Goal: Task Accomplishment & Management: Manage account settings

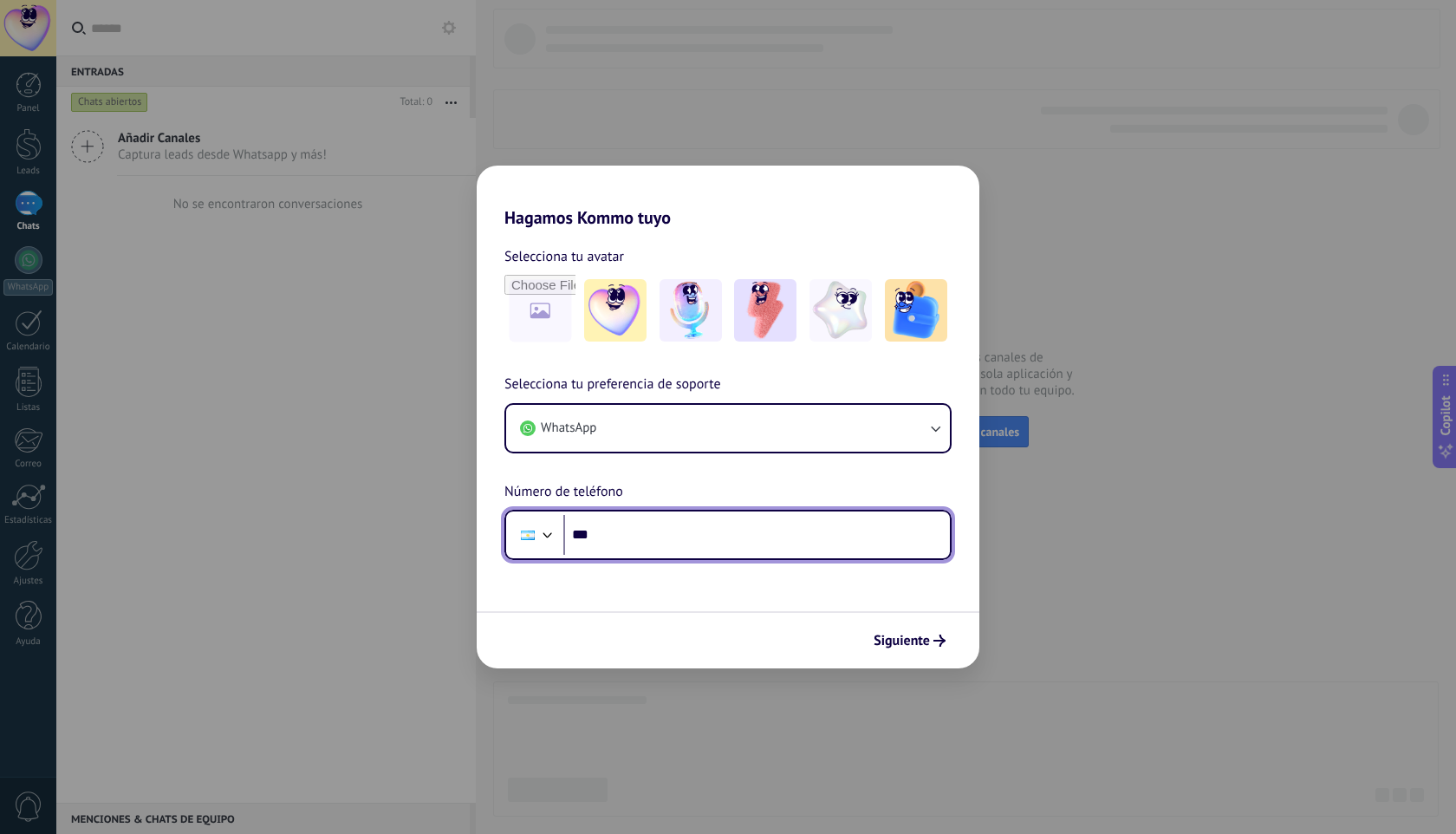
click at [618, 541] on input "***" at bounding box center [757, 534] width 387 height 39
type input "**********"
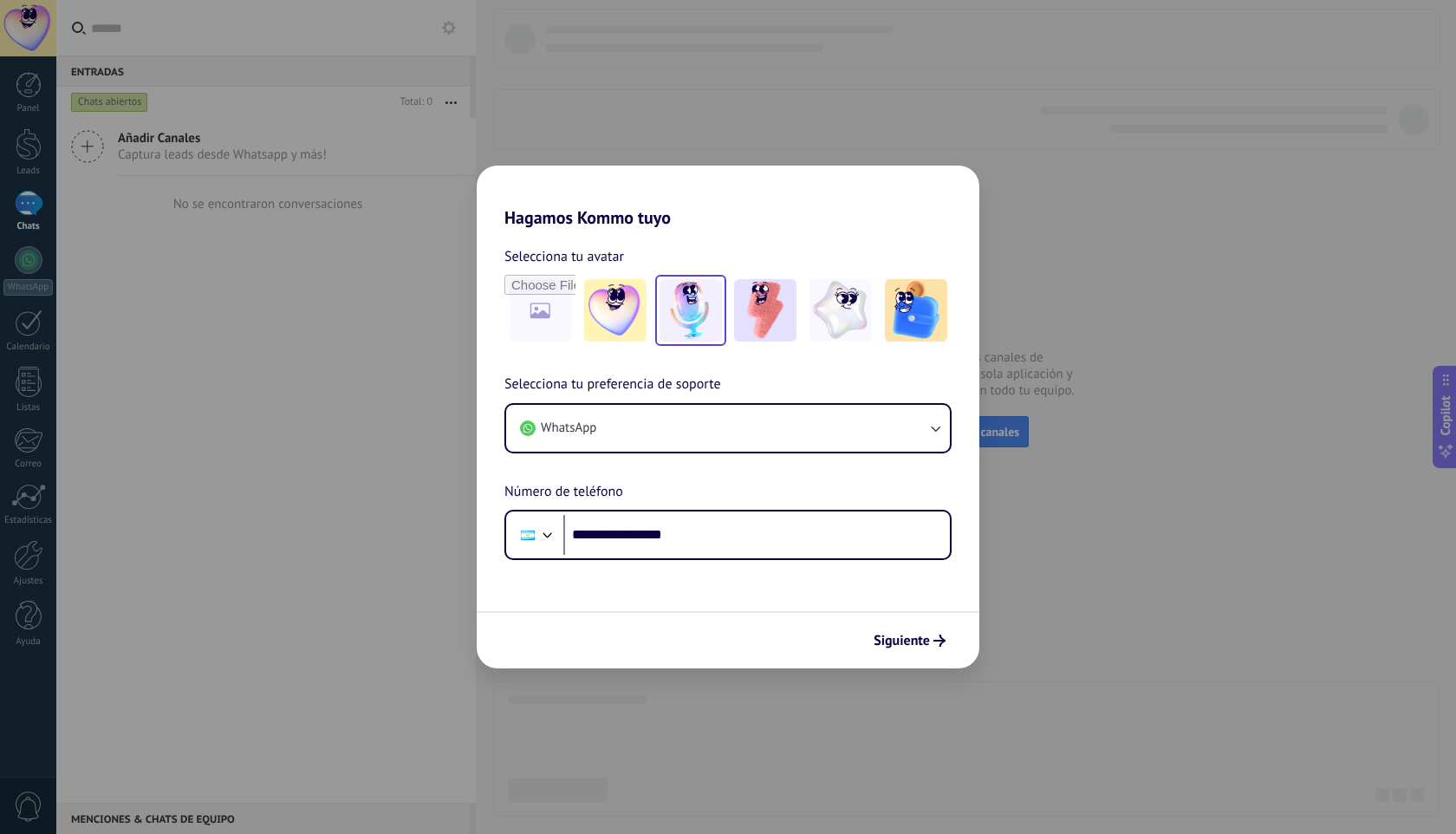
click at [670, 325] on img at bounding box center [690, 310] width 63 height 63
click at [913, 644] on span "Siguiente" at bounding box center [901, 641] width 57 height 13
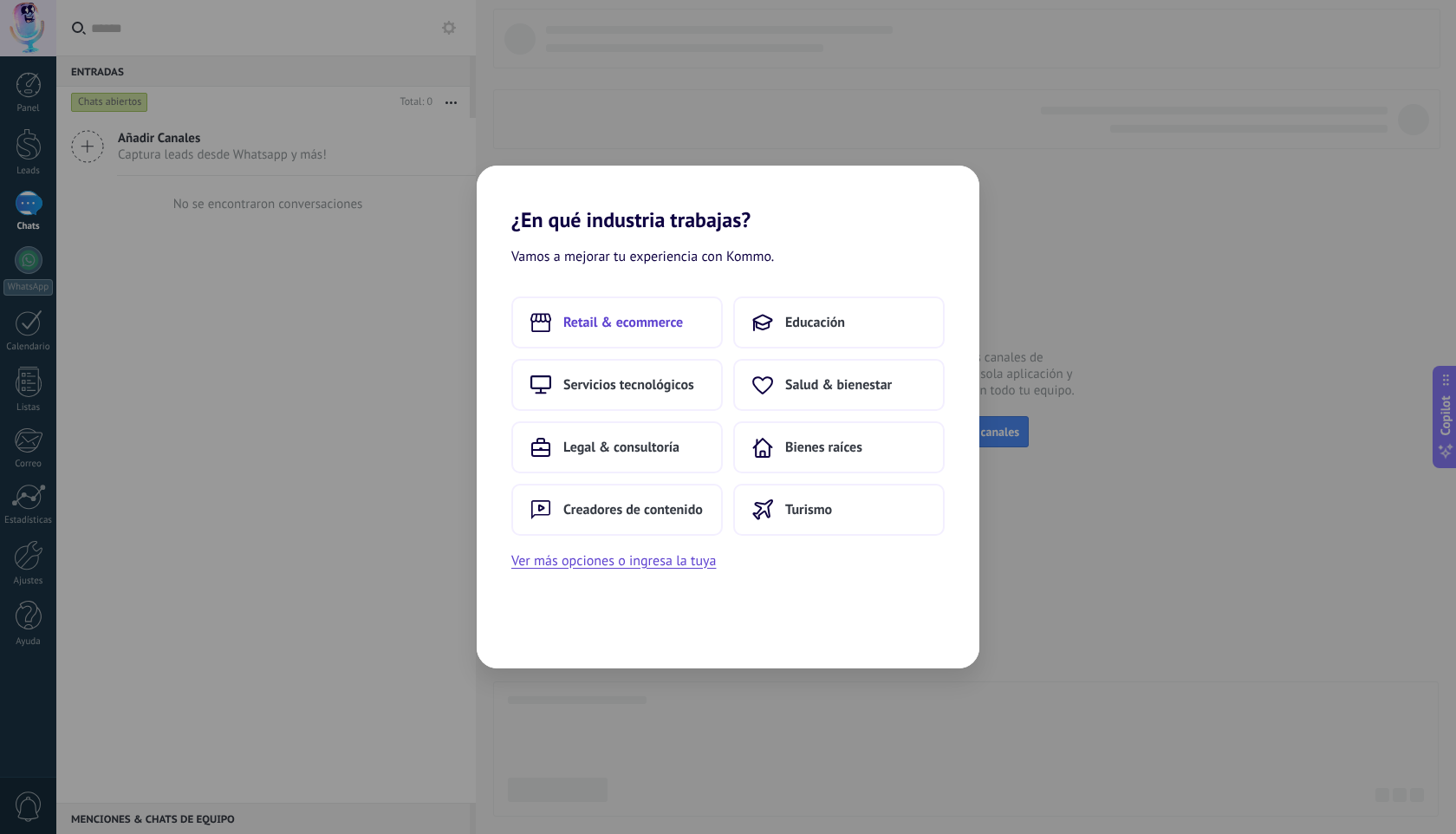
click at [642, 322] on span "Retail & ecommerce" at bounding box center [623, 322] width 119 height 17
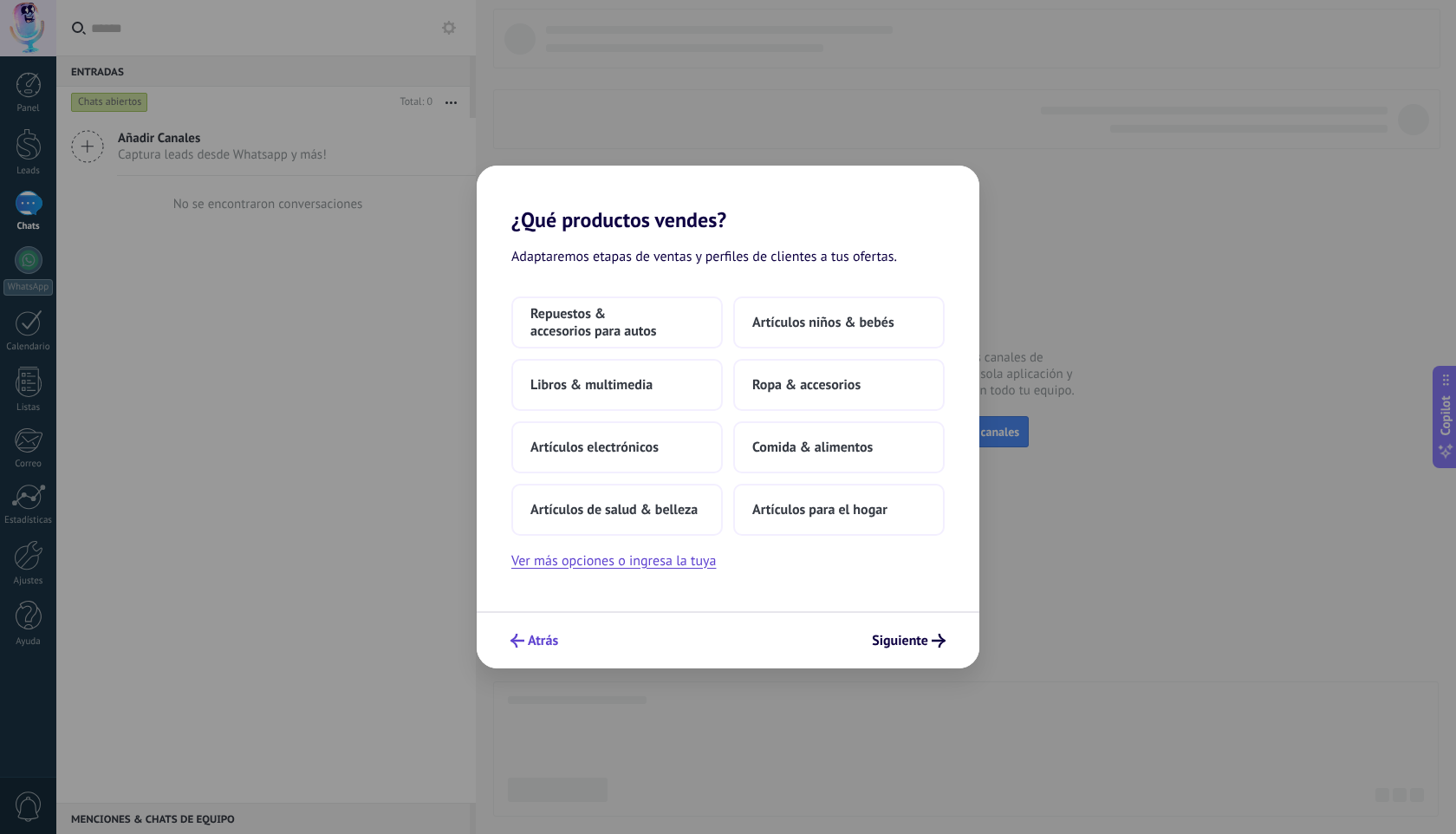
click at [526, 644] on span "Atrás" at bounding box center [535, 641] width 48 height 13
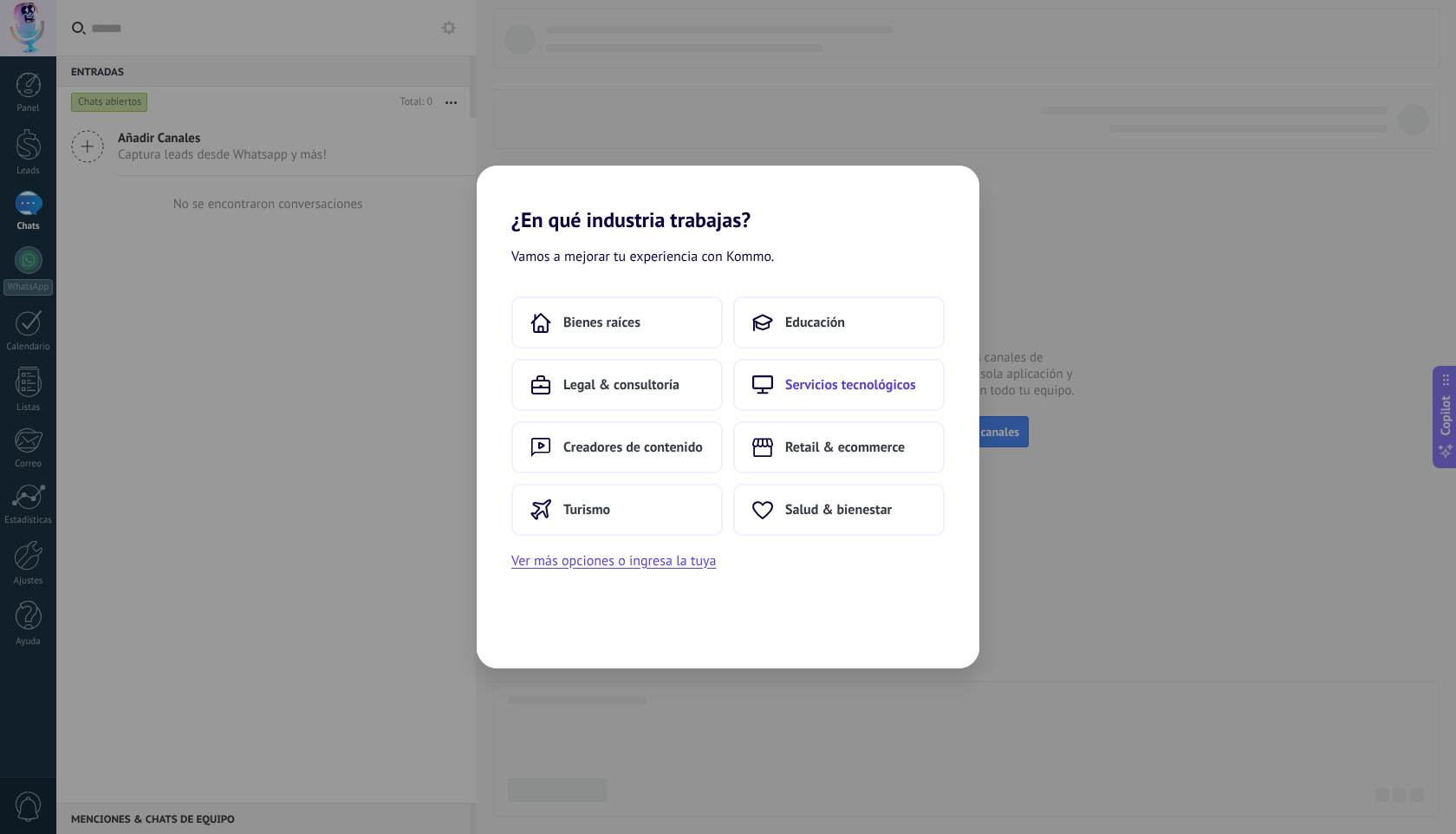
click at [820, 382] on span "Servicios tecnológicos" at bounding box center [851, 385] width 131 height 17
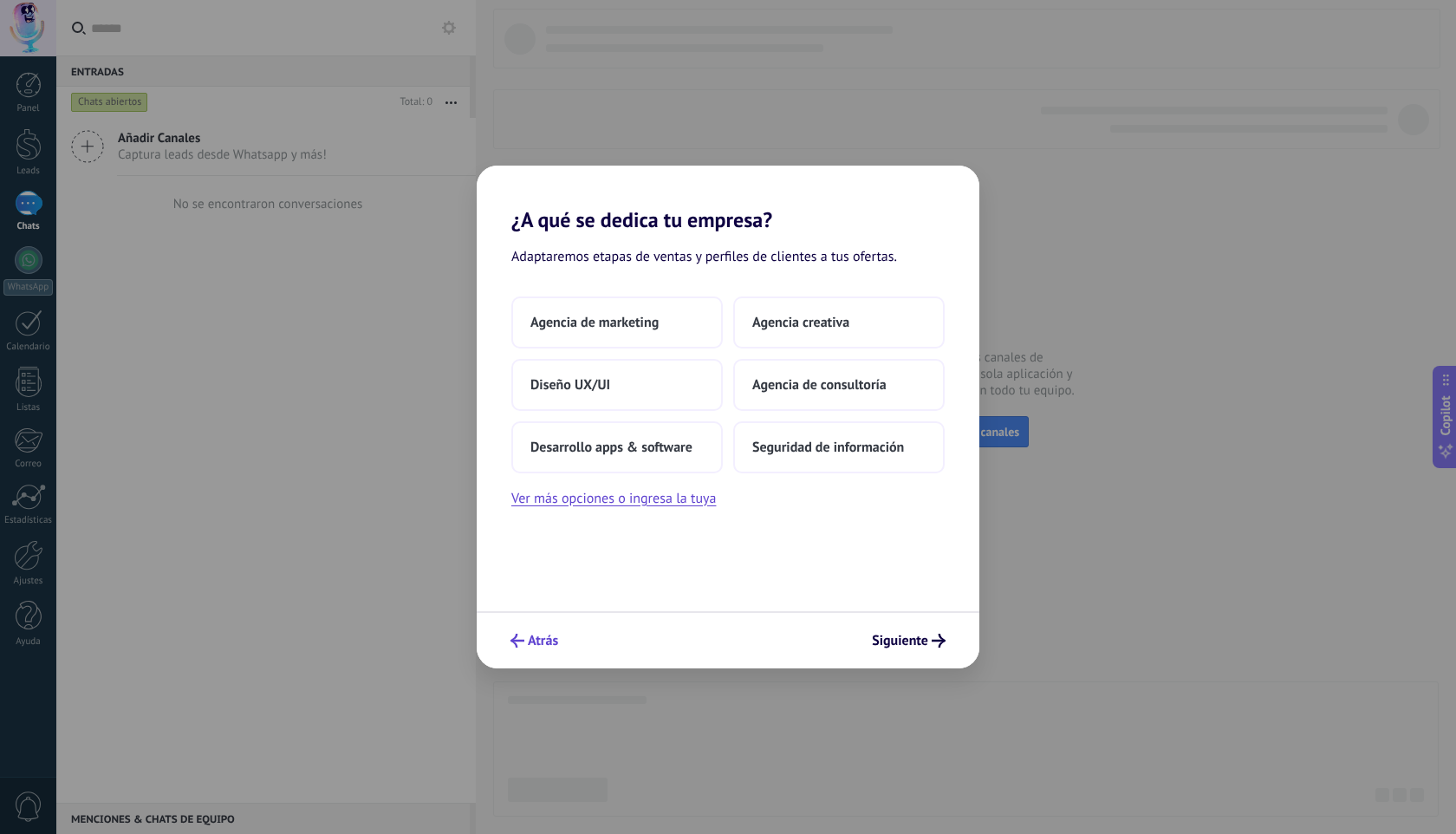
click at [549, 643] on span "Atrás" at bounding box center [543, 641] width 31 height 13
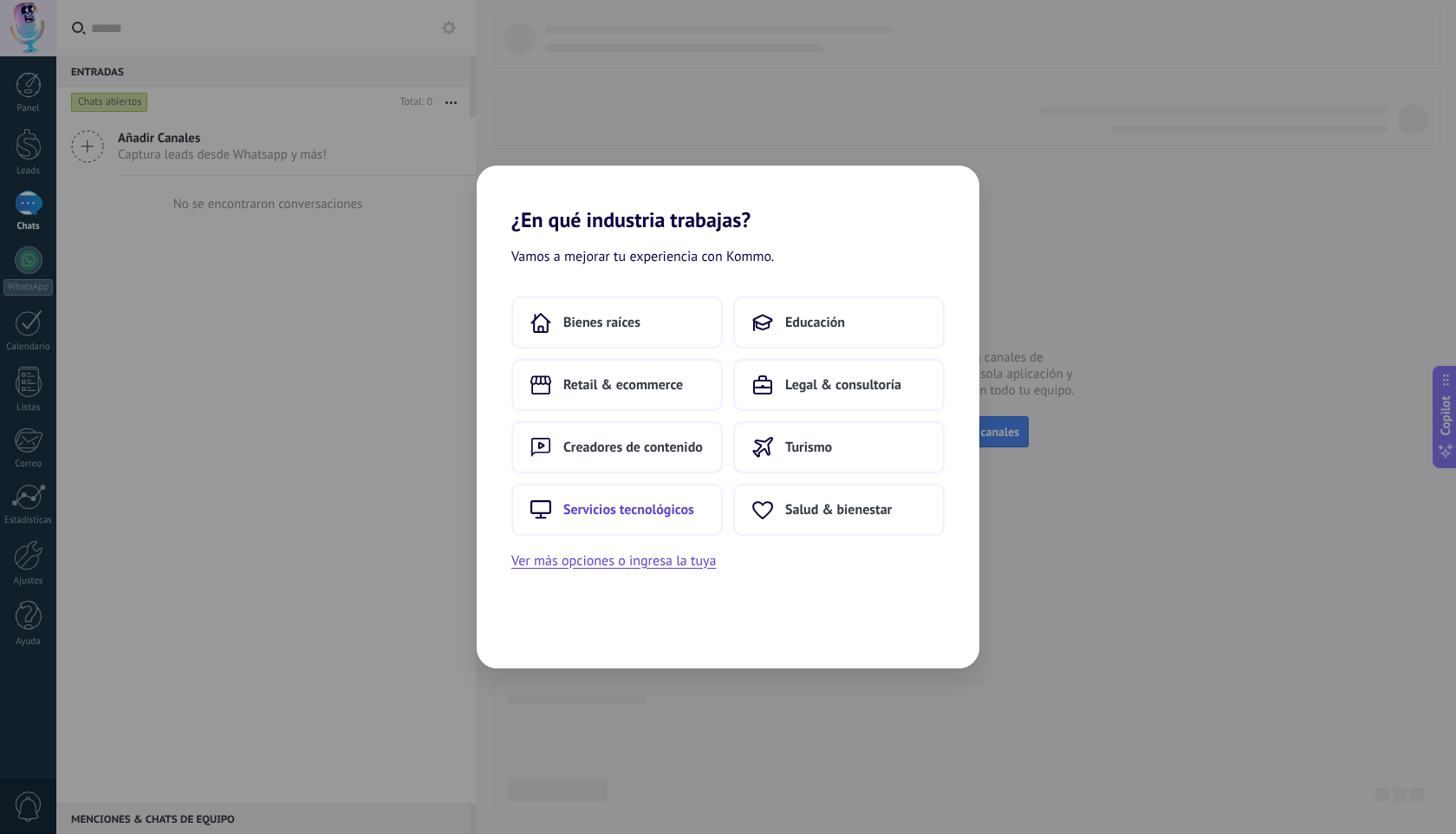
click at [659, 505] on span "Servicios tecnológicos" at bounding box center [629, 510] width 131 height 17
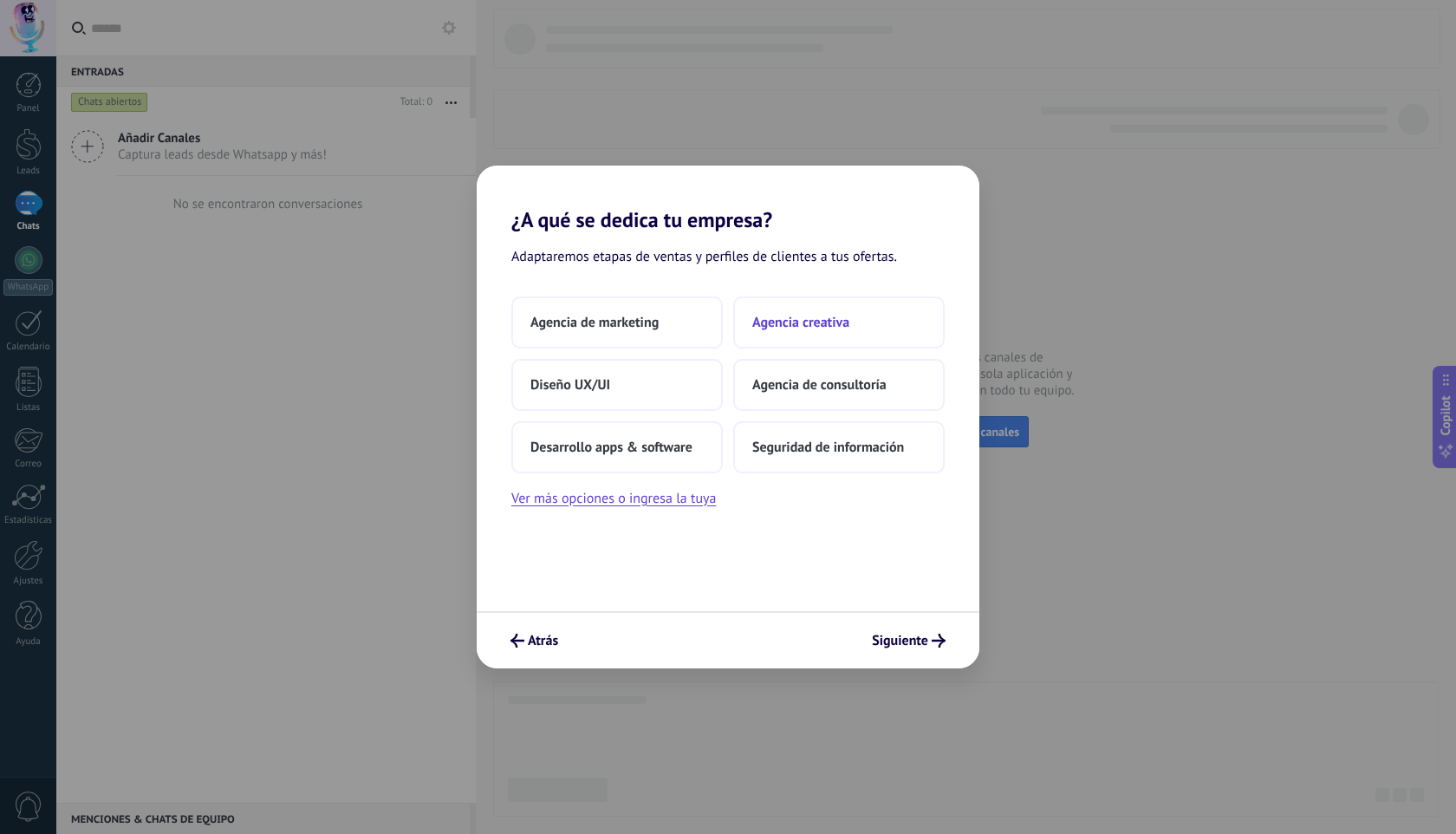
click at [770, 320] on span "Agencia creativa" at bounding box center [800, 322] width 97 height 17
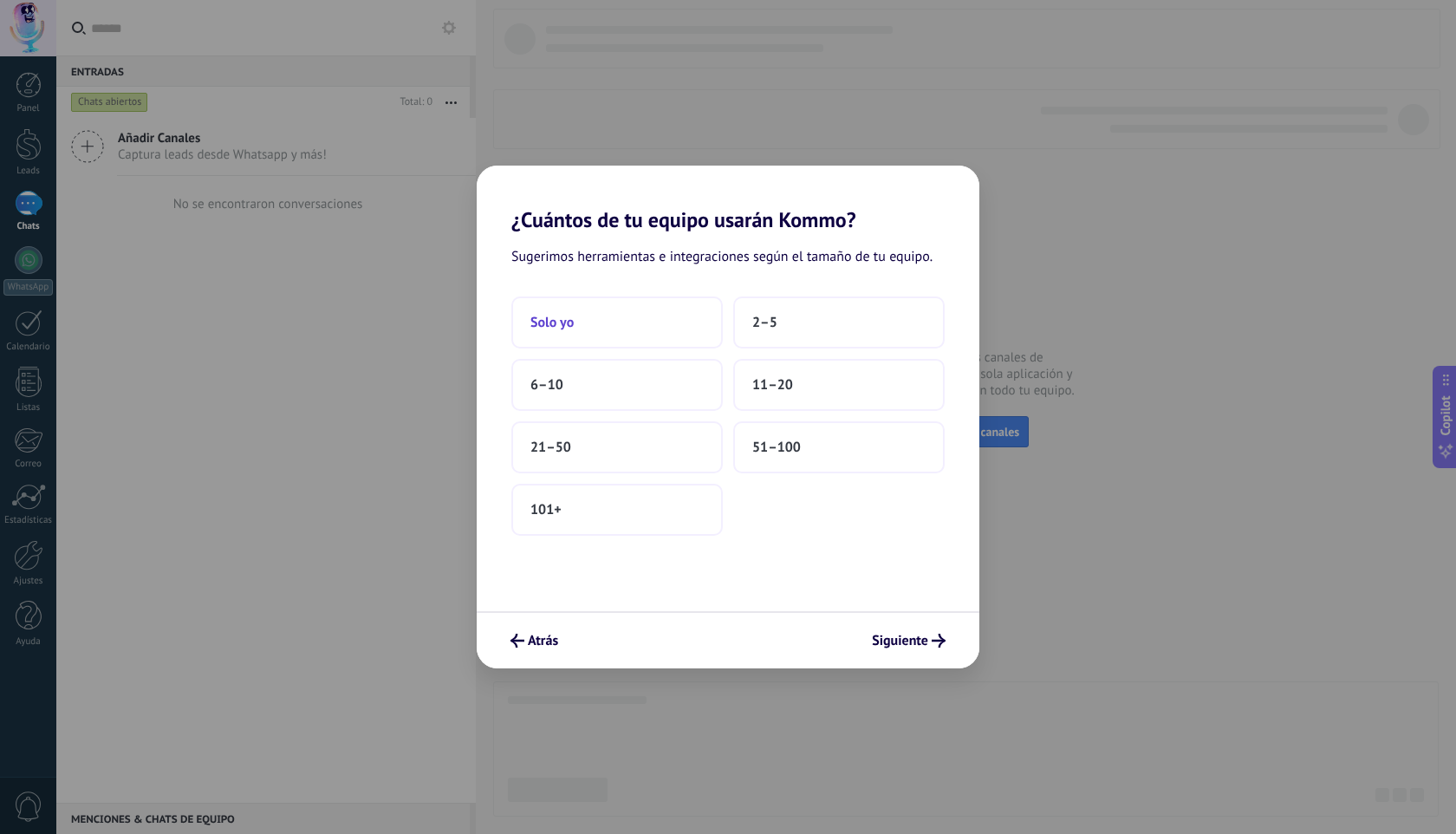
click at [548, 325] on span "Solo yo" at bounding box center [552, 322] width 43 height 17
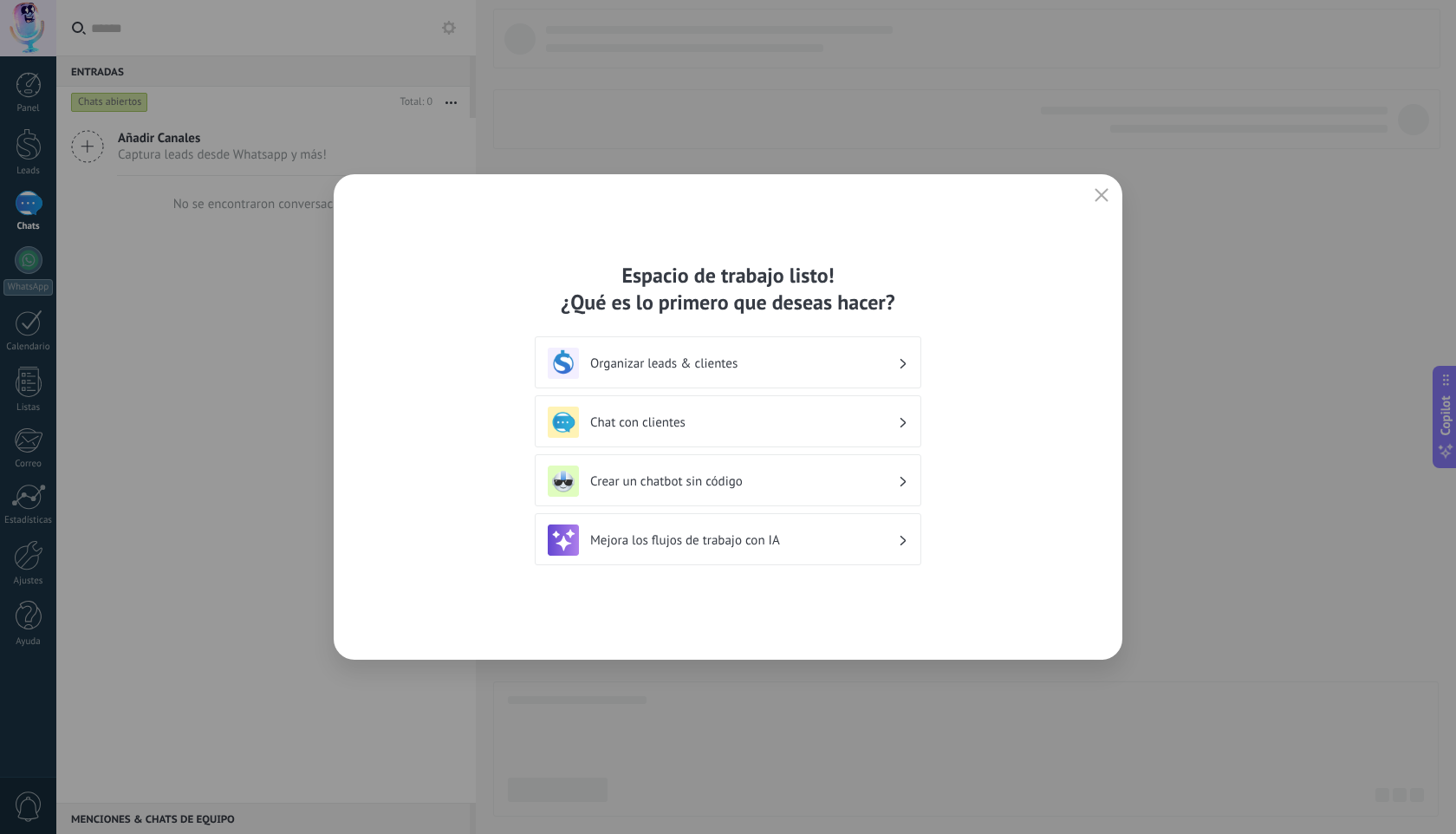
click at [680, 546] on h3 "Mejora los flujos de trabajo con IA" at bounding box center [744, 540] width 308 height 16
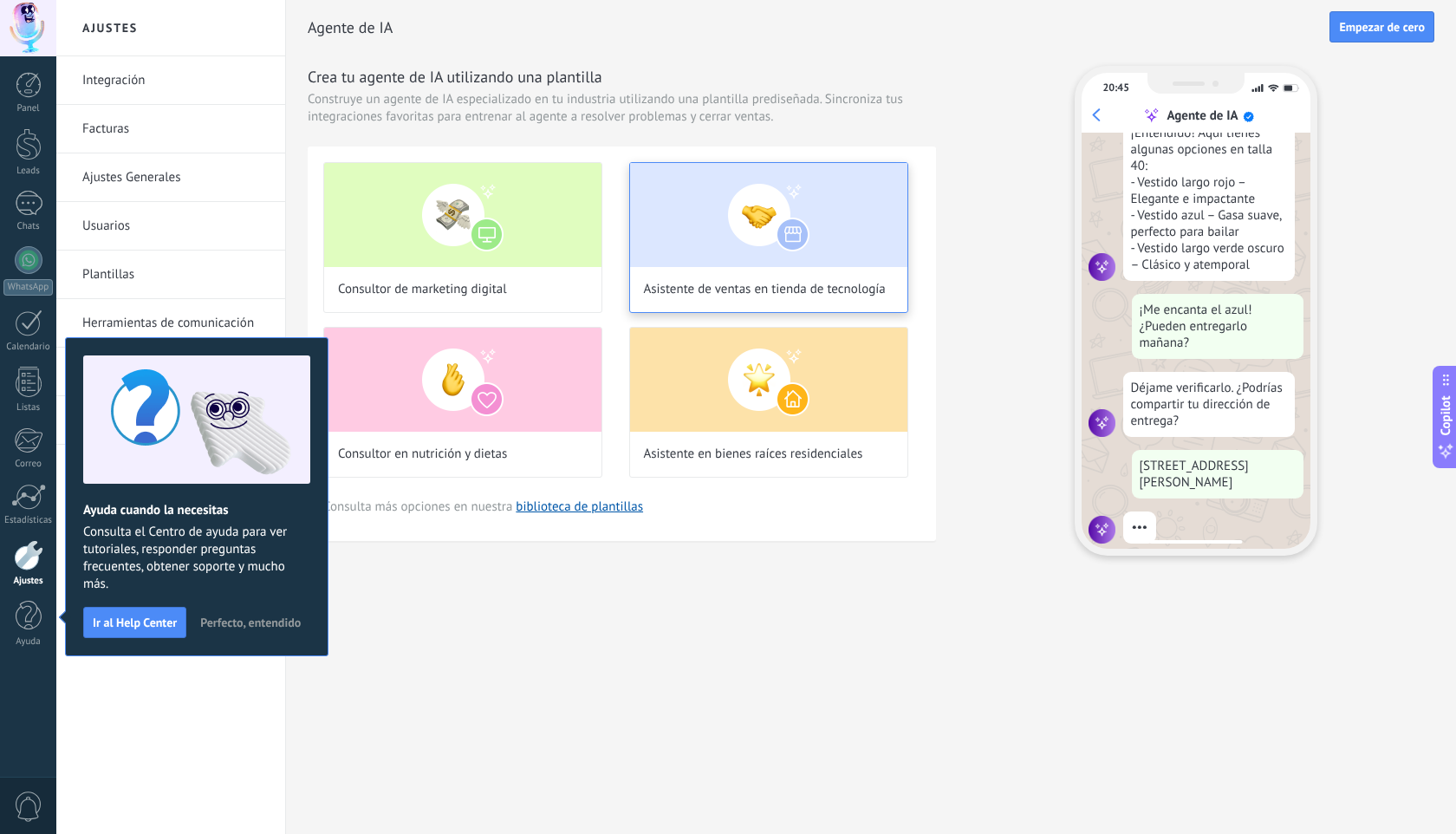
scroll to position [328, 0]
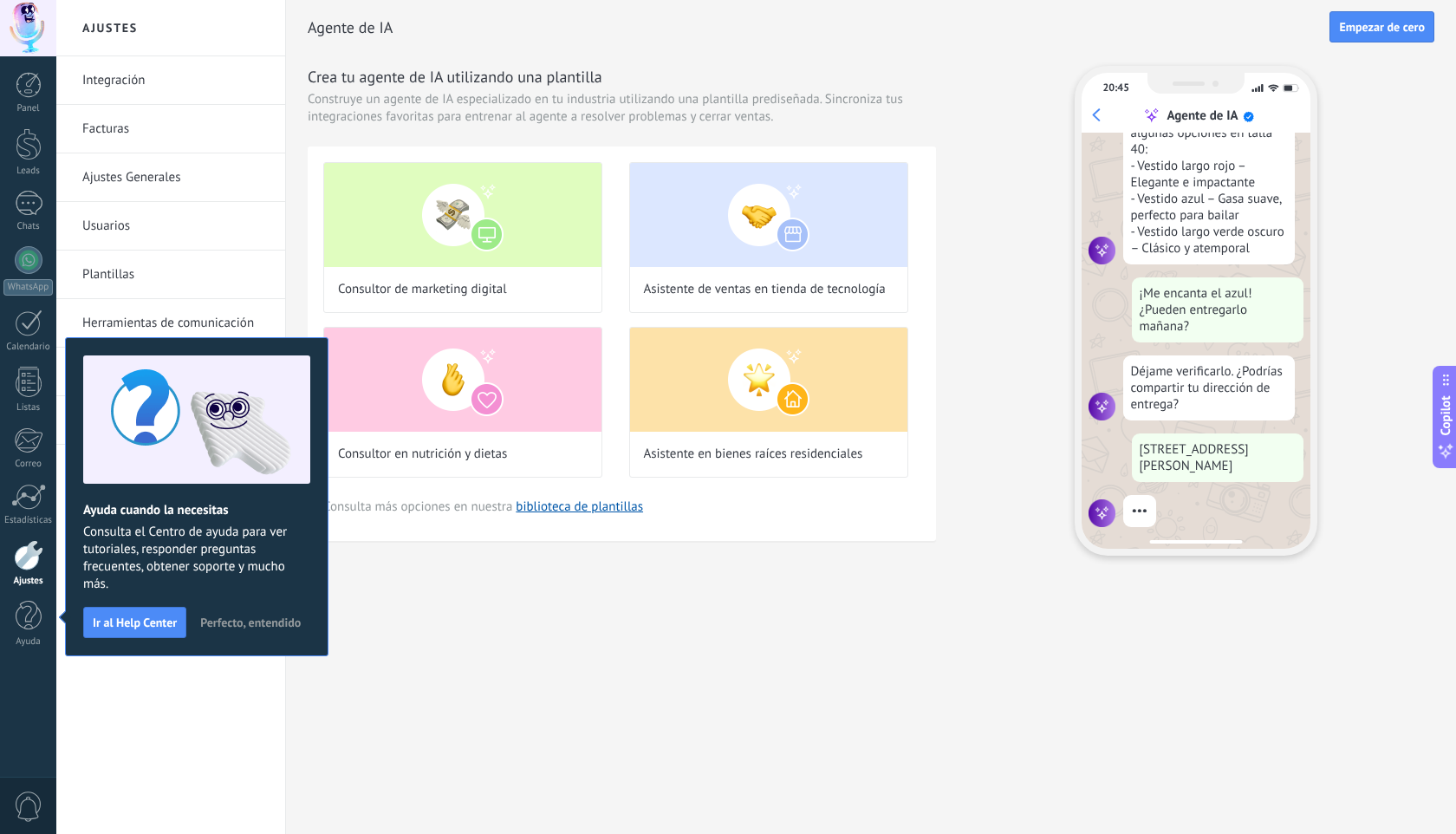
click at [296, 617] on span "Perfecto, entendido" at bounding box center [250, 622] width 101 height 13
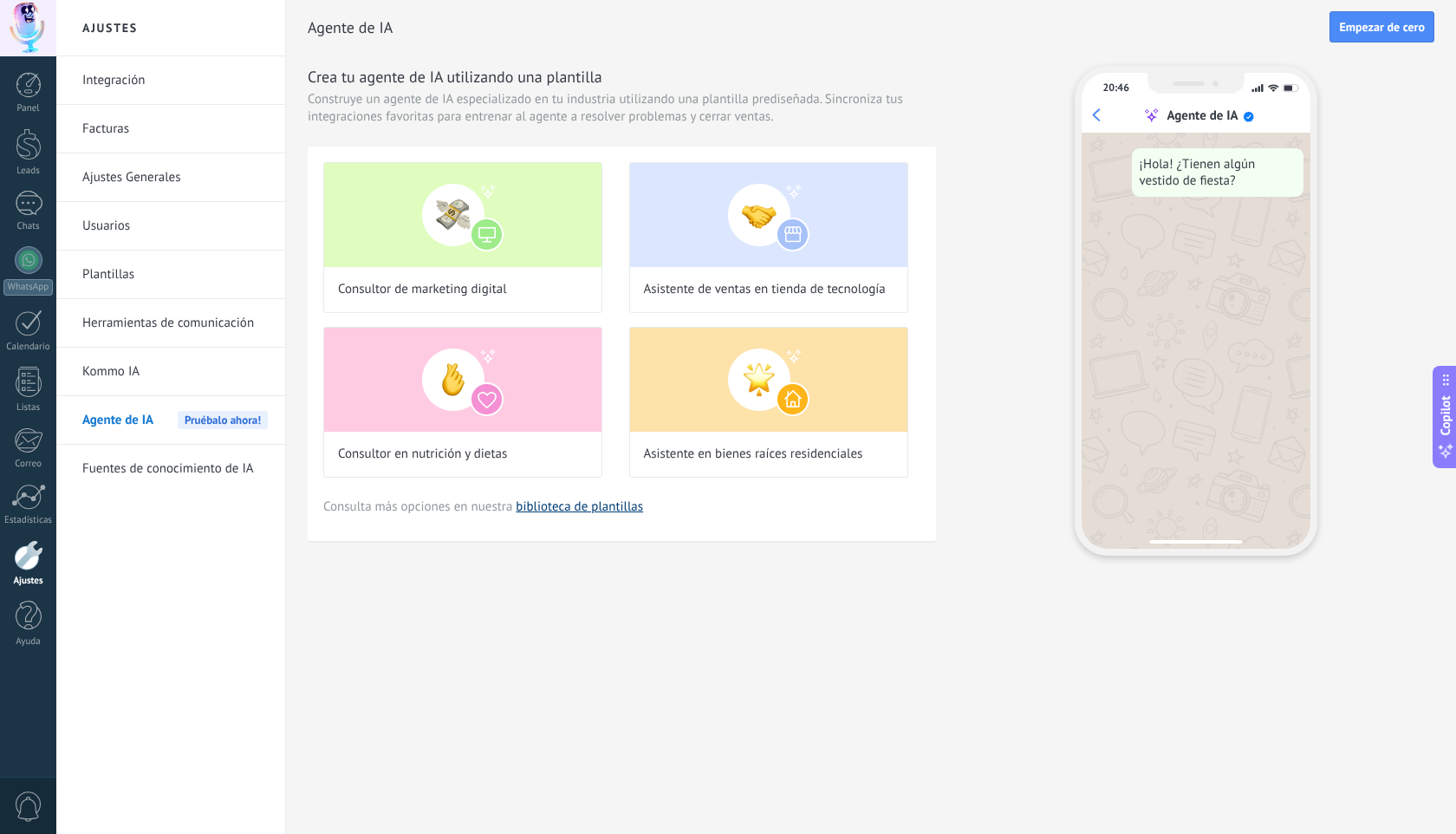
scroll to position [0, 0]
click at [566, 506] on link "biblioteca de plantillas" at bounding box center [579, 506] width 127 height 16
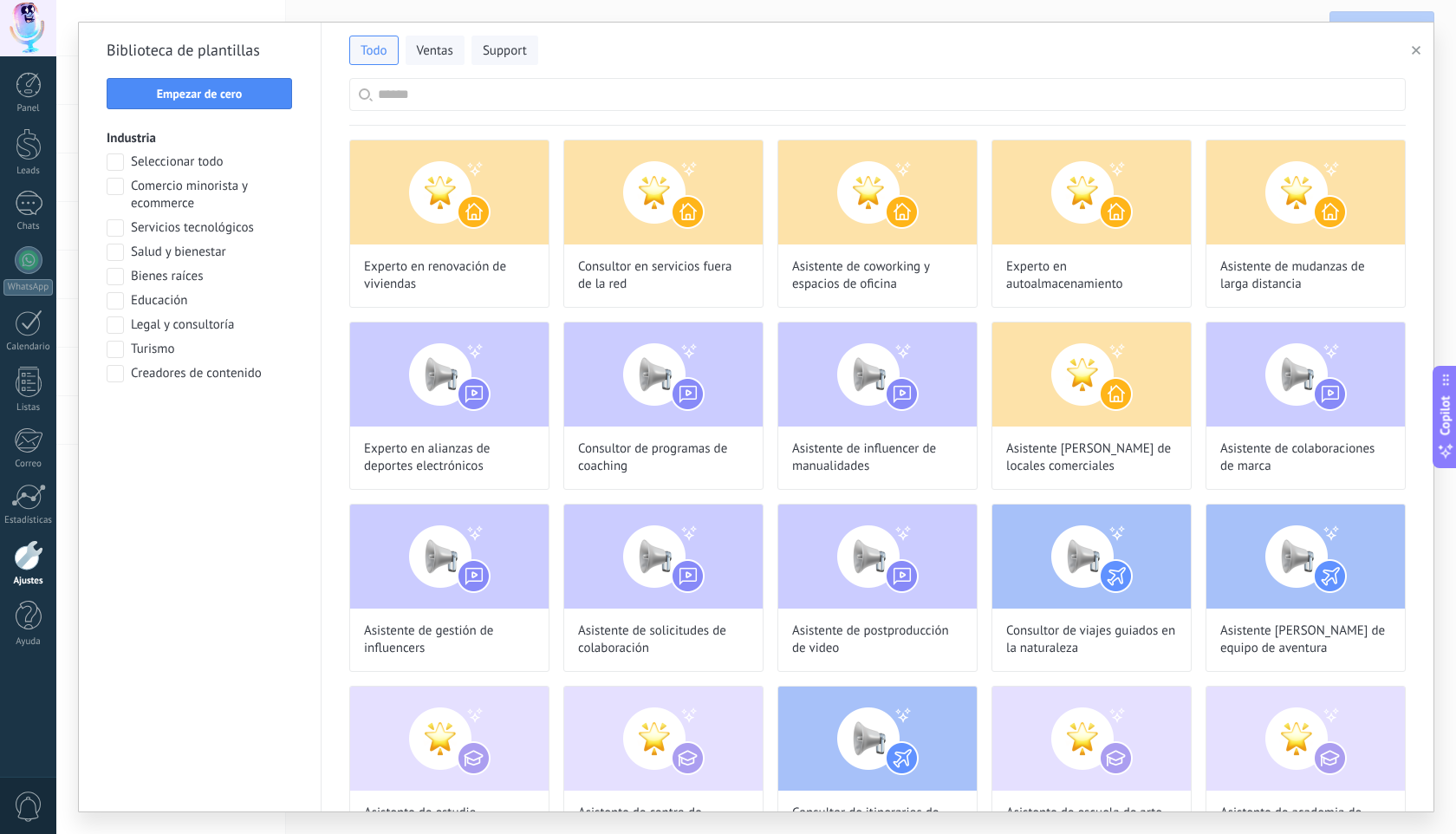
click at [113, 185] on span at bounding box center [115, 187] width 17 height 17
click at [119, 229] on span at bounding box center [115, 228] width 17 height 17
click at [117, 376] on span at bounding box center [115, 373] width 17 height 17
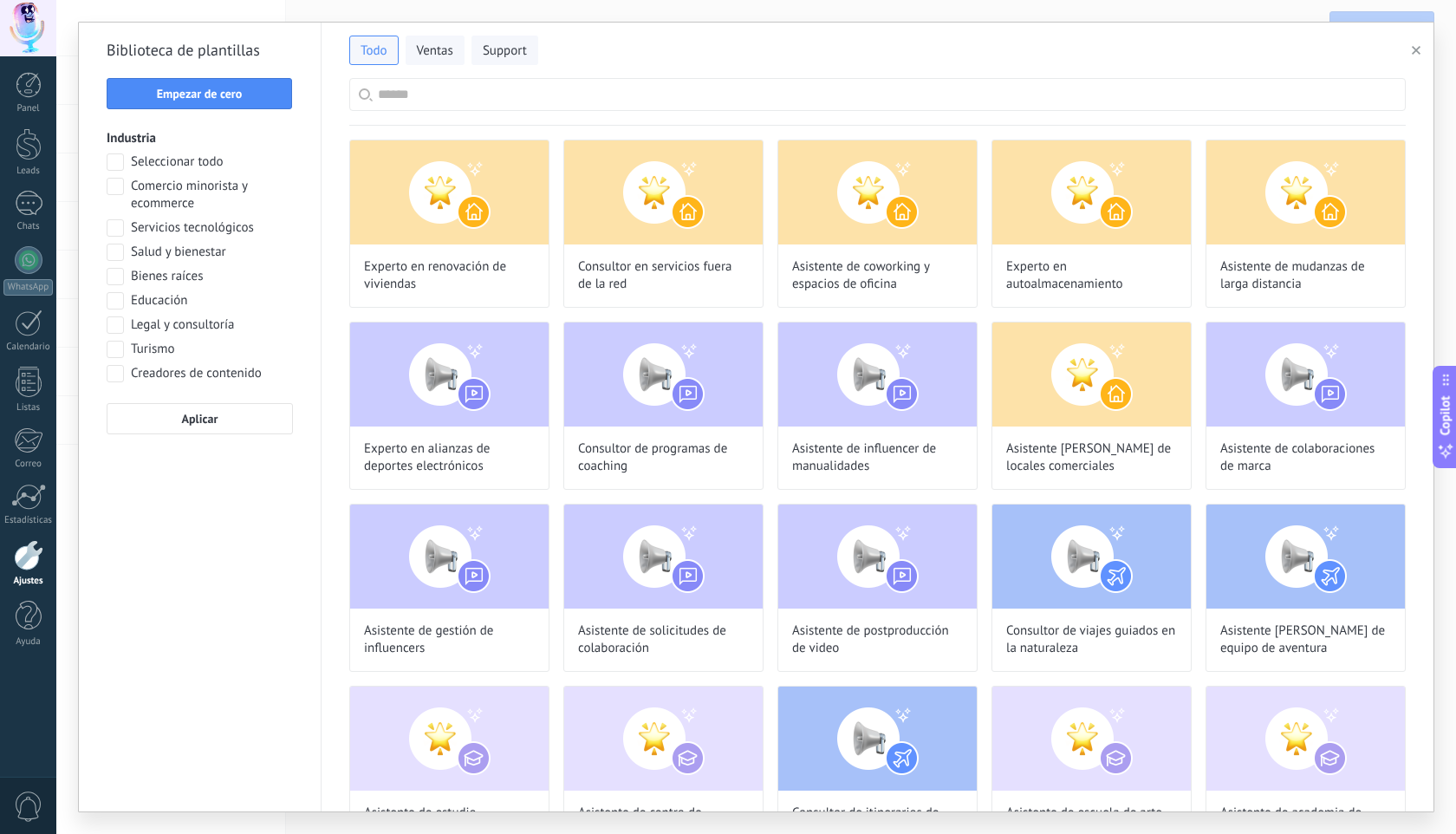
scroll to position [458, 0]
click at [117, 279] on span at bounding box center [115, 276] width 17 height 17
click at [200, 423] on span "Aplicar" at bounding box center [200, 418] width 37 height 13
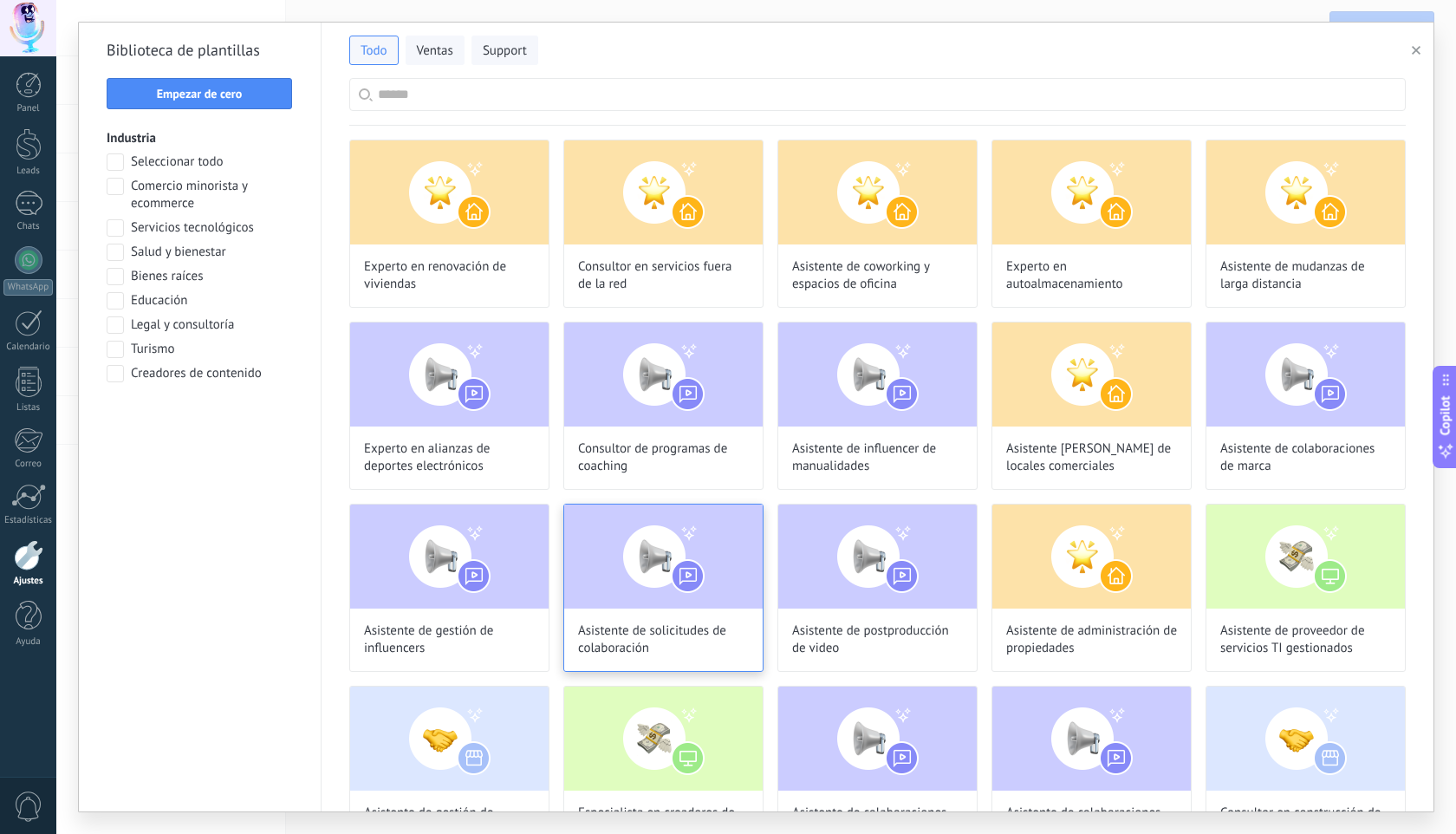
scroll to position [0, 0]
click at [429, 49] on span "Ventas" at bounding box center [435, 51] width 37 height 17
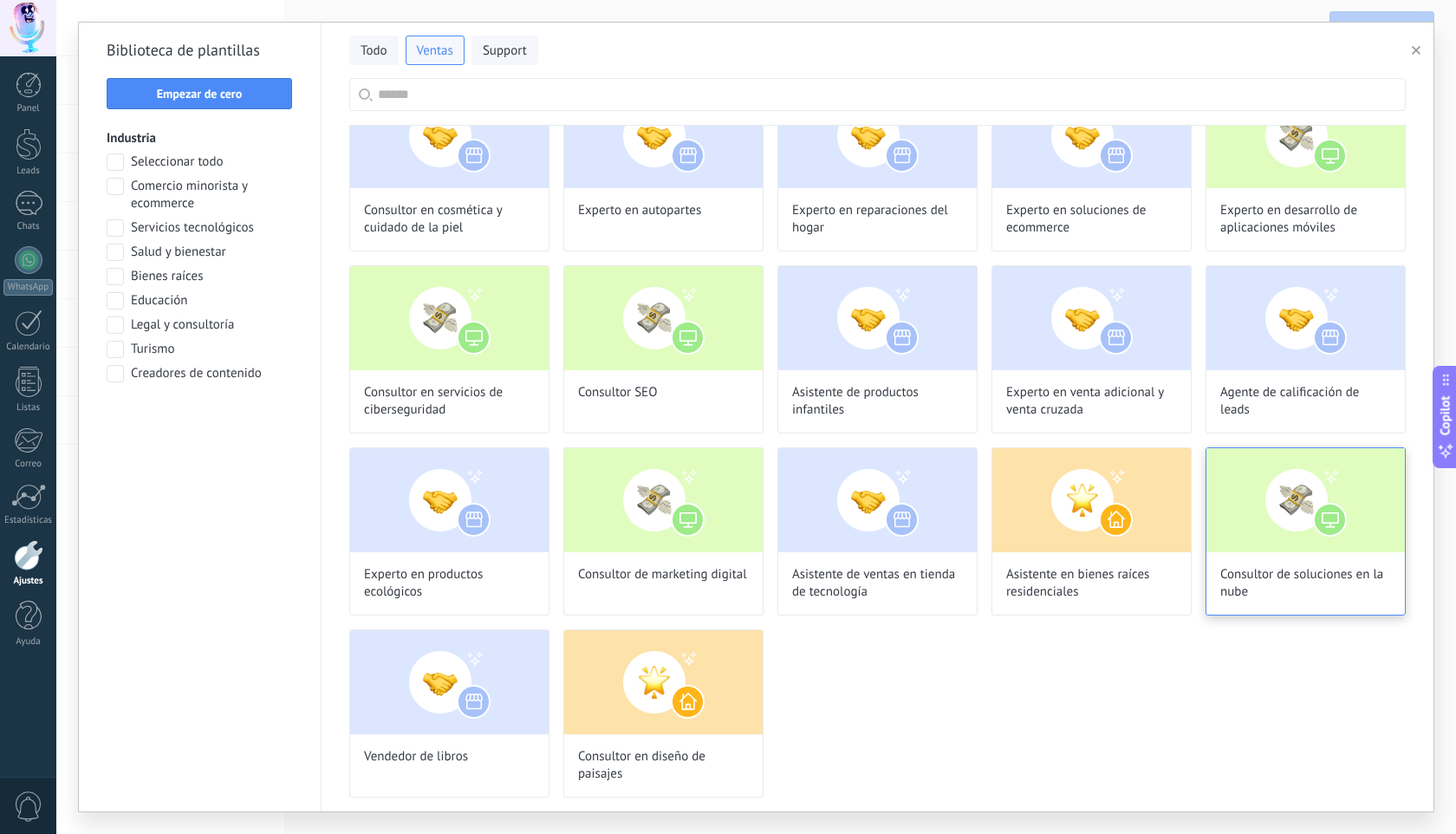
scroll to position [963, 0]
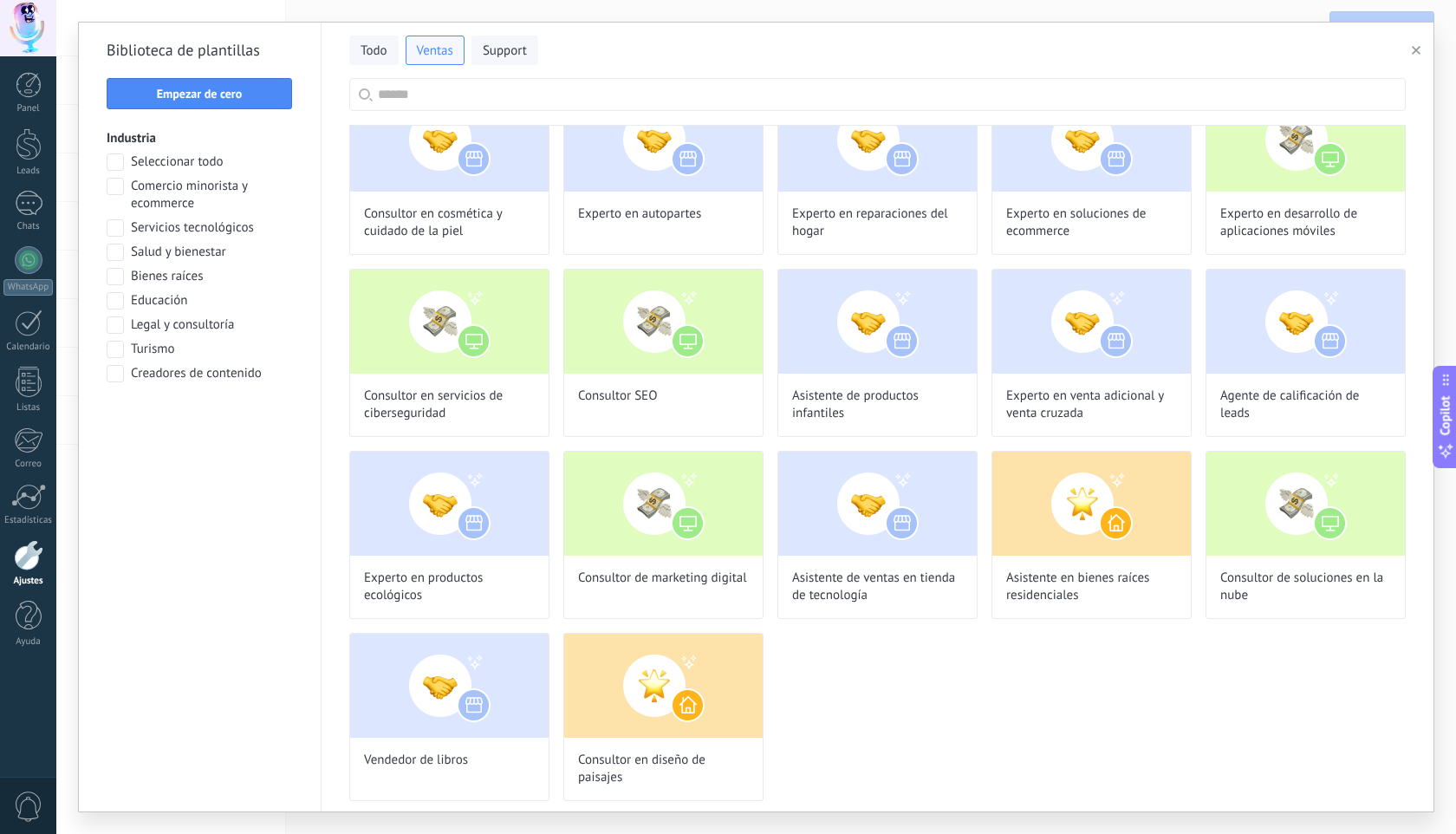
click at [118, 278] on span at bounding box center [115, 276] width 17 height 17
click at [111, 375] on span at bounding box center [115, 373] width 17 height 17
click at [177, 421] on span "Aplicar" at bounding box center [200, 418] width 167 height 13
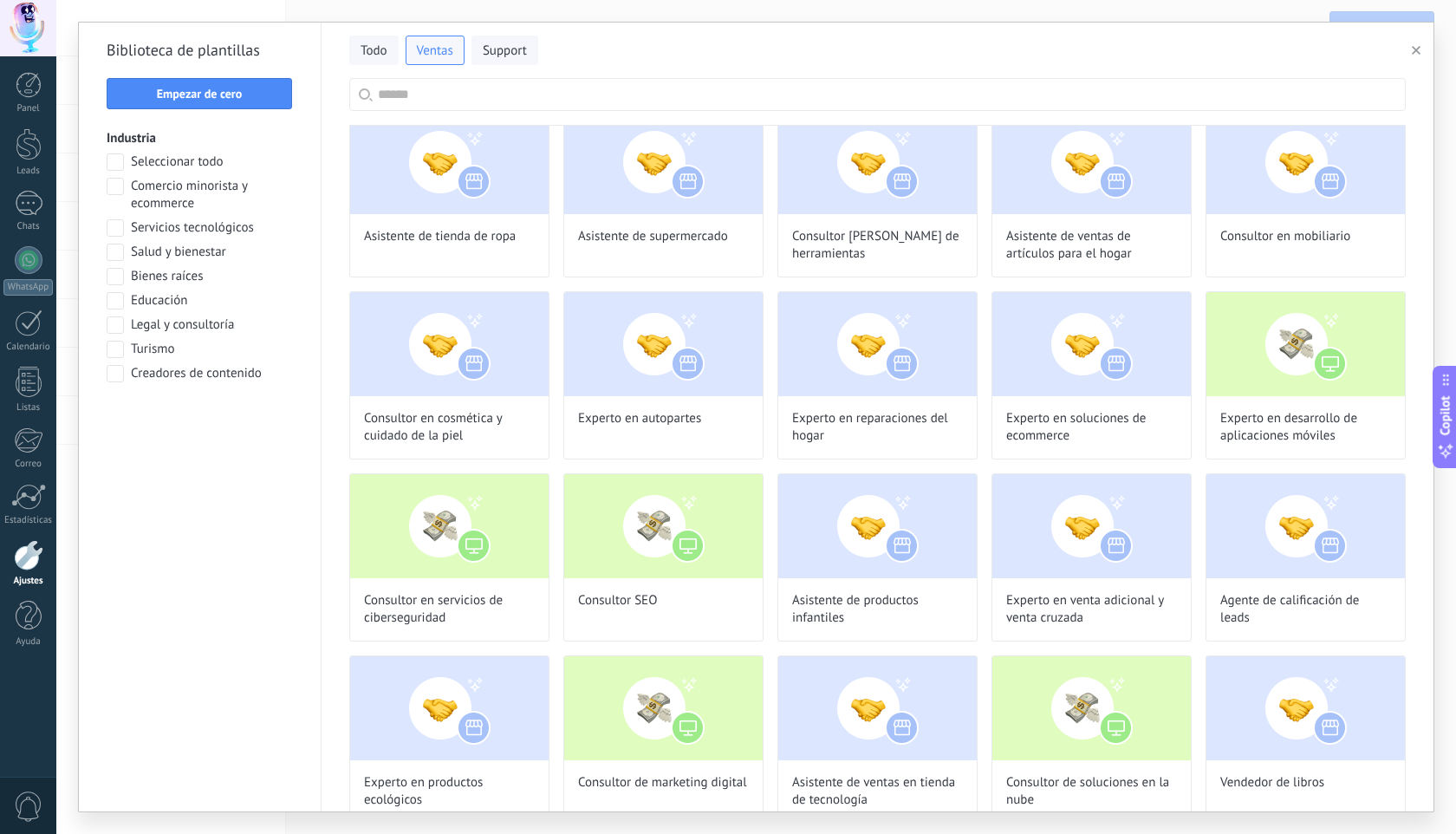
scroll to position [239, 0]
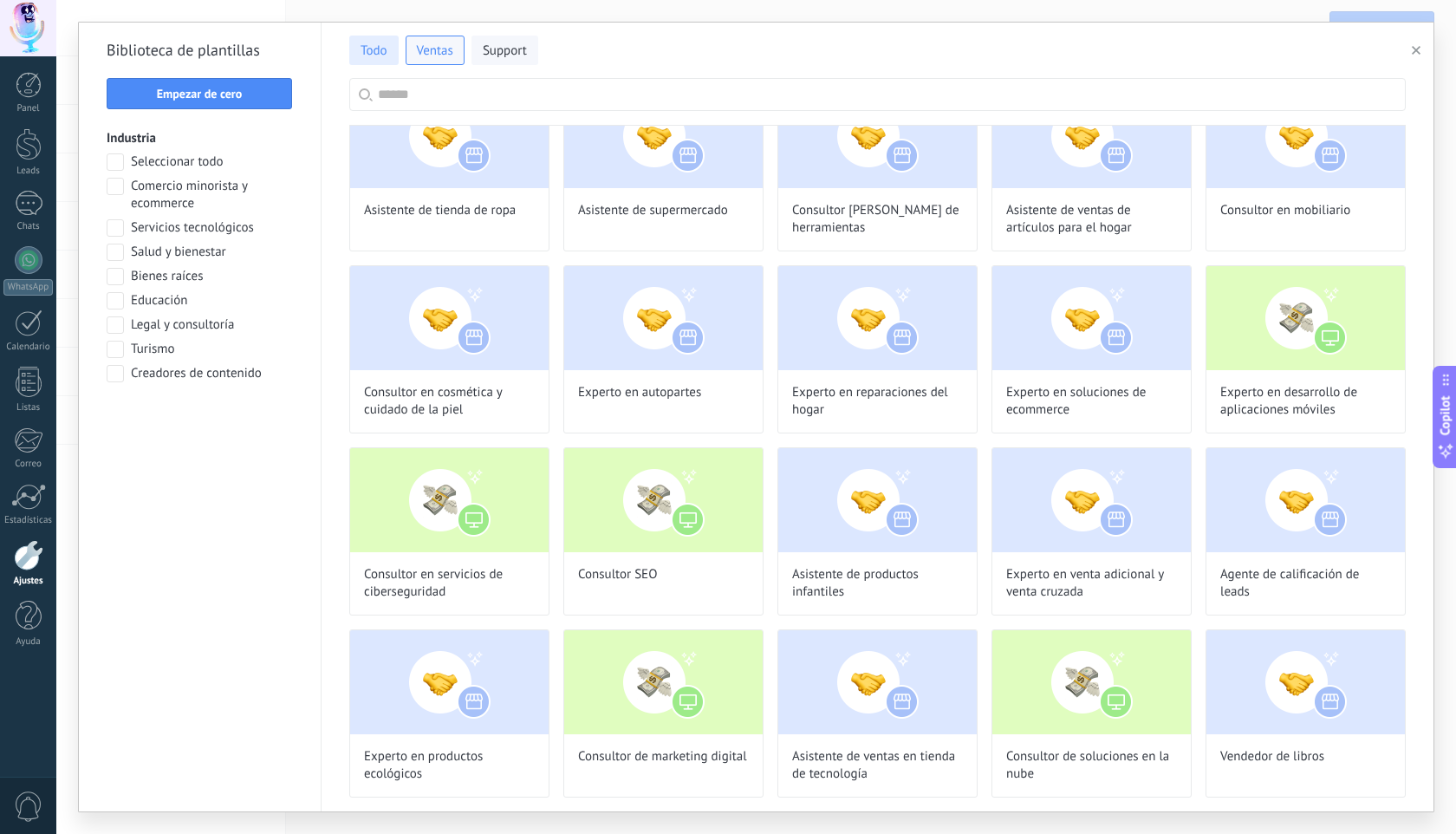
click at [362, 51] on span "Todo" at bounding box center [374, 51] width 27 height 17
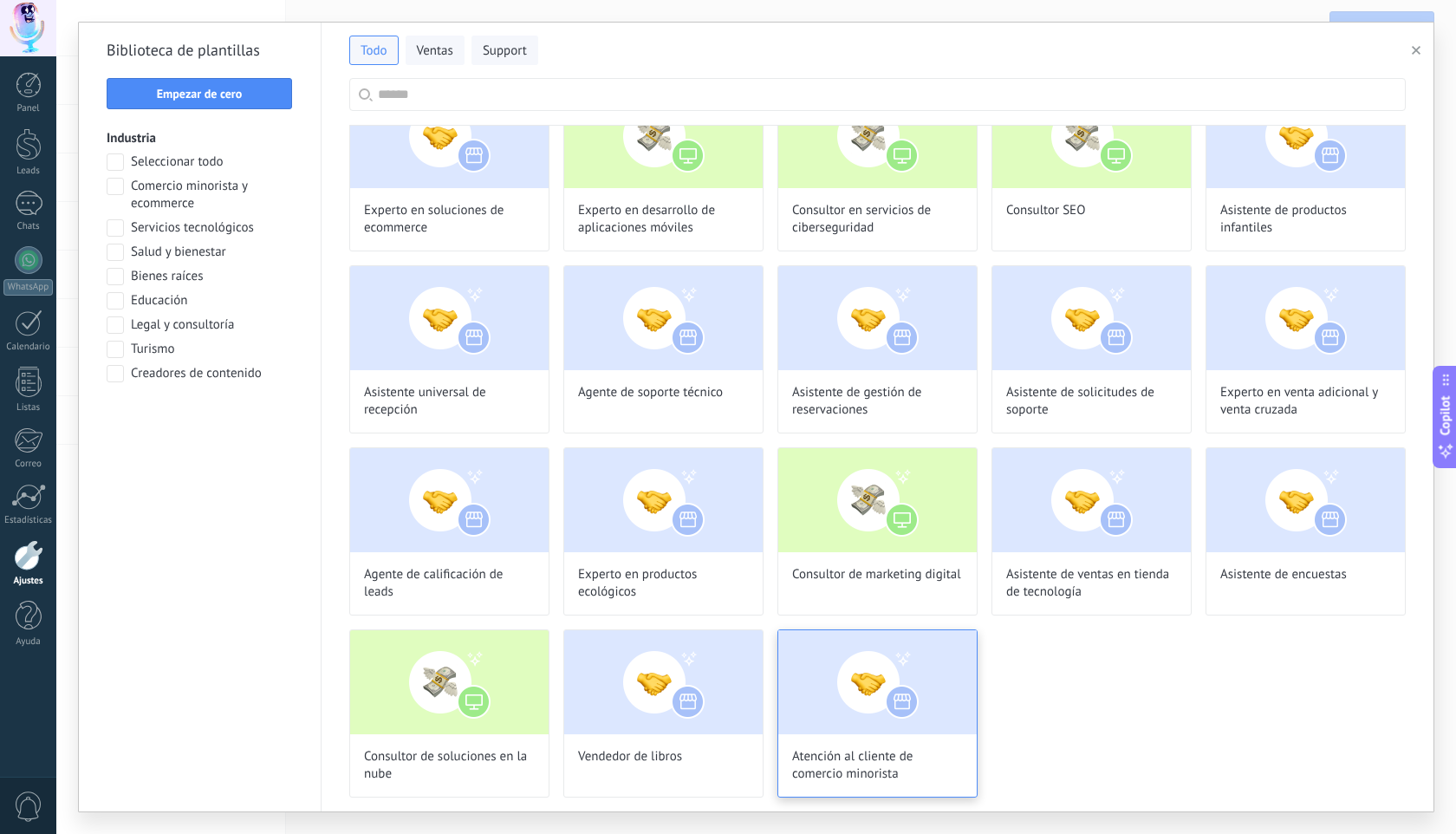
scroll to position [413, 0]
click at [873, 757] on span "Atención al cliente de comercio minorista" at bounding box center [878, 766] width 171 height 35
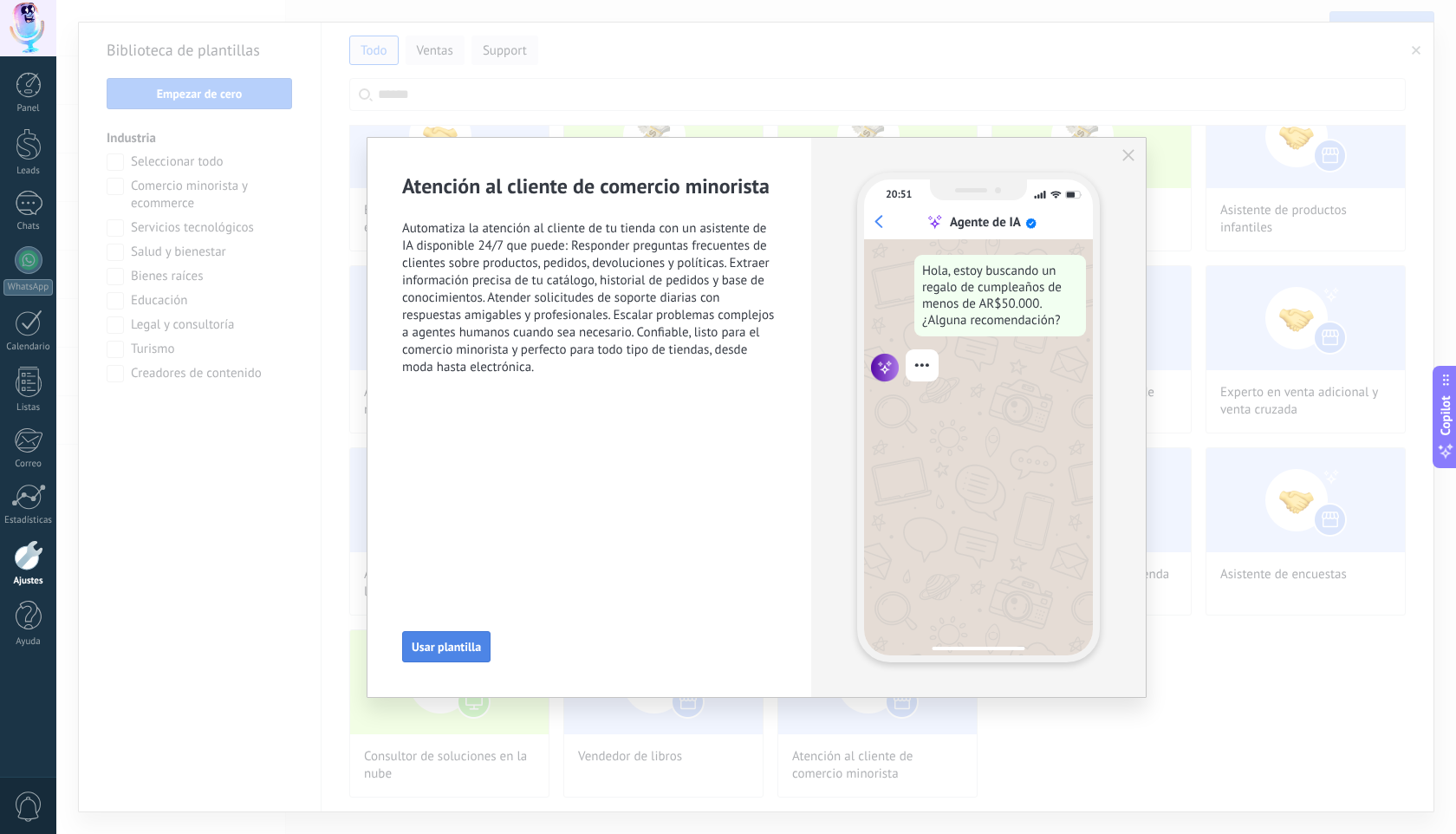
scroll to position [328, 0]
click at [437, 648] on span "Usar plantilla" at bounding box center [446, 646] width 69 height 13
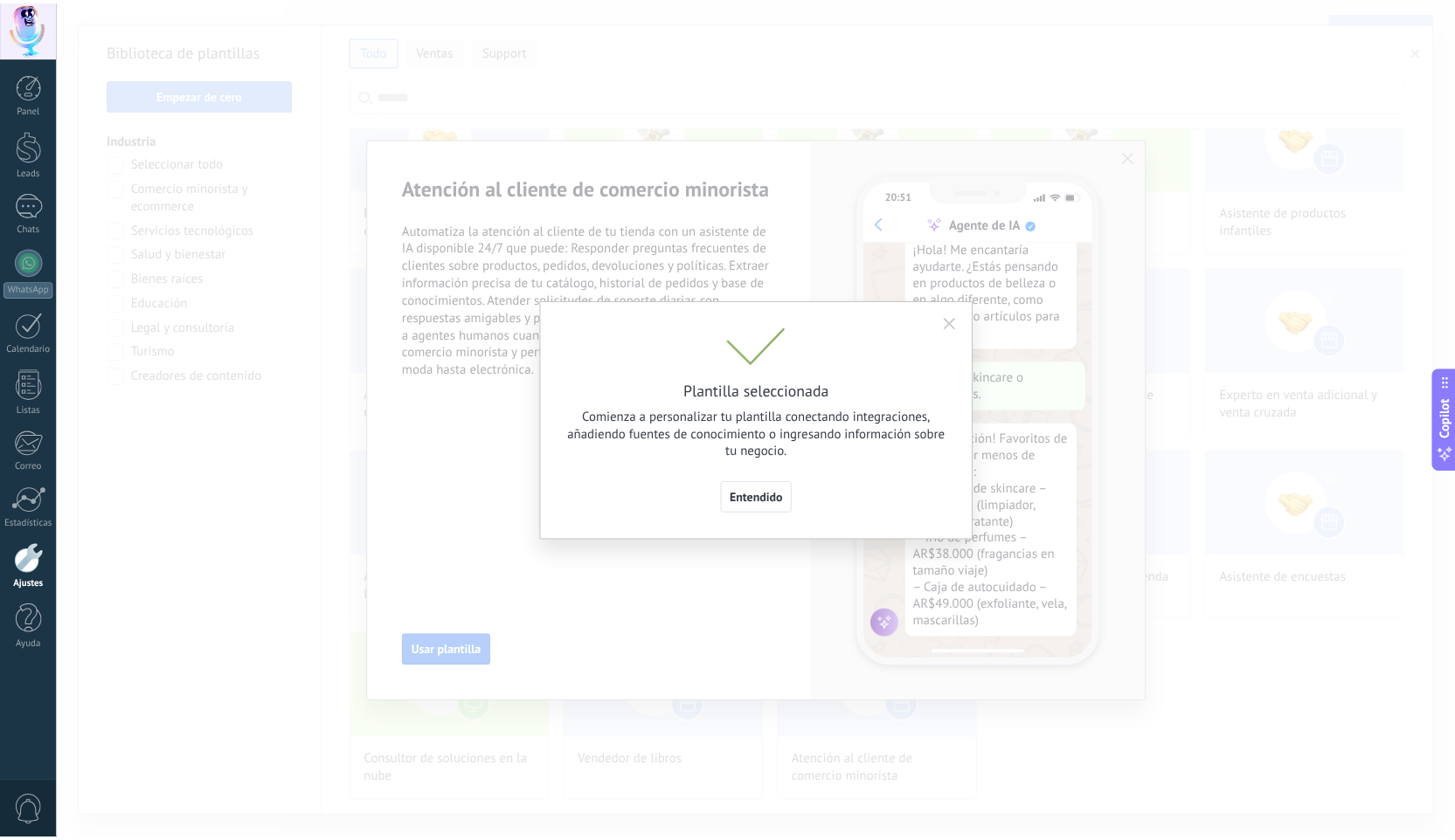
scroll to position [129, 0]
click at [764, 502] on span "Entendido" at bounding box center [763, 497] width 53 height 13
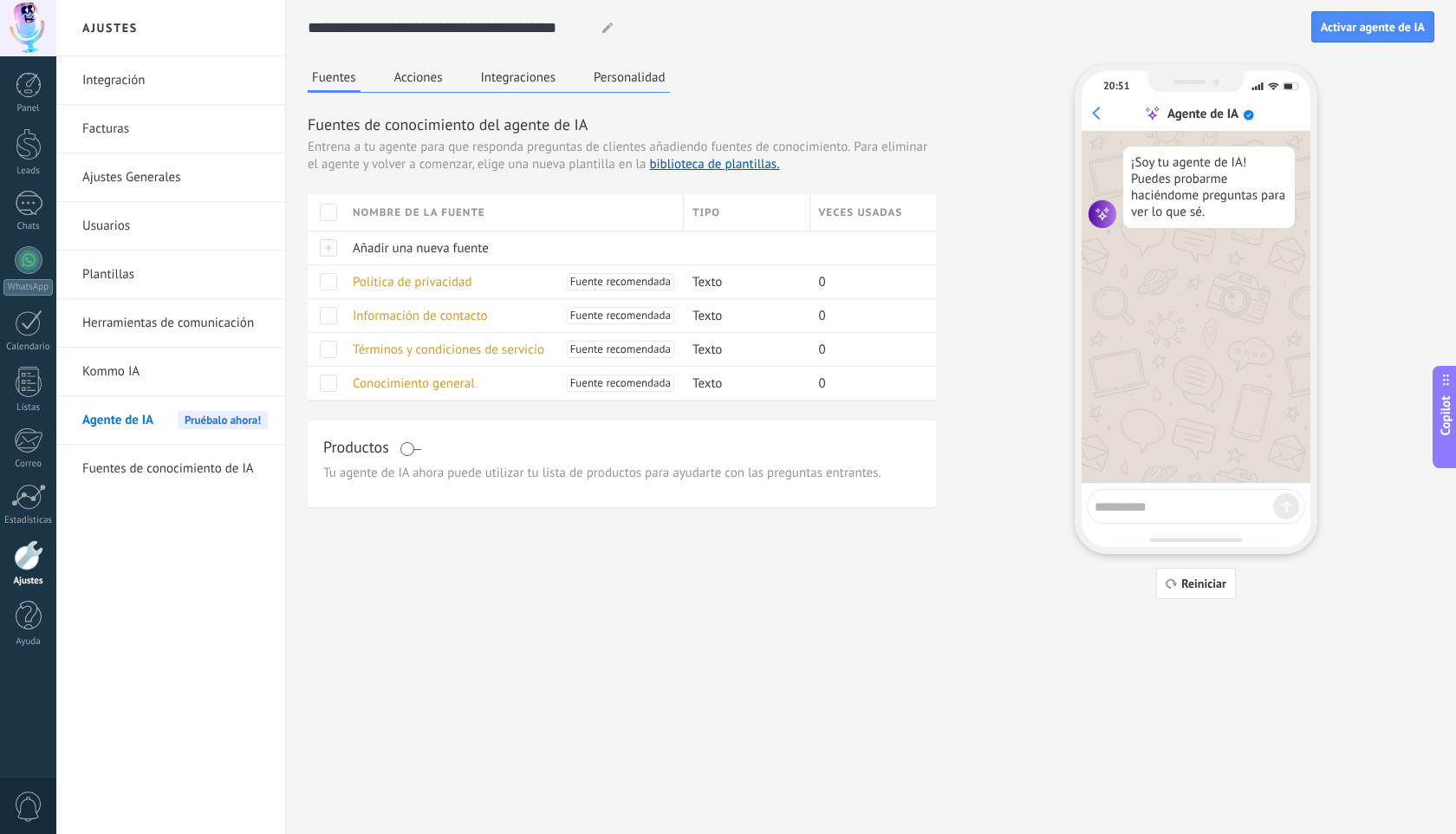
click at [1157, 507] on textarea at bounding box center [1184, 504] width 179 height 22
click at [119, 85] on link "Integración" at bounding box center [175, 81] width 186 height 48
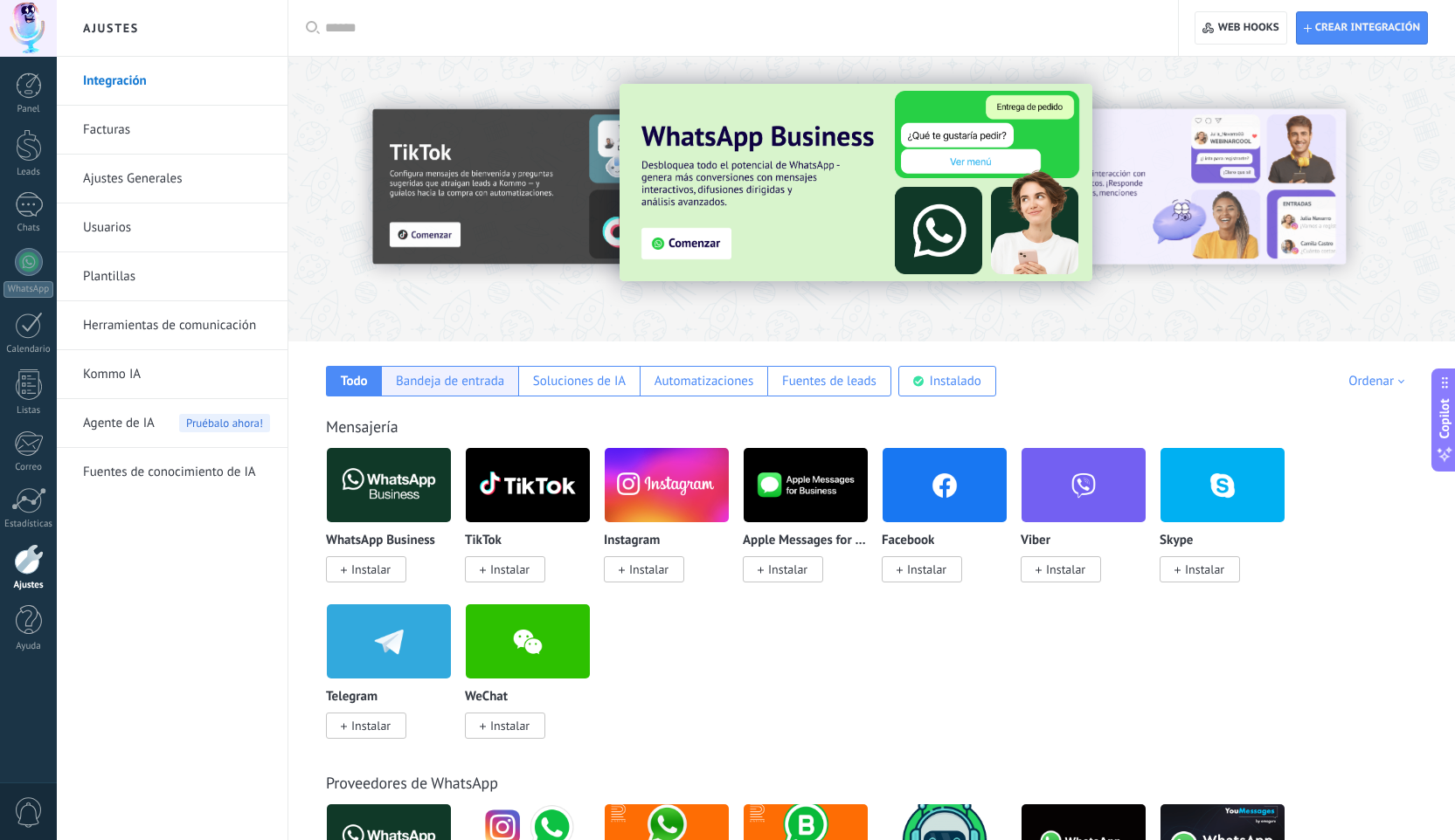
click at [432, 381] on div "Bandeja de entrada" at bounding box center [450, 381] width 109 height 16
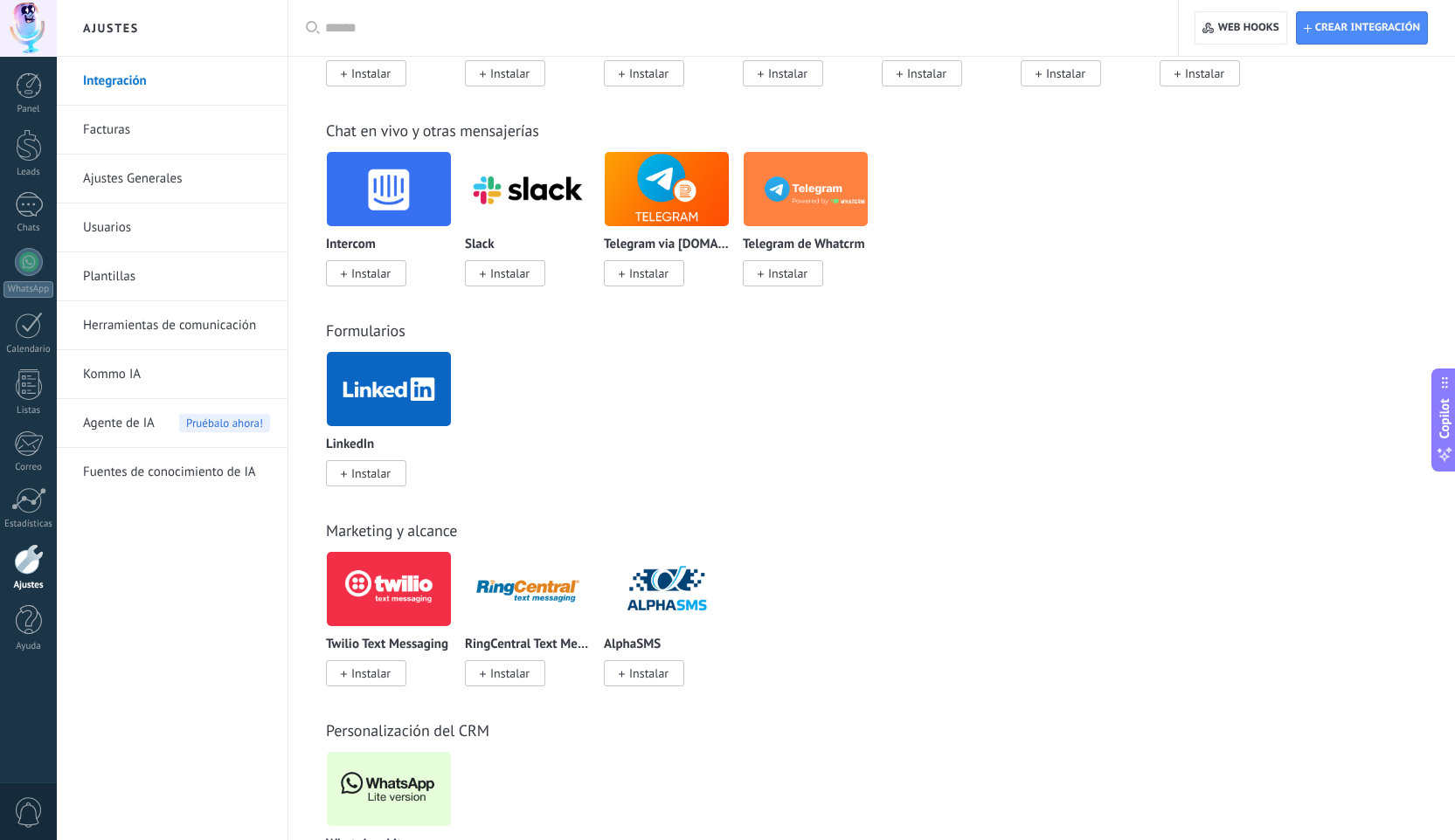
scroll to position [357, 0]
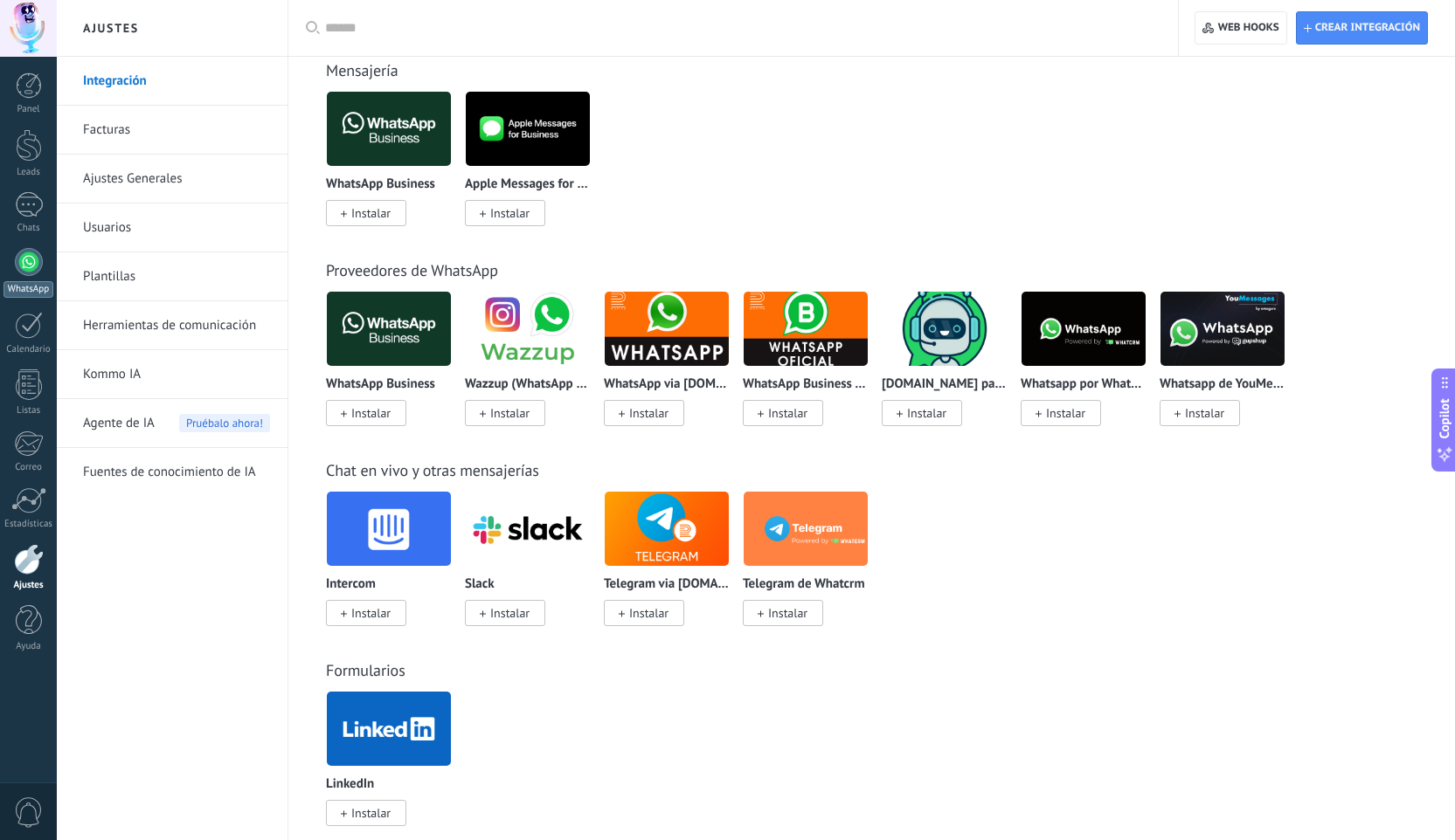
click at [22, 264] on div at bounding box center [28, 262] width 28 height 28
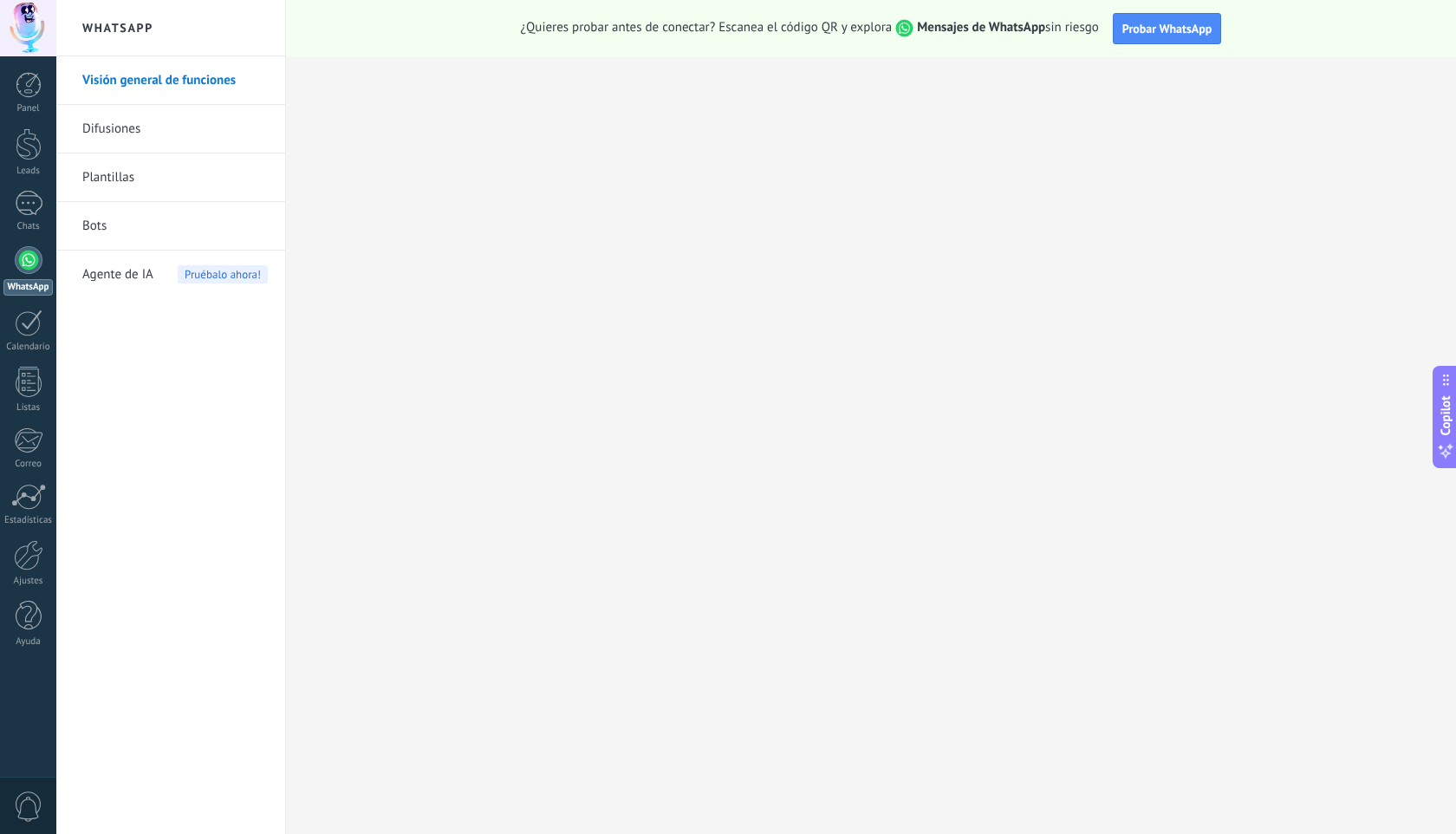
click at [1446, 420] on span "Copilot" at bounding box center [1445, 416] width 17 height 39
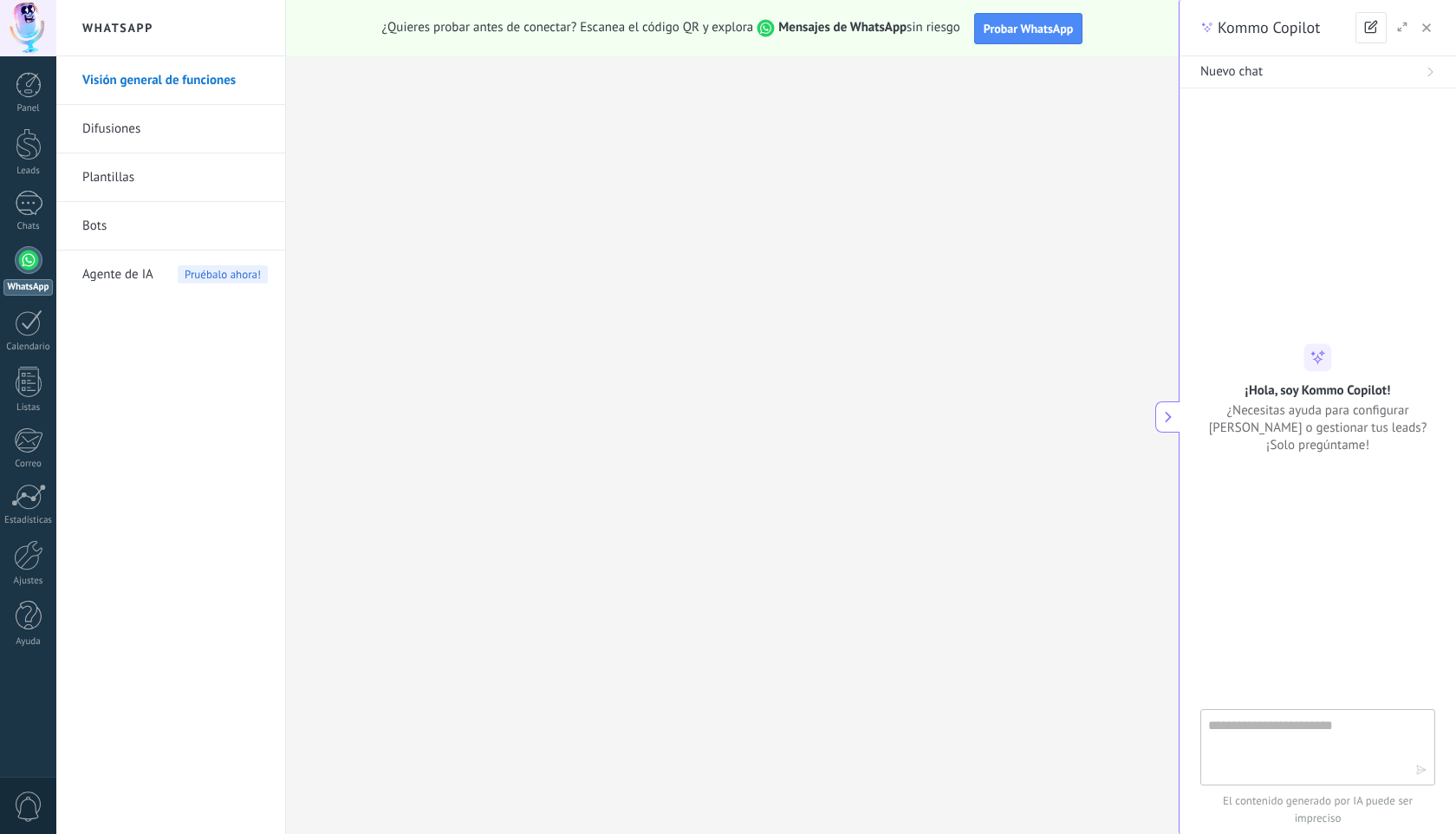
click at [1226, 718] on textarea at bounding box center [1311, 746] width 207 height 63
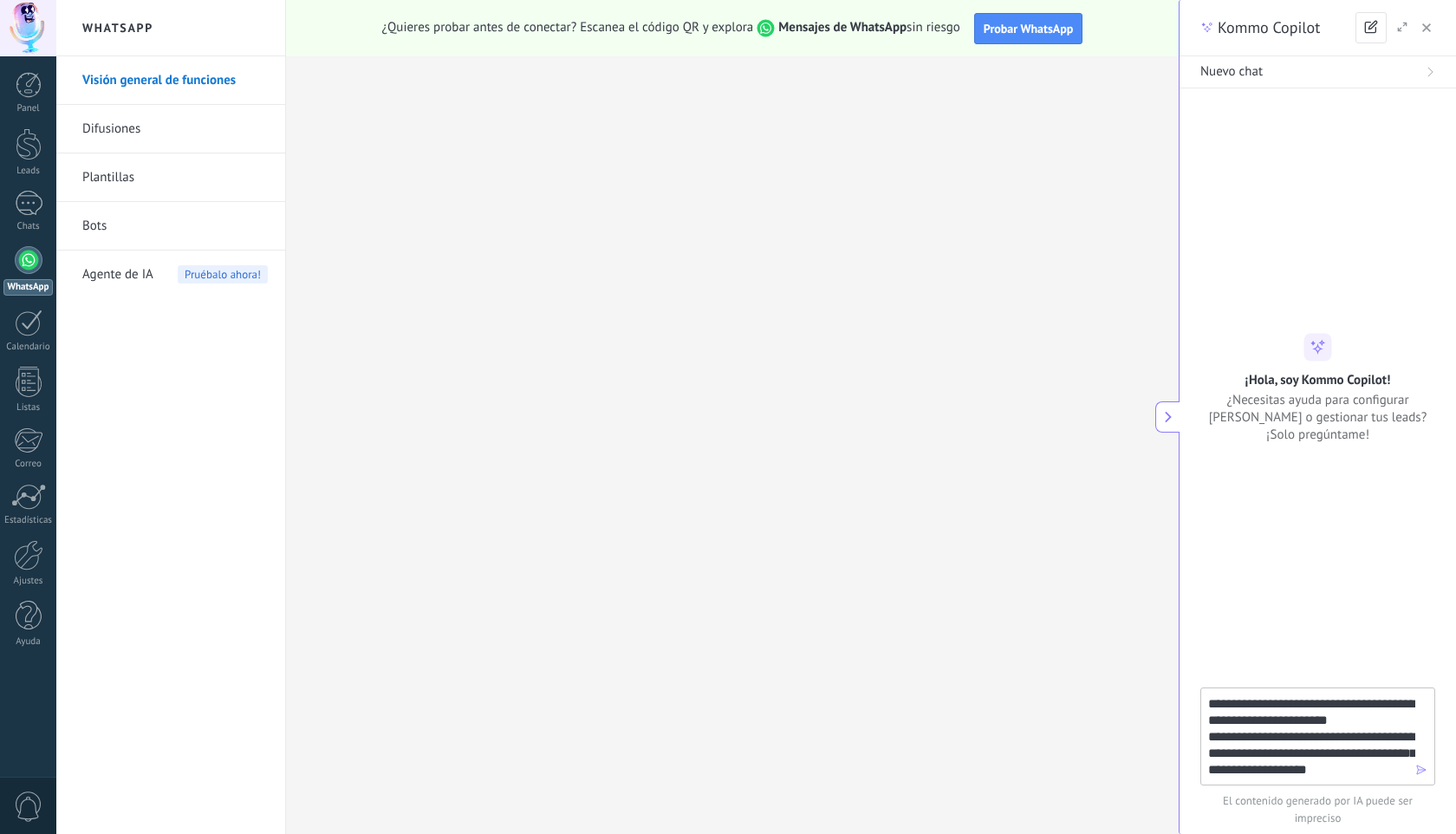
type textarea "**********"
click at [1455, 724] on div "**********" at bounding box center [1318, 761] width 276 height 146
click at [1416, 768] on icon "button" at bounding box center [1421, 770] width 13 height 13
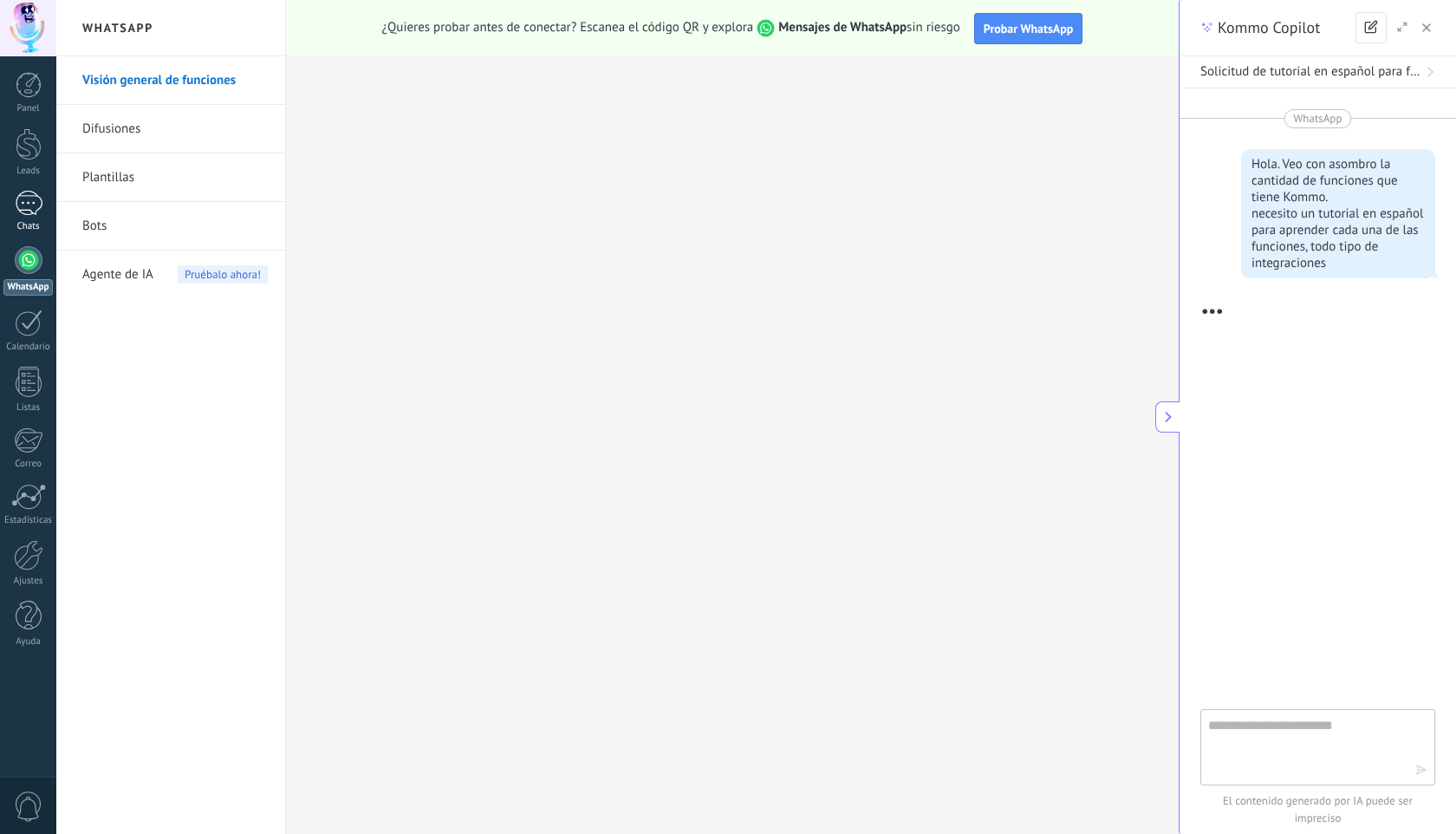
click at [35, 193] on div at bounding box center [28, 203] width 28 height 25
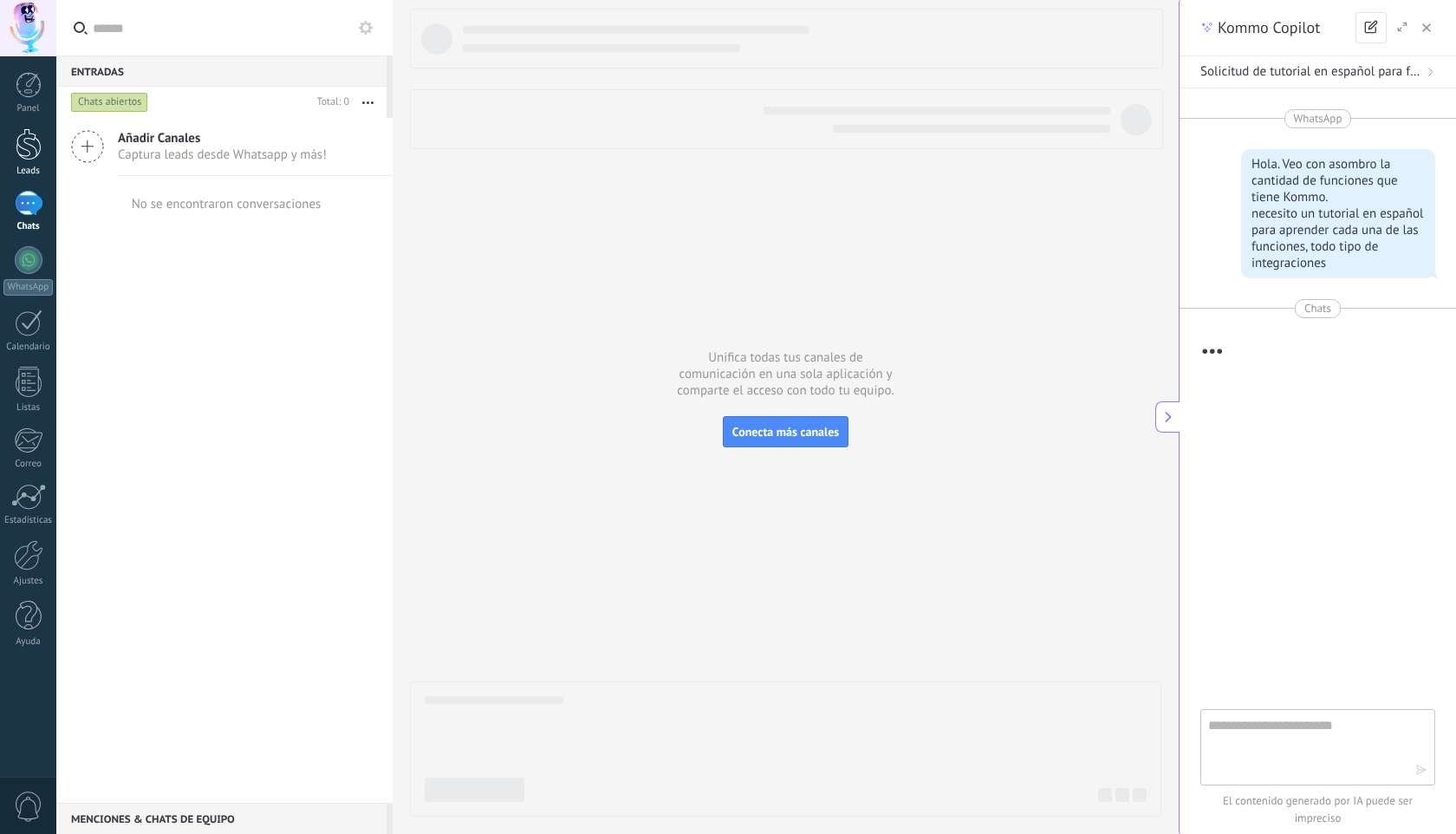
scroll to position [131, 0]
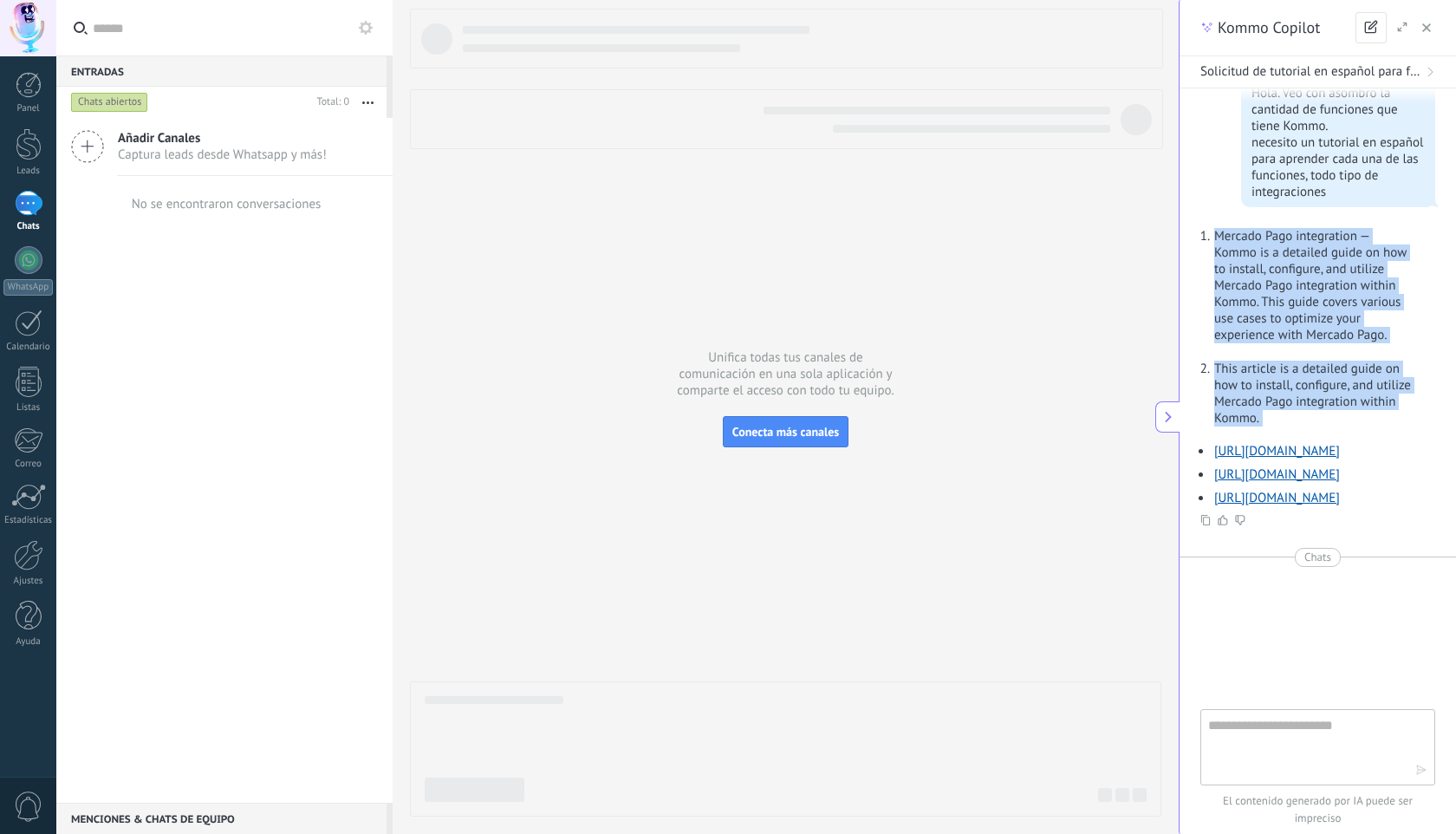
drag, startPoint x: 1186, startPoint y: 170, endPoint x: 1365, endPoint y: 370, distance: 268.4
click at [1365, 381] on div "WhatsApp Hola. Veo con asombro la cantidad de funciones que tiene Kommo. necesi…" at bounding box center [1318, 398] width 276 height 620
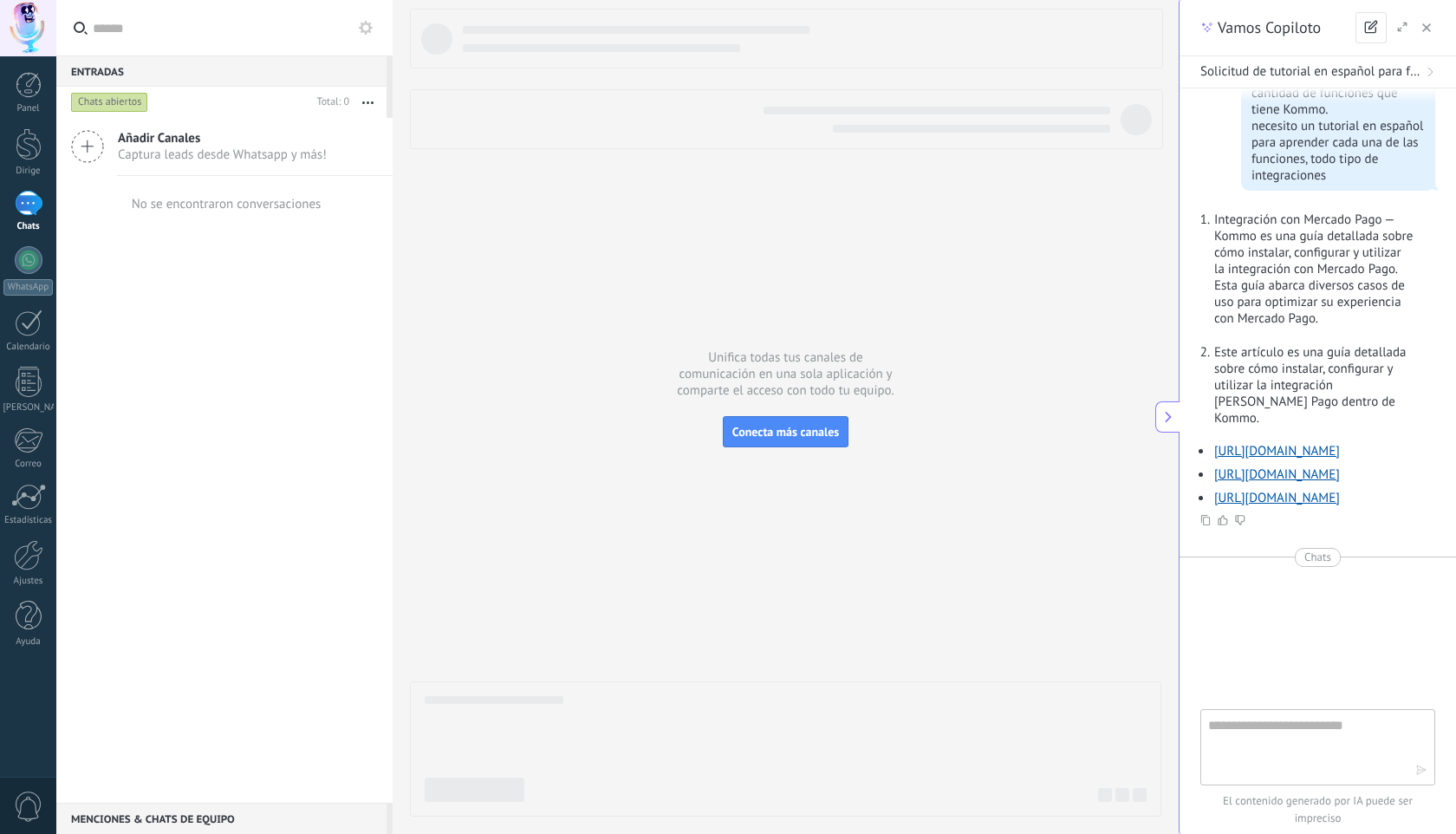
click at [1187, 255] on div "WhatsApp Hola. Veo con asombro la cantidad de funciones que tiene Kommo. necesi…" at bounding box center [1318, 398] width 276 height 620
click at [1252, 726] on textarea at bounding box center [1311, 746] width 207 height 63
type textarea "**********"
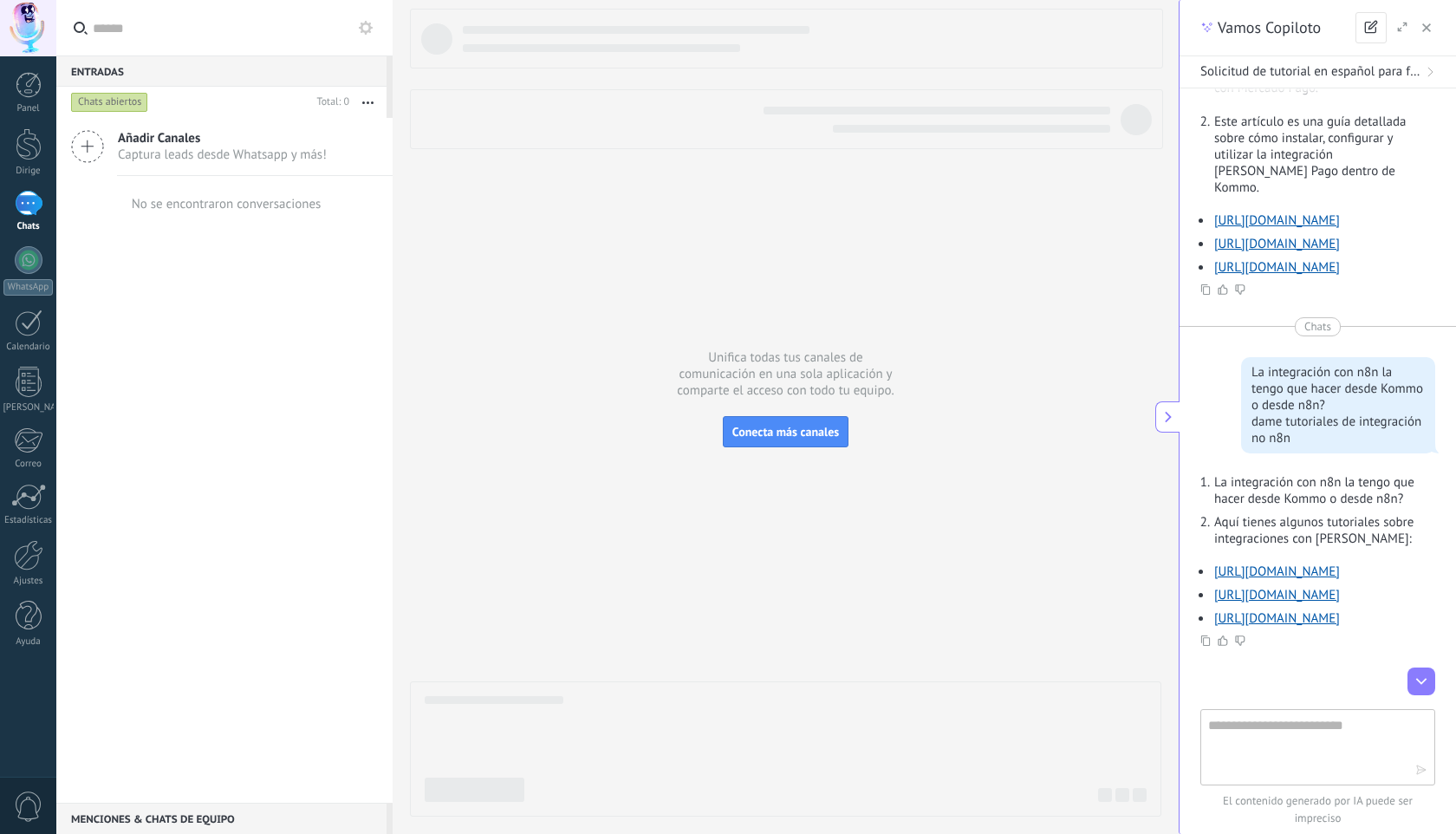
scroll to position [210, 0]
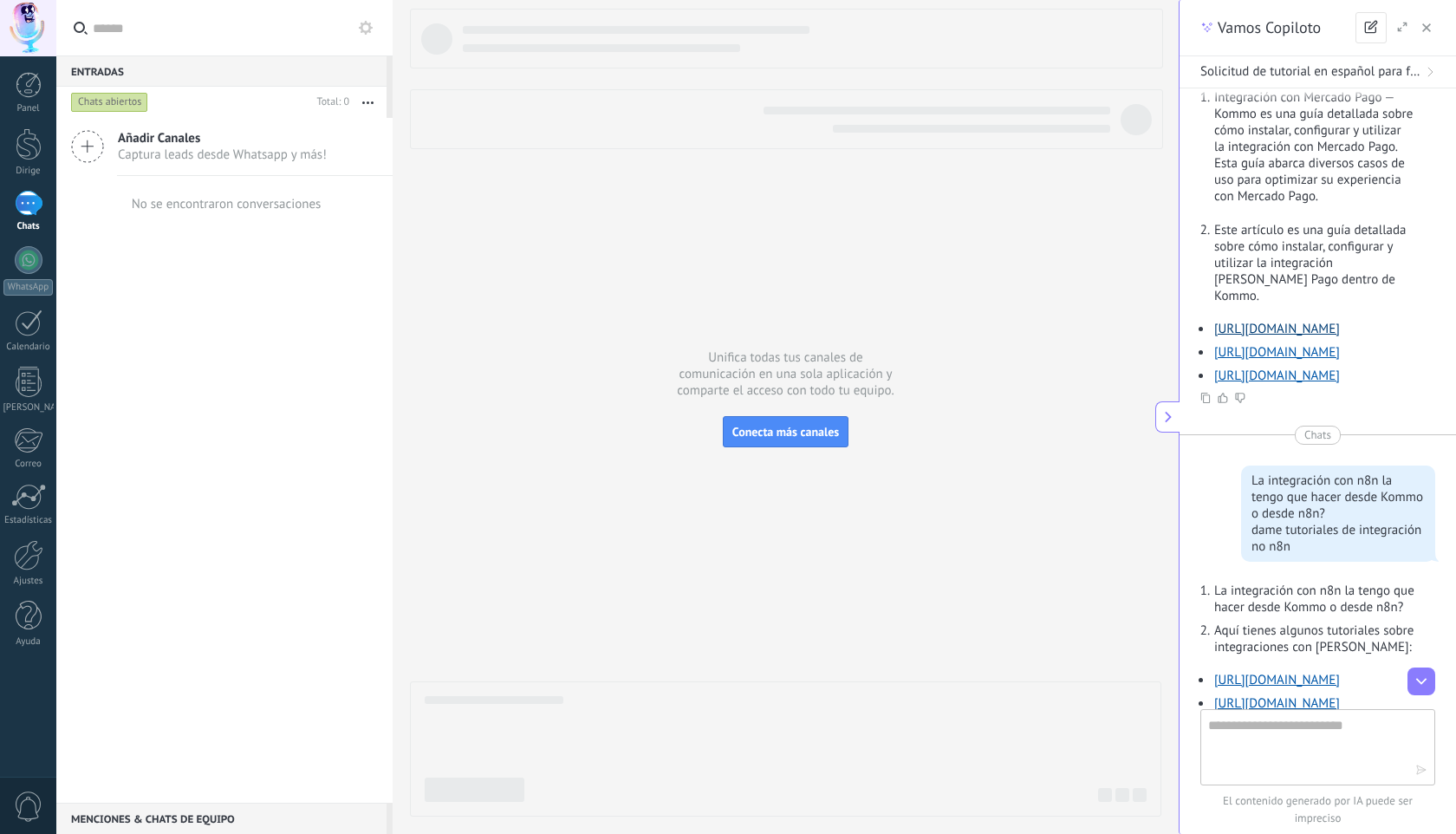
click at [1244, 321] on font "[URL][DOMAIN_NAME]" at bounding box center [1277, 328] width 126 height 16
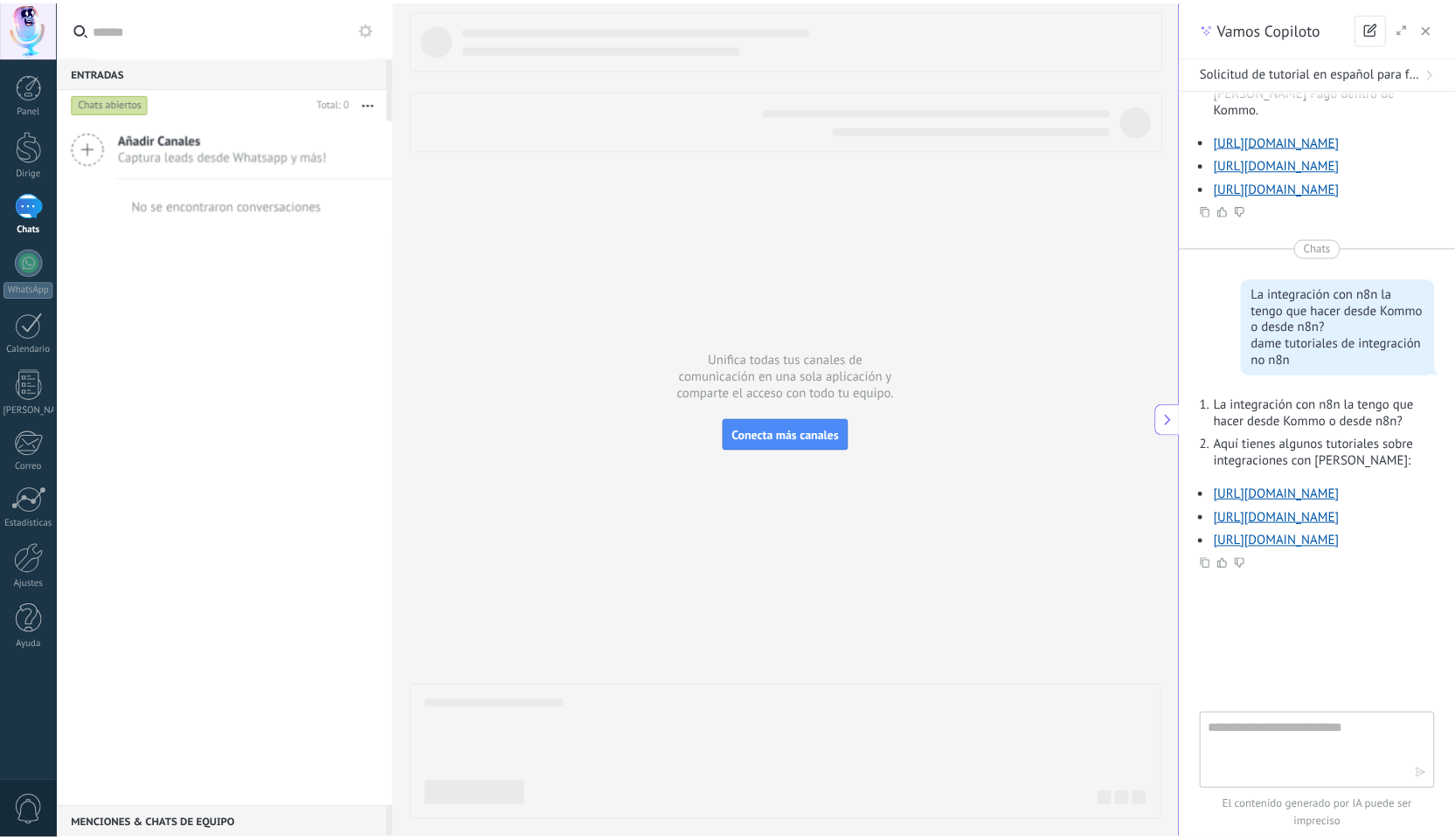
scroll to position [444, 0]
click at [1300, 503] on font "[URL][DOMAIN_NAME]" at bounding box center [1287, 494] width 127 height 16
click at [33, 557] on div at bounding box center [28, 559] width 30 height 31
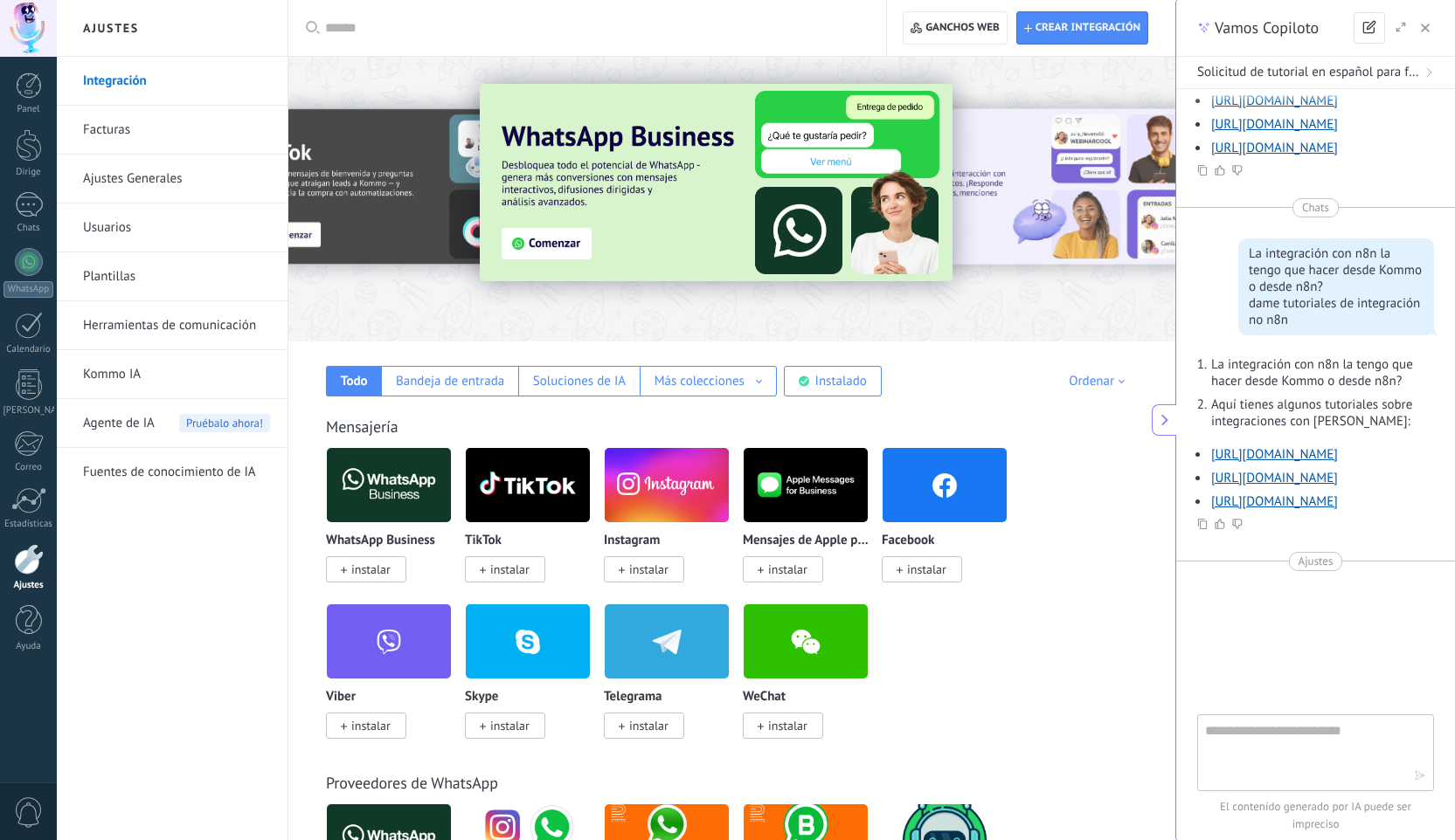
click at [126, 179] on link "Ajustes Generales" at bounding box center [176, 179] width 187 height 48
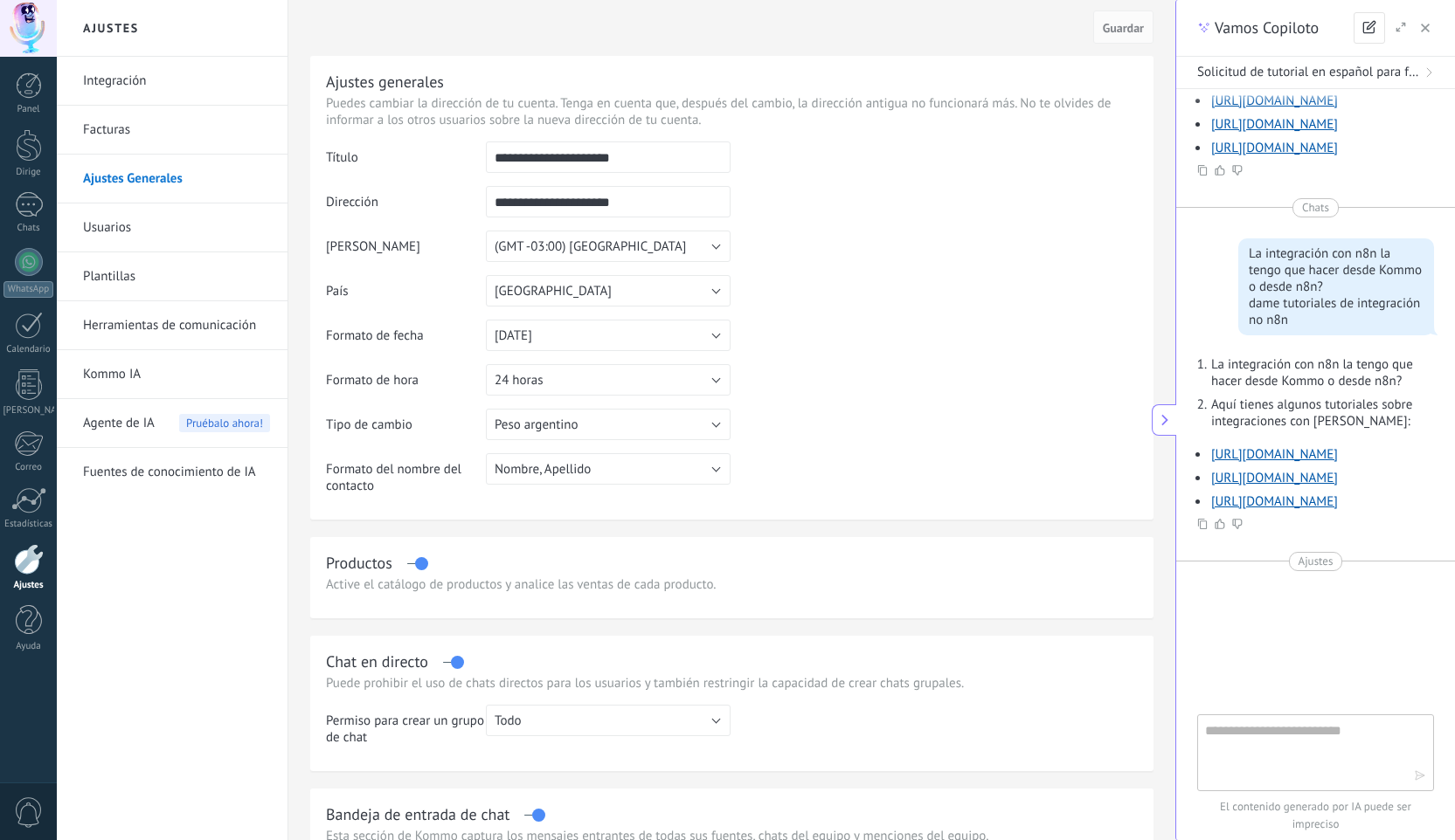
click at [561, 204] on input "**********" at bounding box center [608, 202] width 244 height 31
type input "**********"
click at [563, 163] on input "**********" at bounding box center [608, 157] width 244 height 31
drag, startPoint x: 582, startPoint y: 160, endPoint x: 482, endPoint y: 153, distance: 100.2
click at [482, 153] on tr "**********" at bounding box center [731, 164] width 811 height 45
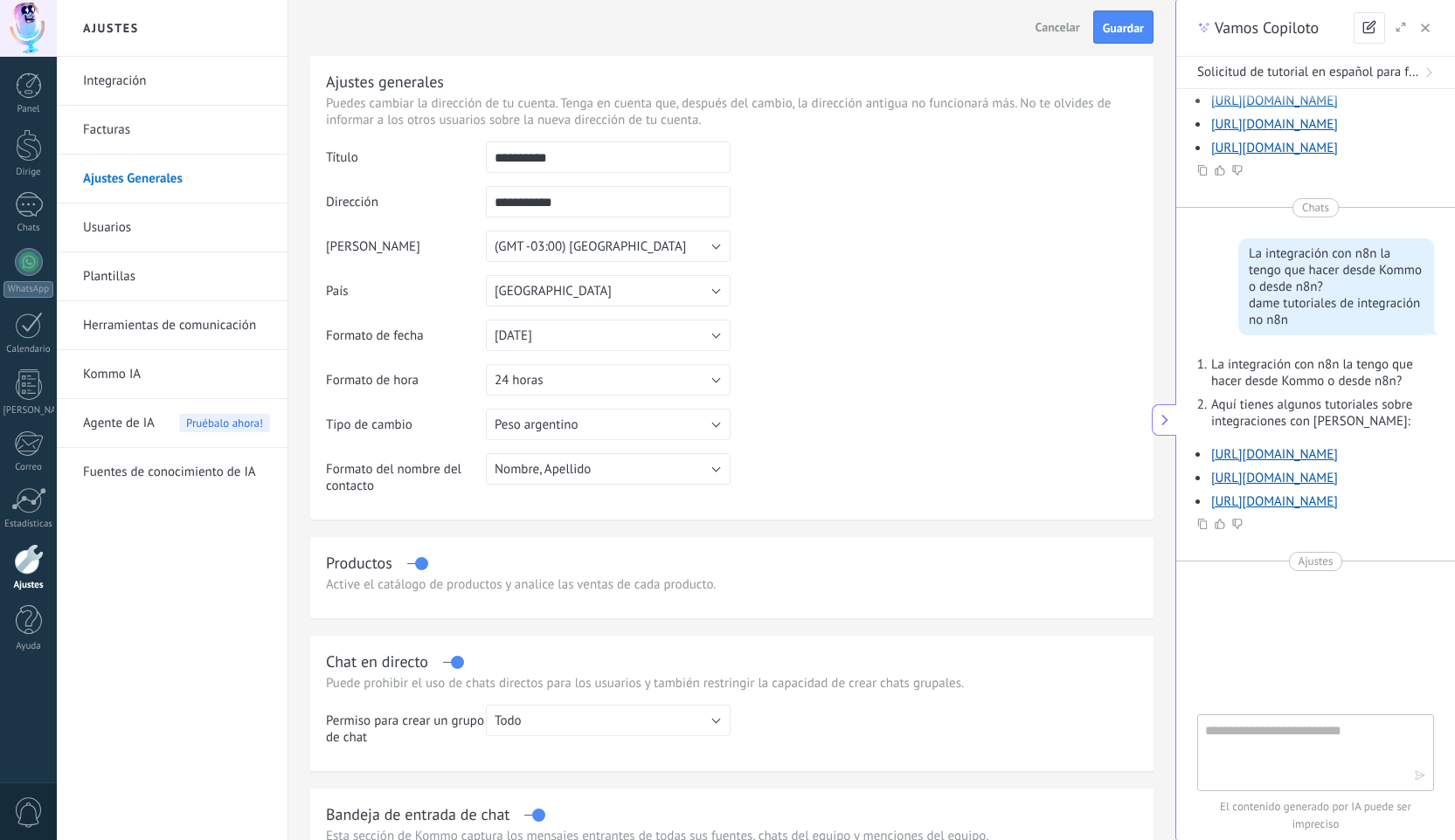
type input "**********"
drag, startPoint x: 580, startPoint y: 204, endPoint x: 483, endPoint y: 202, distance: 97.0
click at [483, 202] on tr "**********" at bounding box center [731, 208] width 811 height 45
type input "*"
drag, startPoint x: 496, startPoint y: 208, endPoint x: 529, endPoint y: 213, distance: 33.4
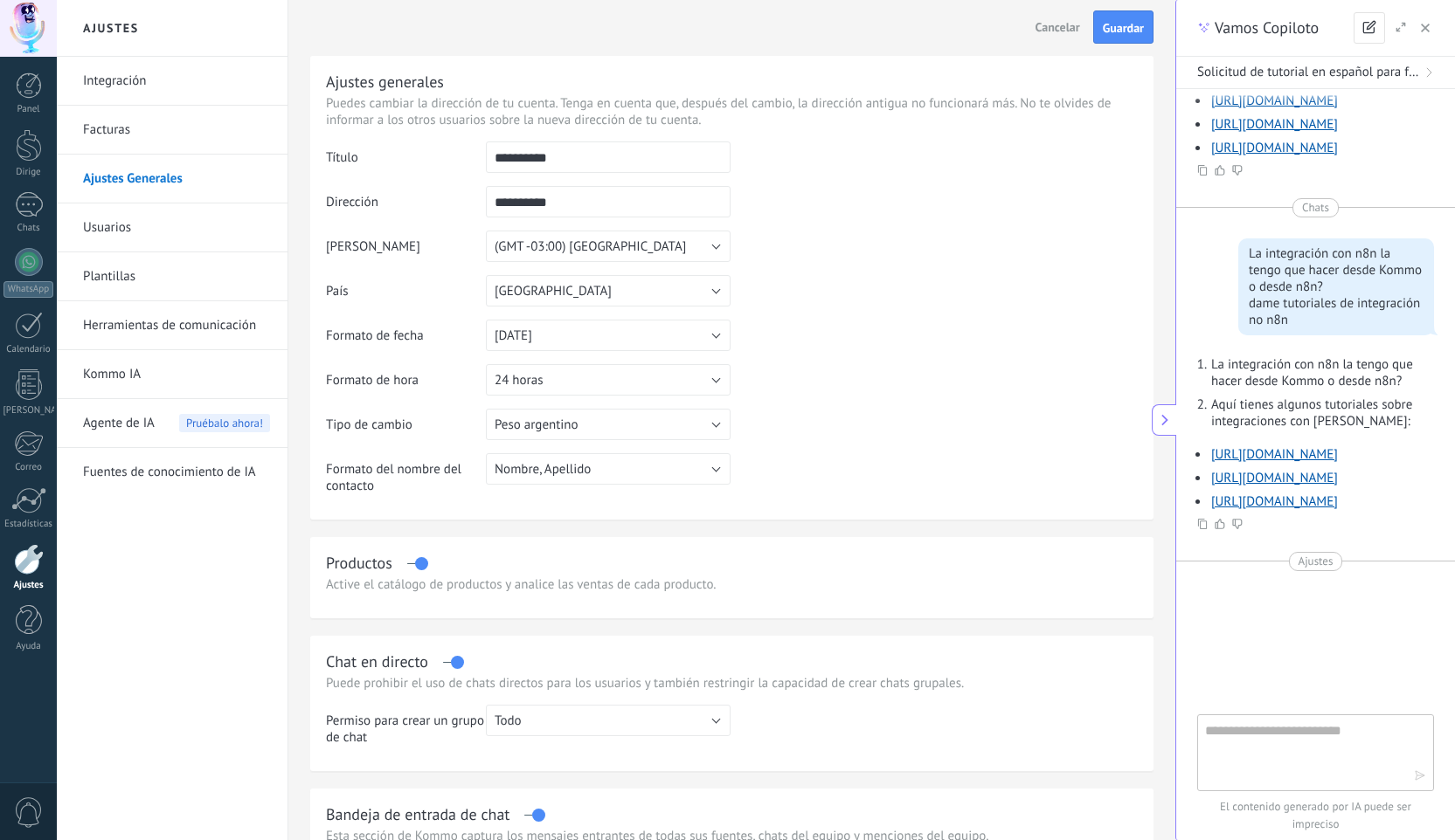
click at [496, 208] on input "**********" at bounding box center [608, 202] width 244 height 31
click at [495, 209] on input "**********" at bounding box center [608, 202] width 244 height 31
click at [511, 204] on input "**********" at bounding box center [608, 202] width 244 height 31
click at [499, 207] on input "**********" at bounding box center [608, 202] width 244 height 31
click at [558, 203] on input "*********" at bounding box center [608, 202] width 244 height 31
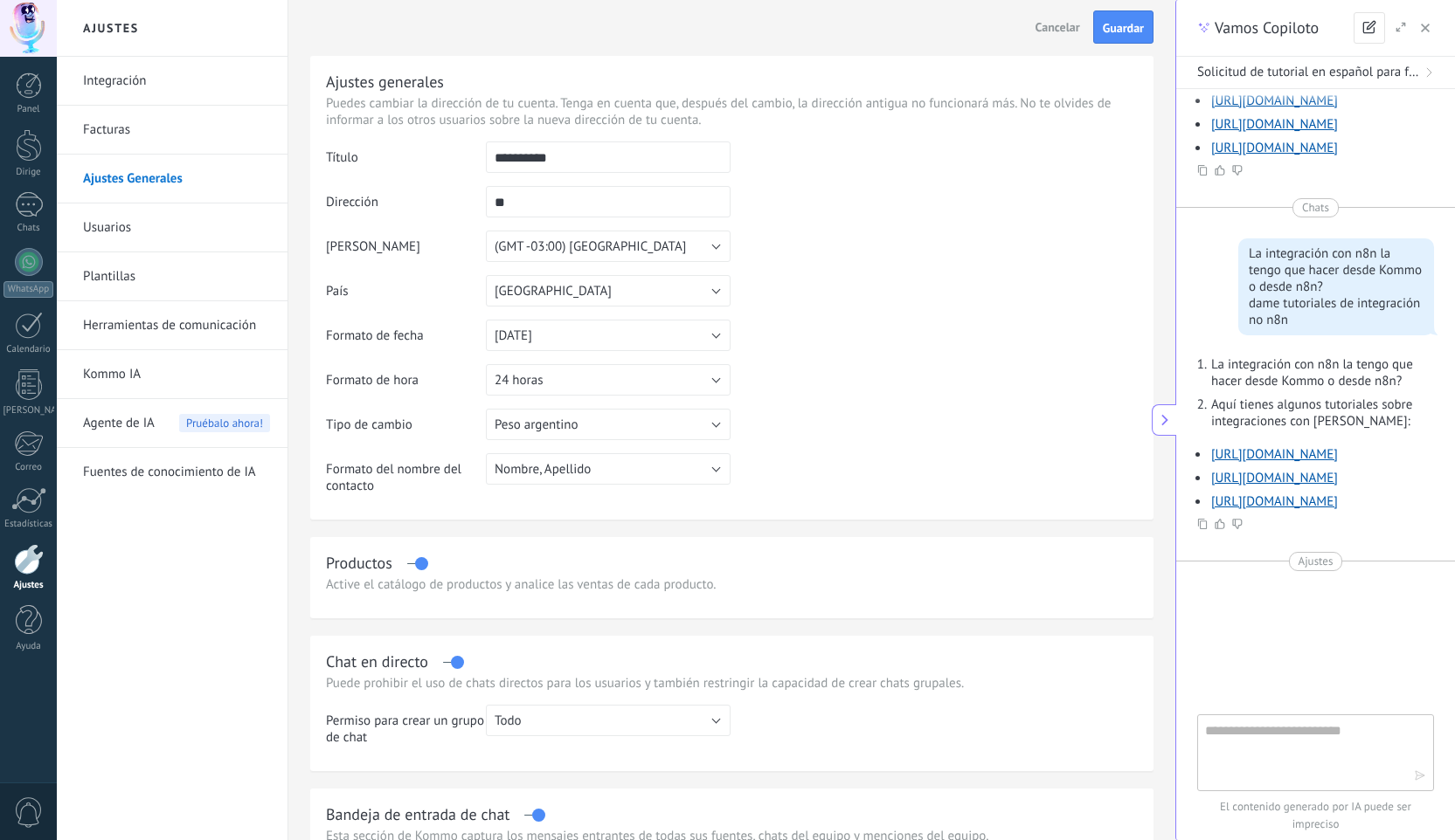
type input "*"
click at [743, 202] on td at bounding box center [933, 231] width 407 height 178
drag, startPoint x: 585, startPoint y: 204, endPoint x: 491, endPoint y: 202, distance: 94.0
click at [491, 202] on input "**********" at bounding box center [608, 202] width 244 height 31
type input "*"
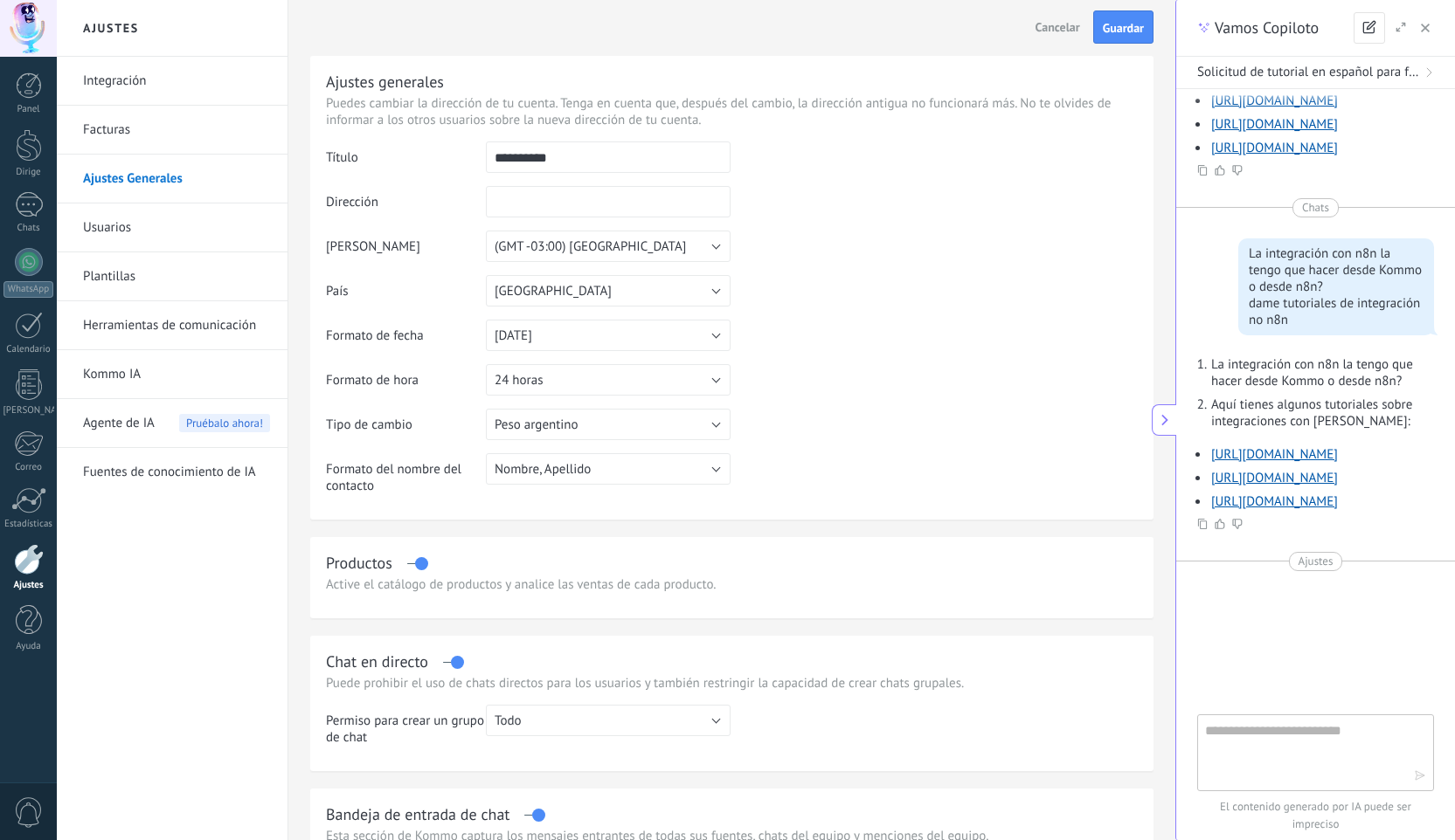
type input "*"
click at [1048, 22] on font "Cancelar" at bounding box center [1058, 27] width 45 height 16
type input "**********"
click at [129, 77] on font "Integración" at bounding box center [115, 80] width 64 height 16
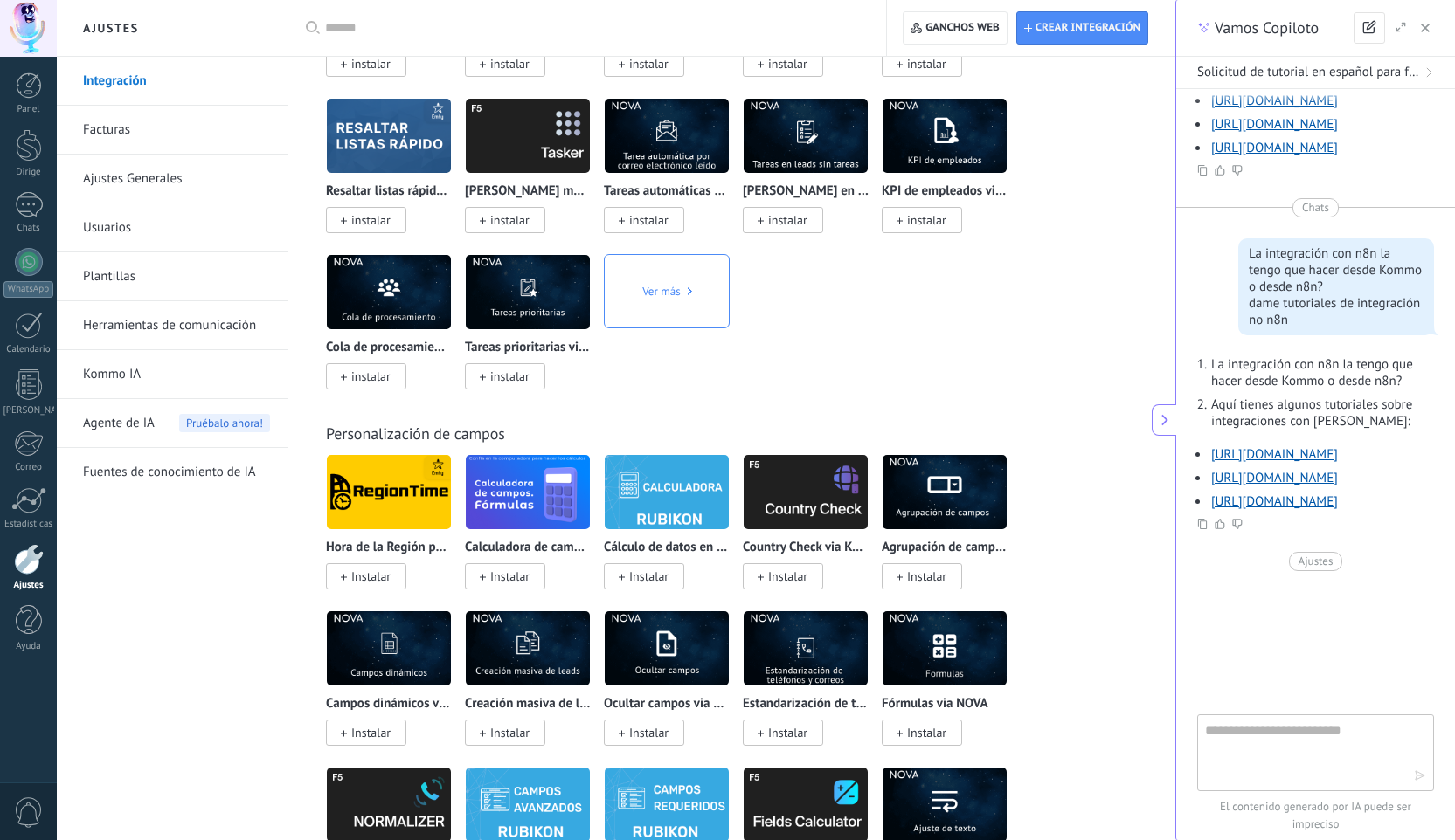
scroll to position [8104, 0]
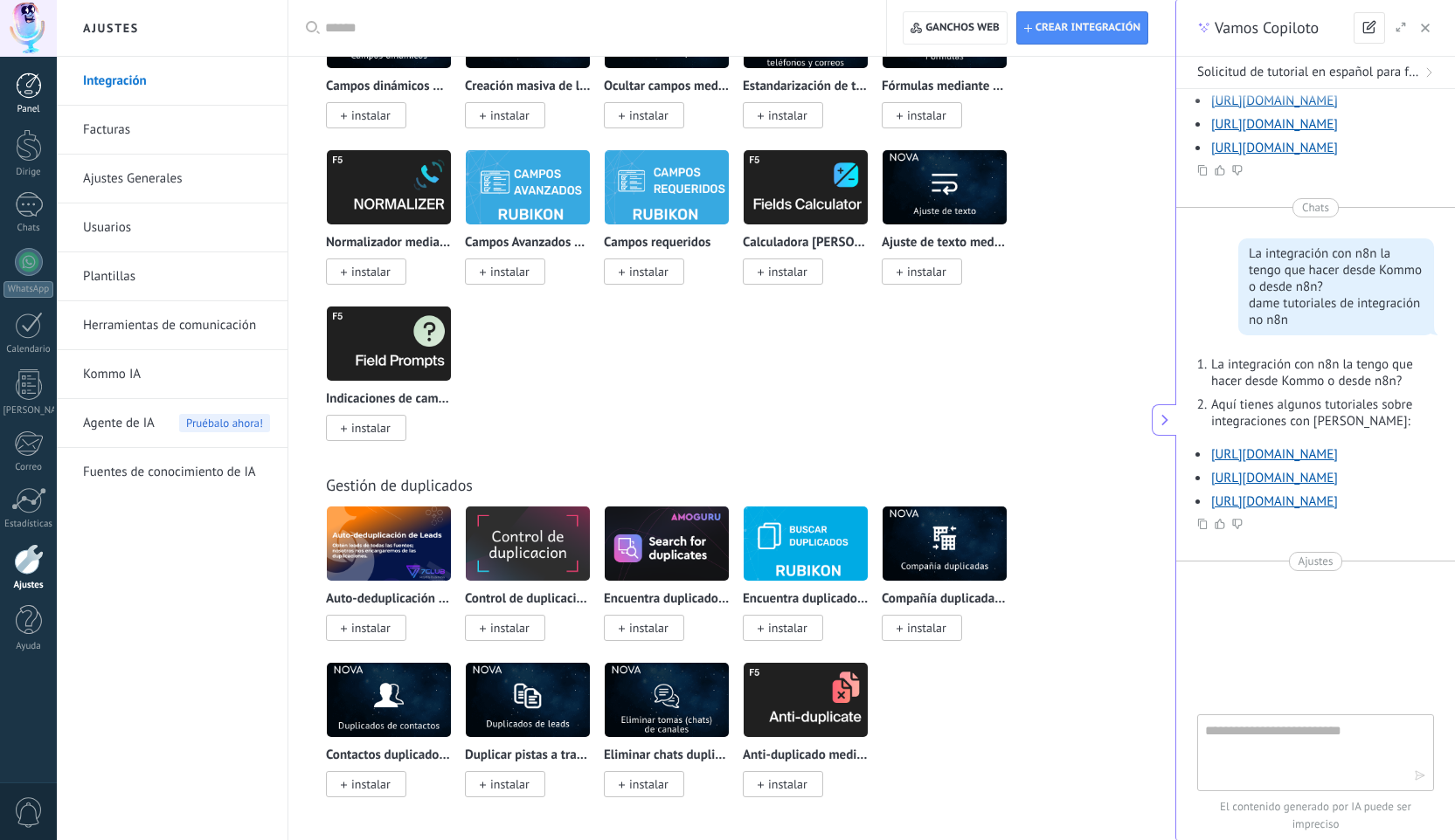
click at [32, 78] on div at bounding box center [28, 85] width 26 height 26
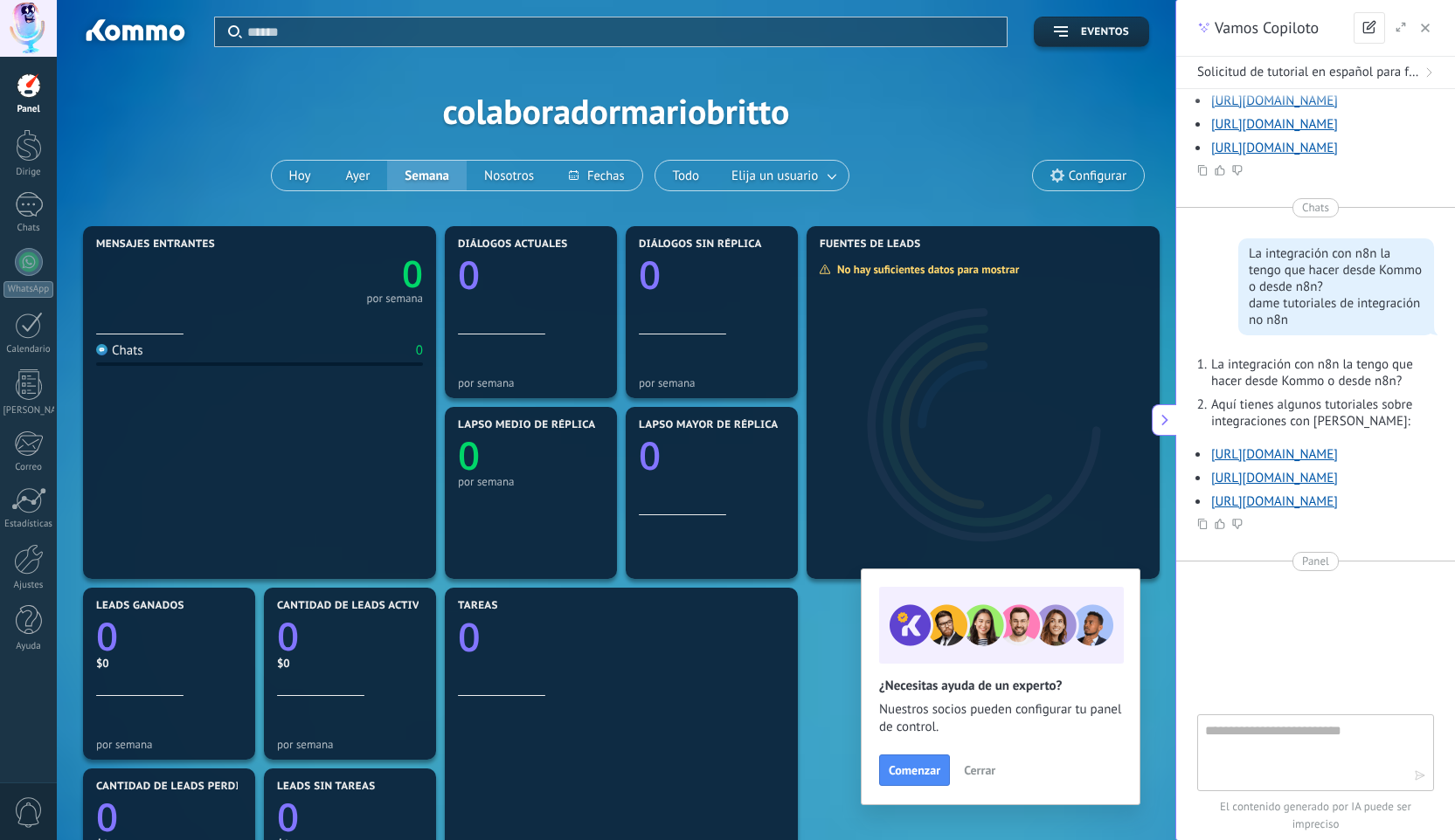
click at [1066, 173] on span "Configurar" at bounding box center [1088, 175] width 111 height 30
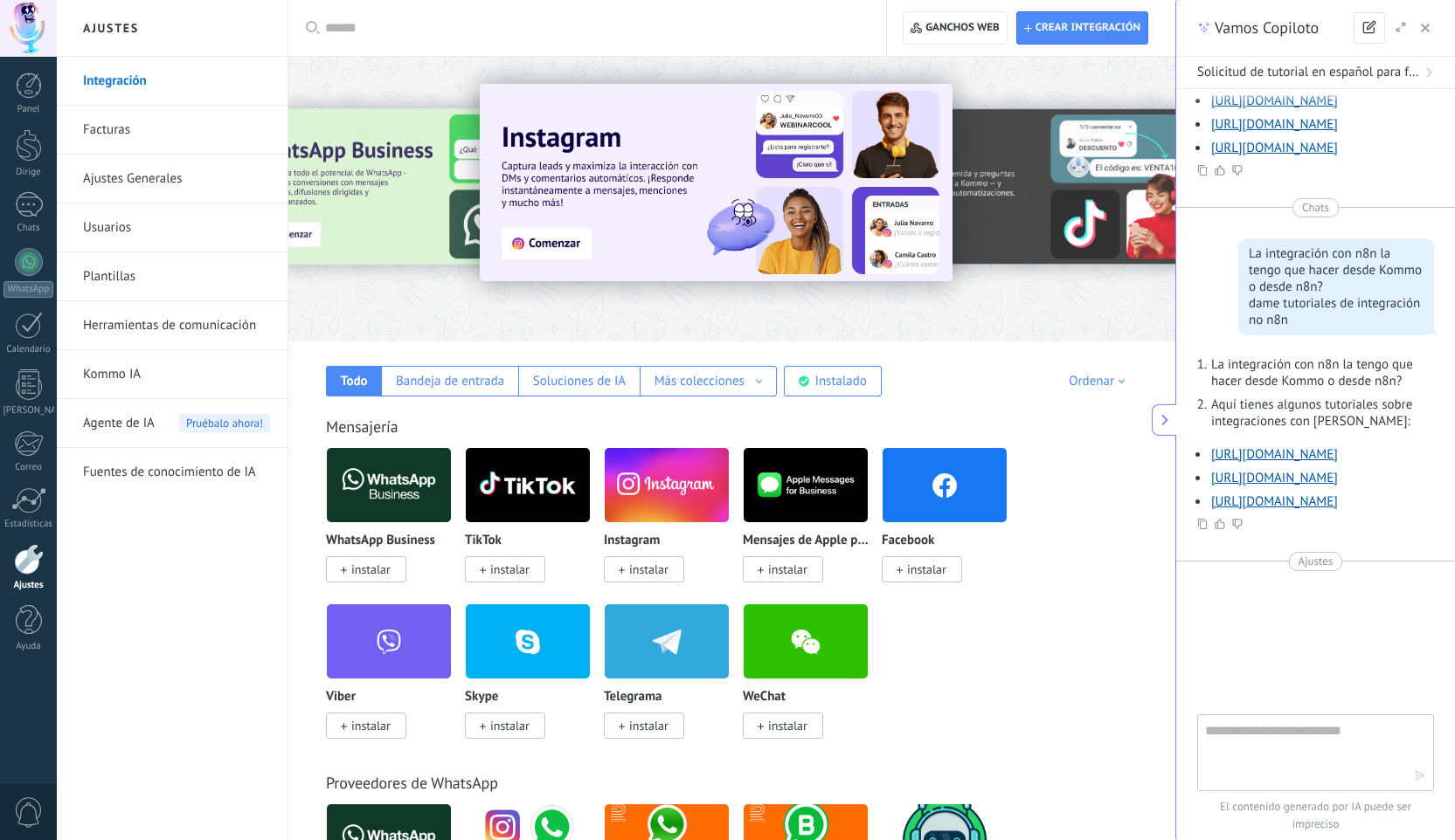
click at [269, 668] on div "Integración Facturas Ajustes Generales Usuarios Plantillas Herramientas de comu…" at bounding box center [173, 449] width 231 height 783
click at [49, 39] on div at bounding box center [28, 28] width 57 height 57
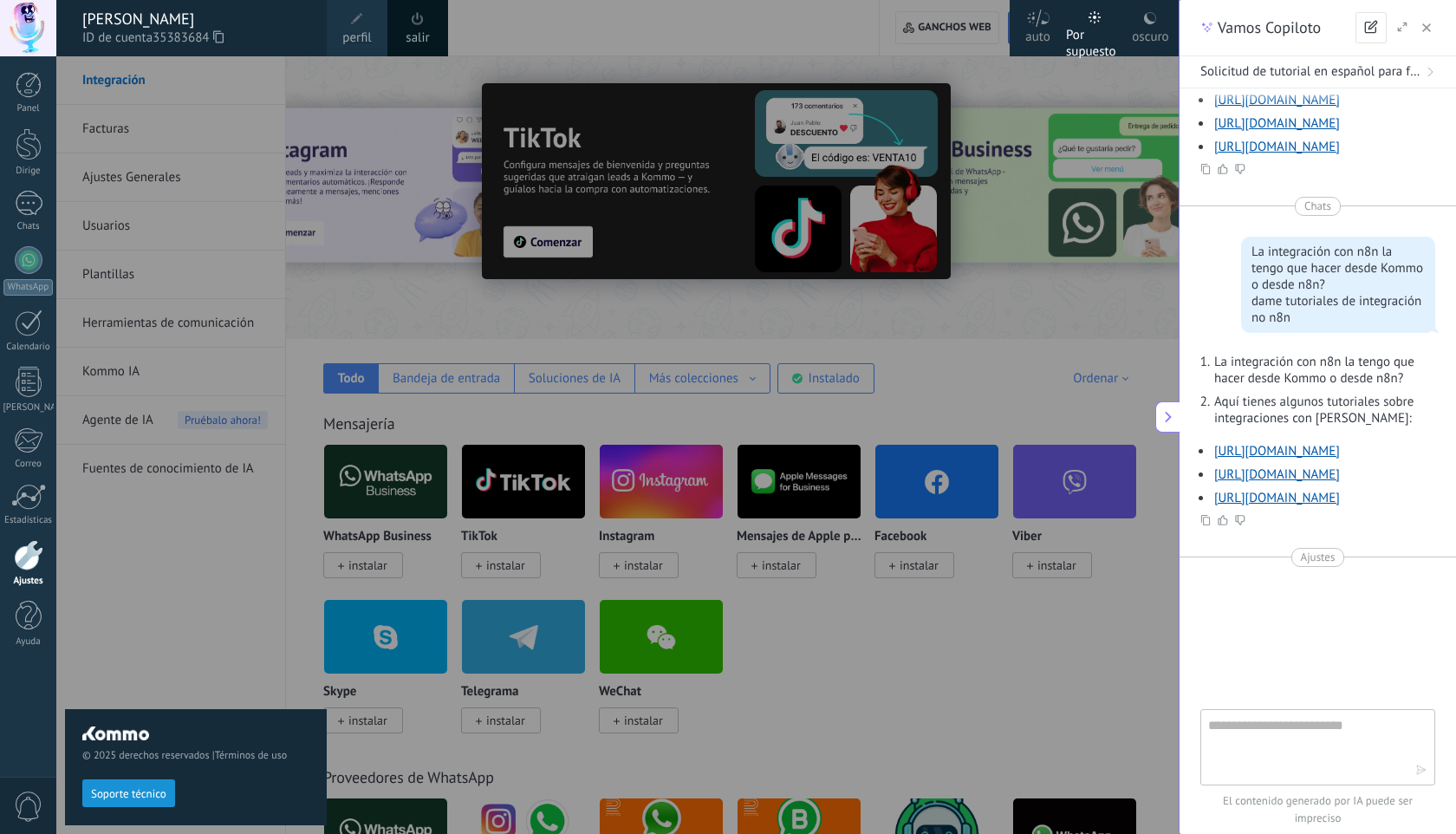
click at [345, 43] on font "perfil" at bounding box center [357, 38] width 29 height 16
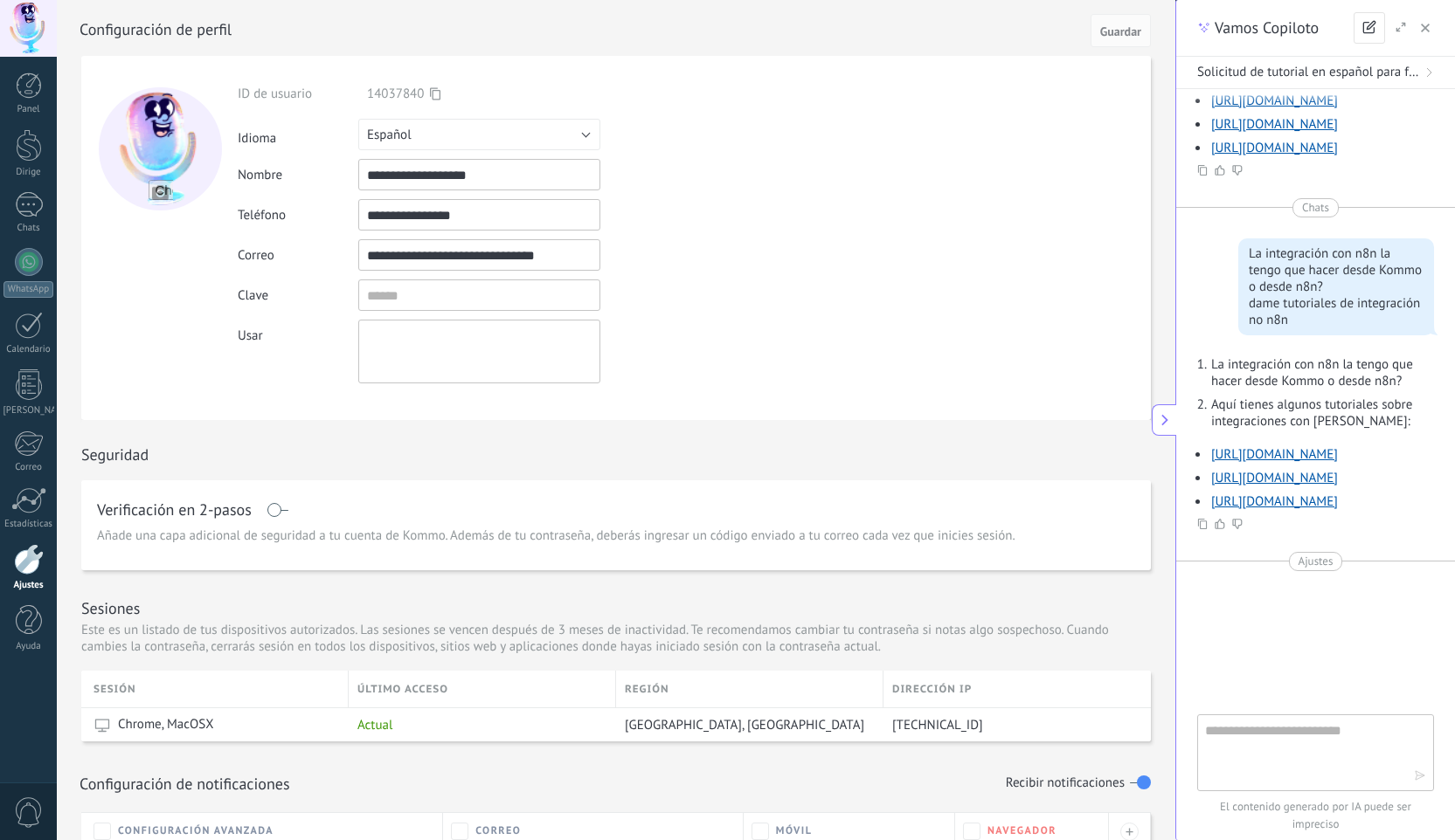
click at [288, 513] on span at bounding box center [277, 510] width 22 height 14
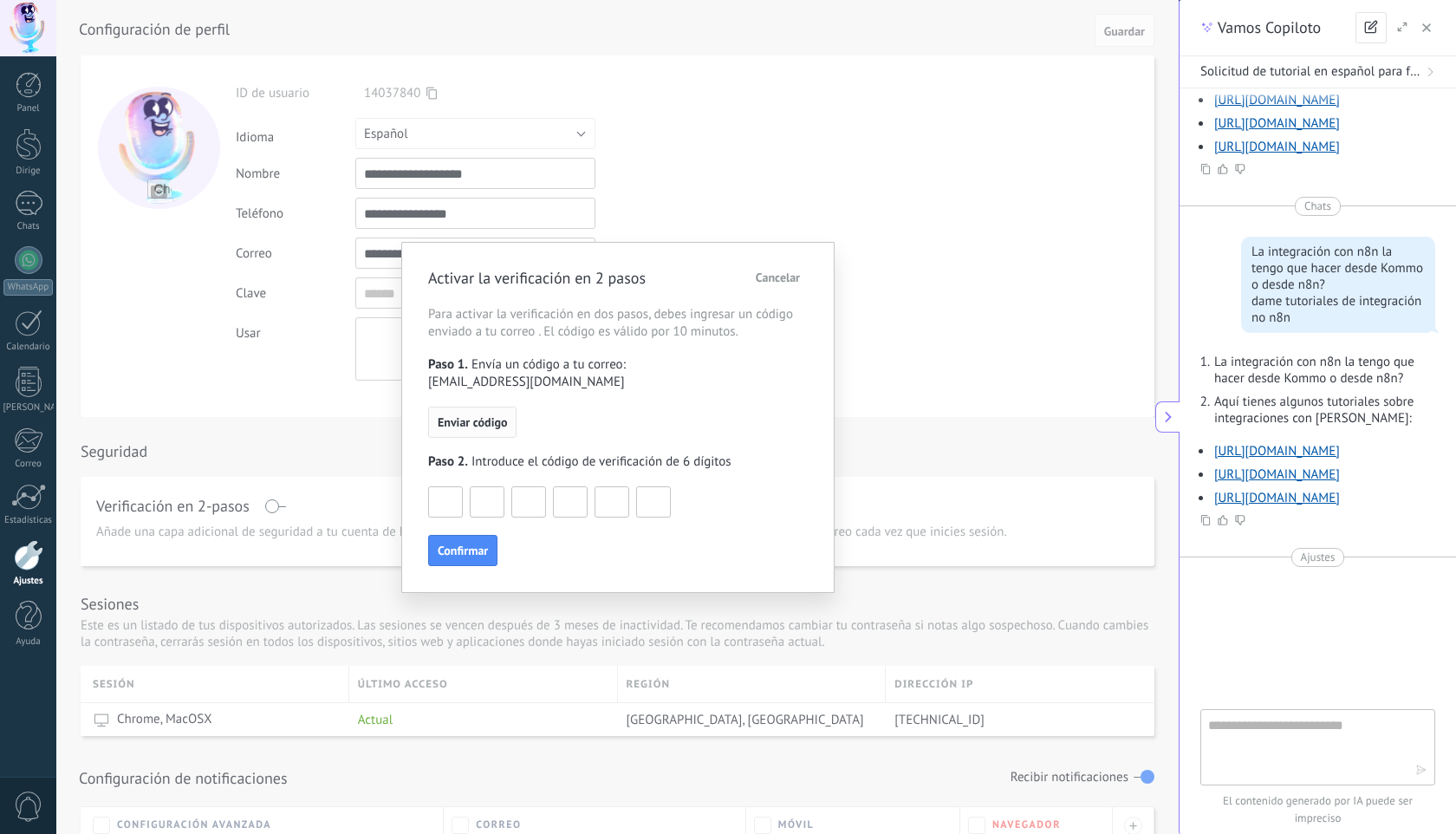
click at [459, 428] on span "Enviar código" at bounding box center [472, 422] width 69 height 13
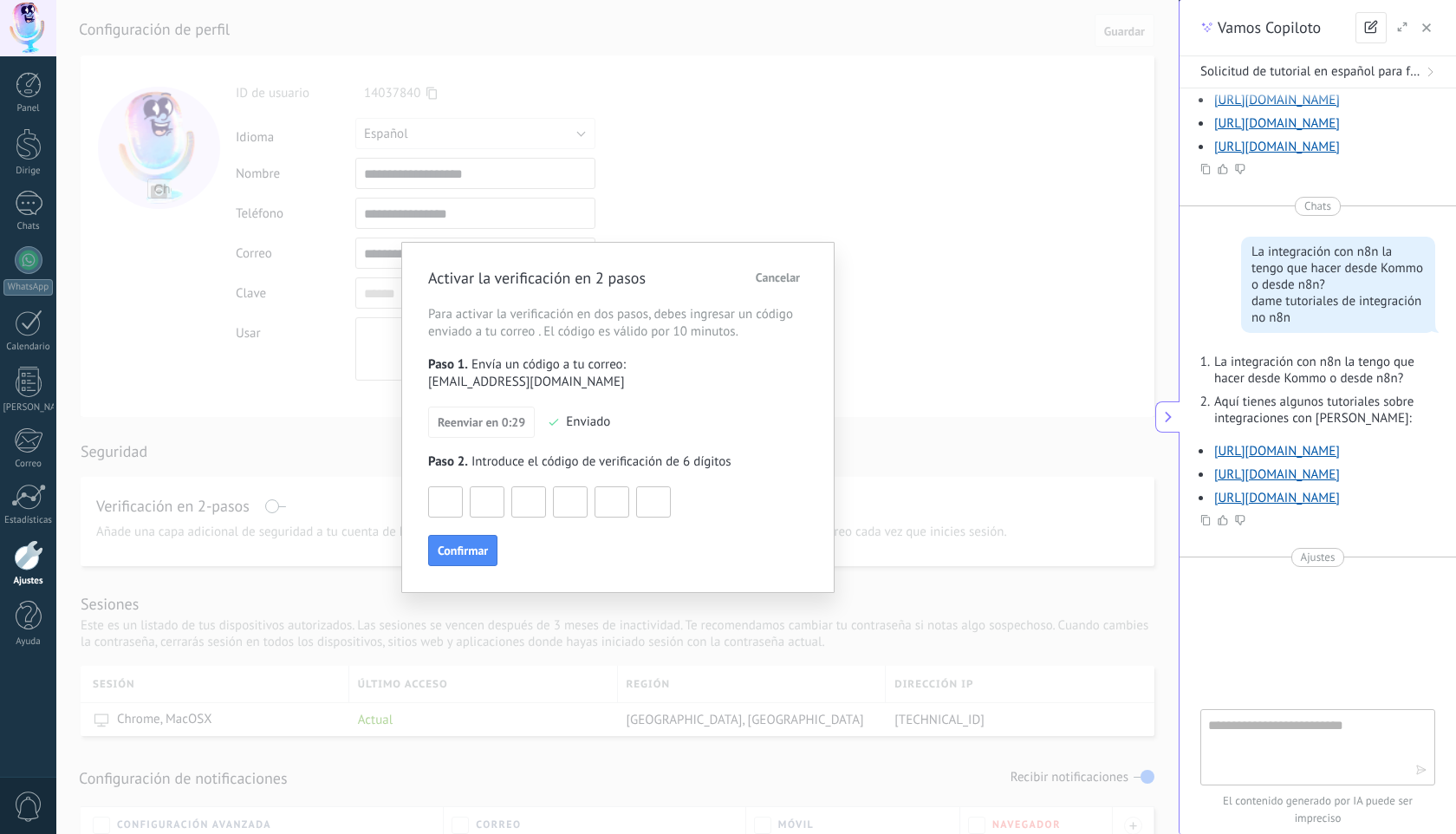
click at [439, 502] on input at bounding box center [445, 500] width 33 height 28
type input "*"
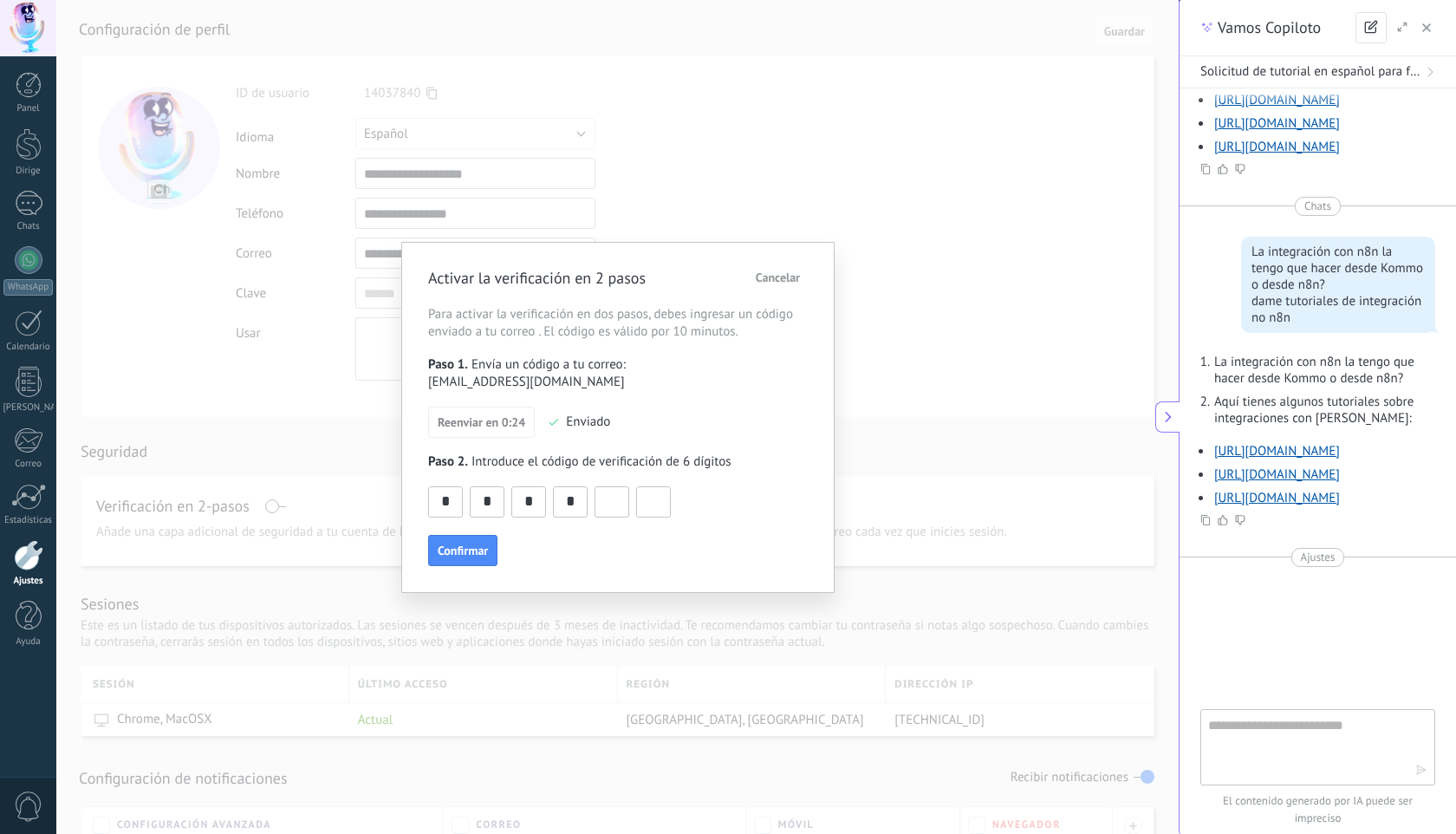
type input "*"
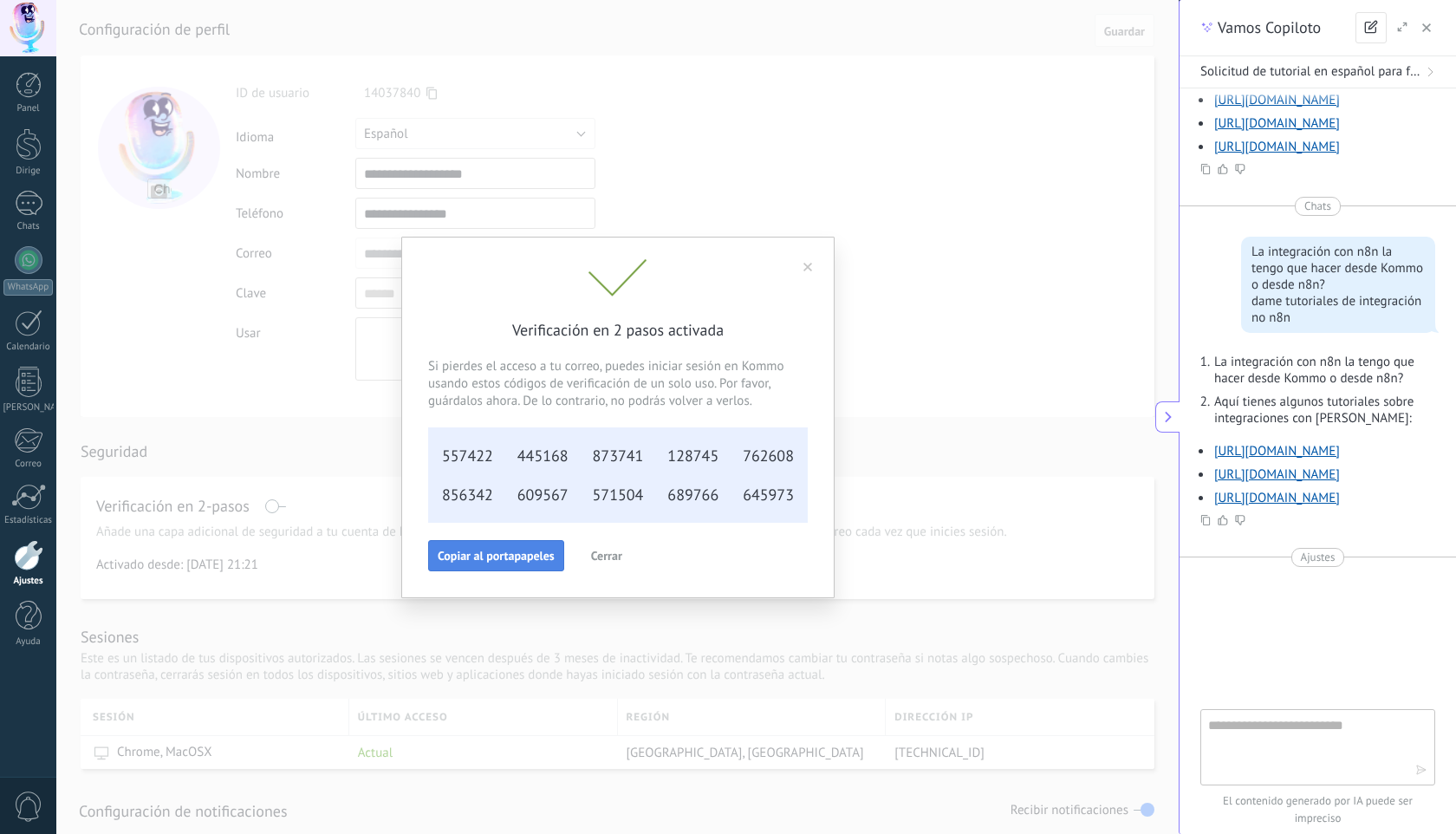
click at [496, 557] on span "Copiar al portapapeles" at bounding box center [496, 555] width 117 height 13
click at [600, 560] on font "Cerrar" at bounding box center [607, 556] width 31 height 15
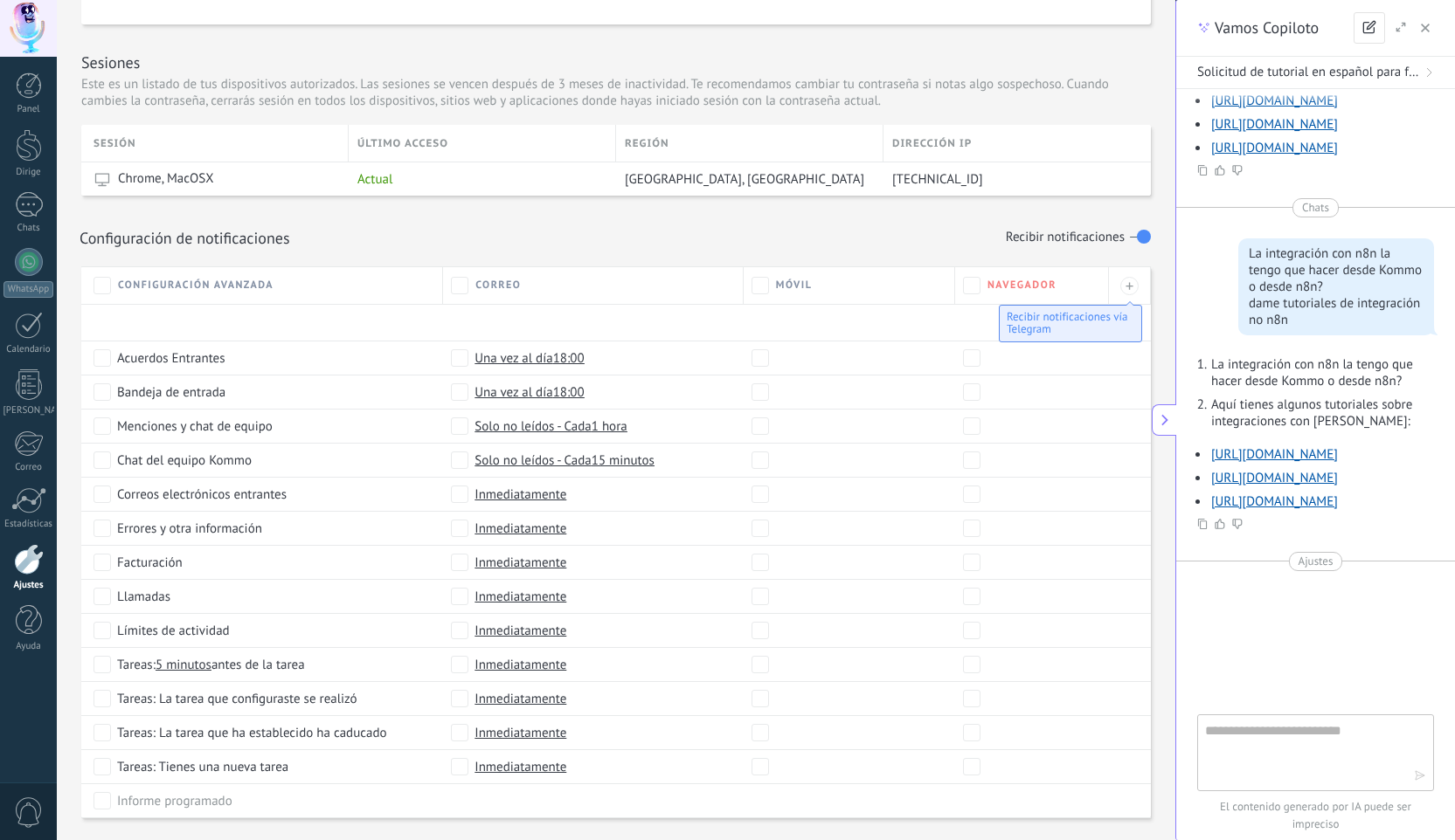
scroll to position [631, 0]
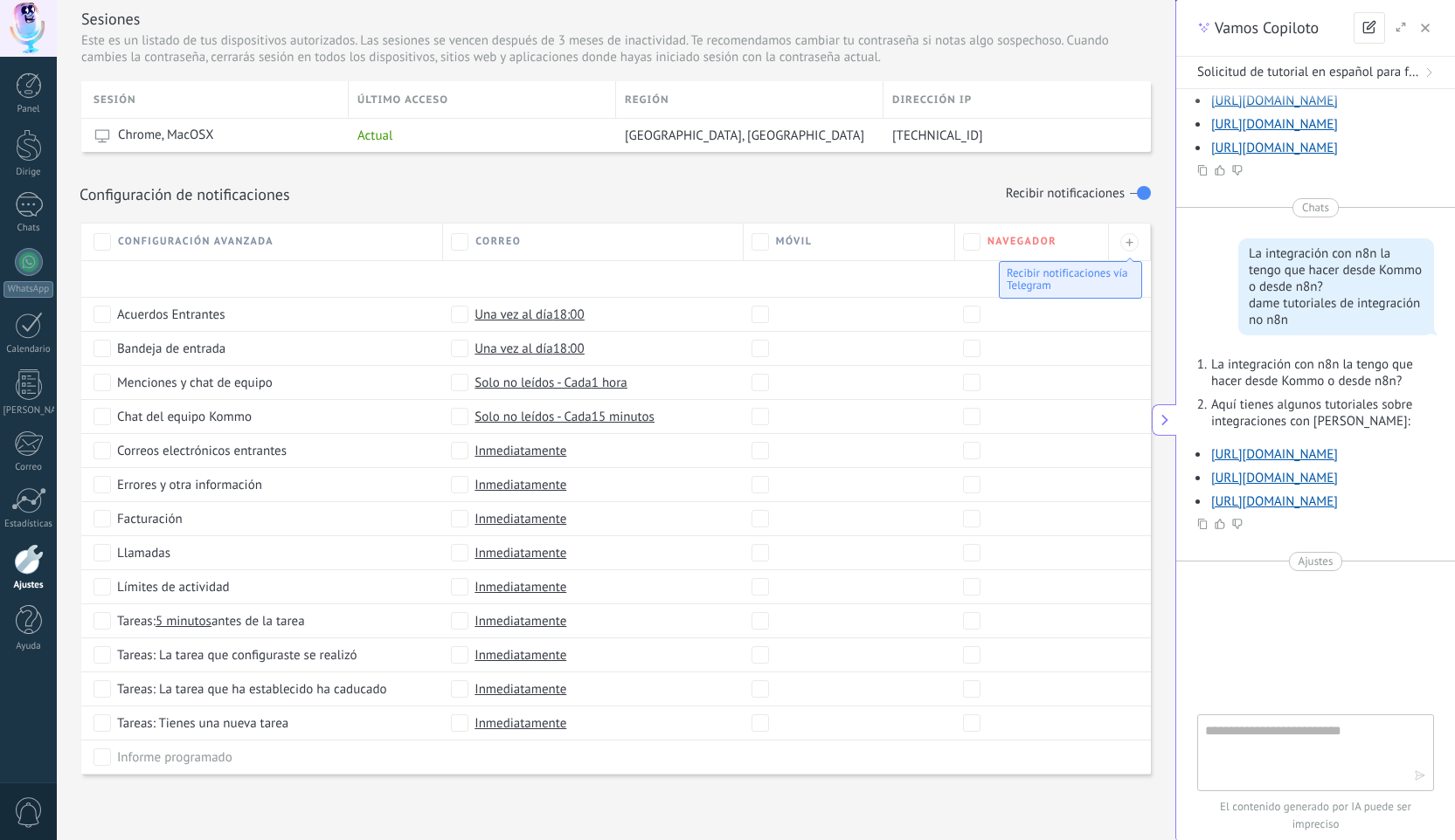
click at [31, 30] on div at bounding box center [28, 28] width 57 height 57
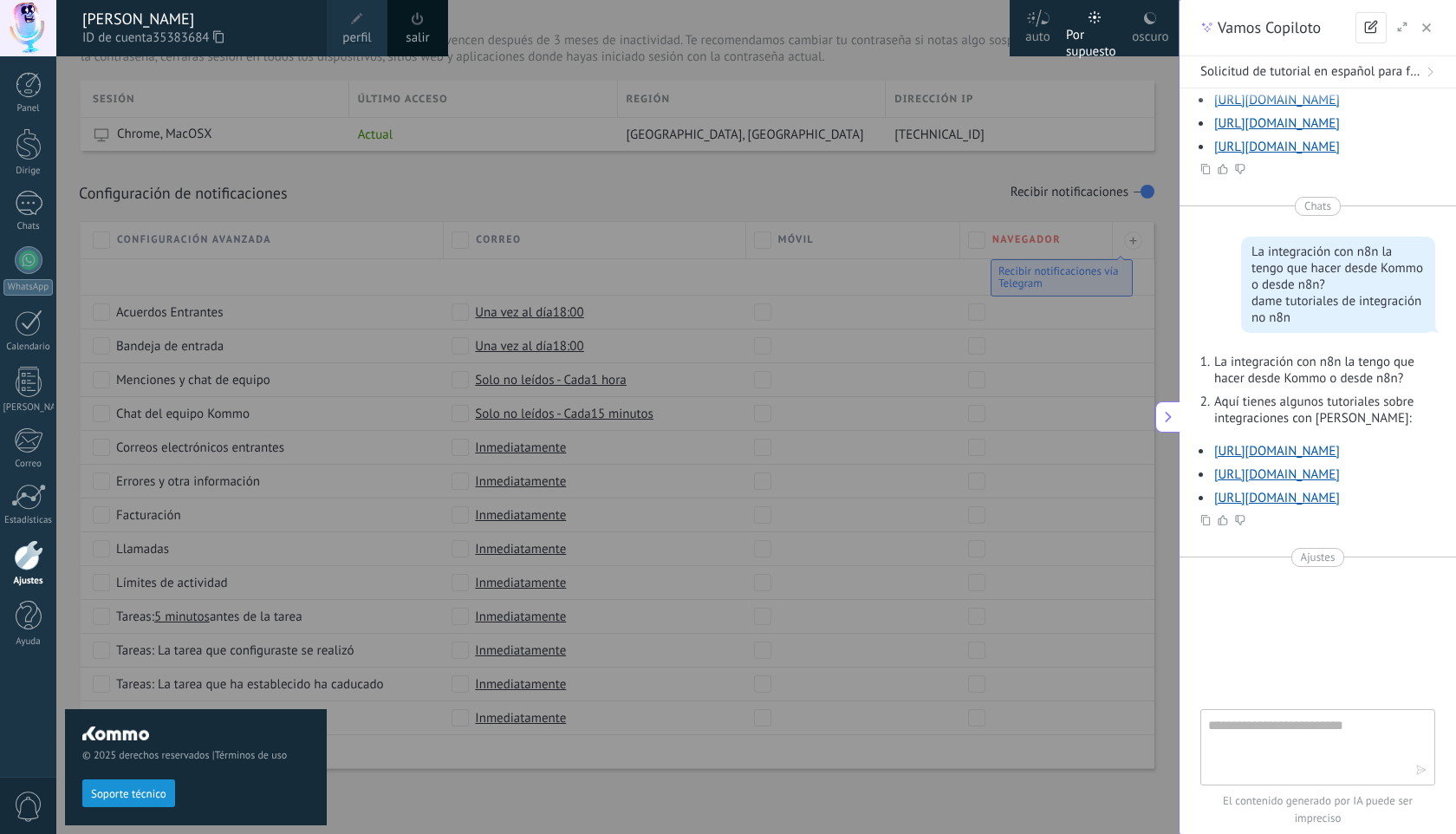
click at [263, 18] on div "[PERSON_NAME]" at bounding box center [196, 19] width 227 height 19
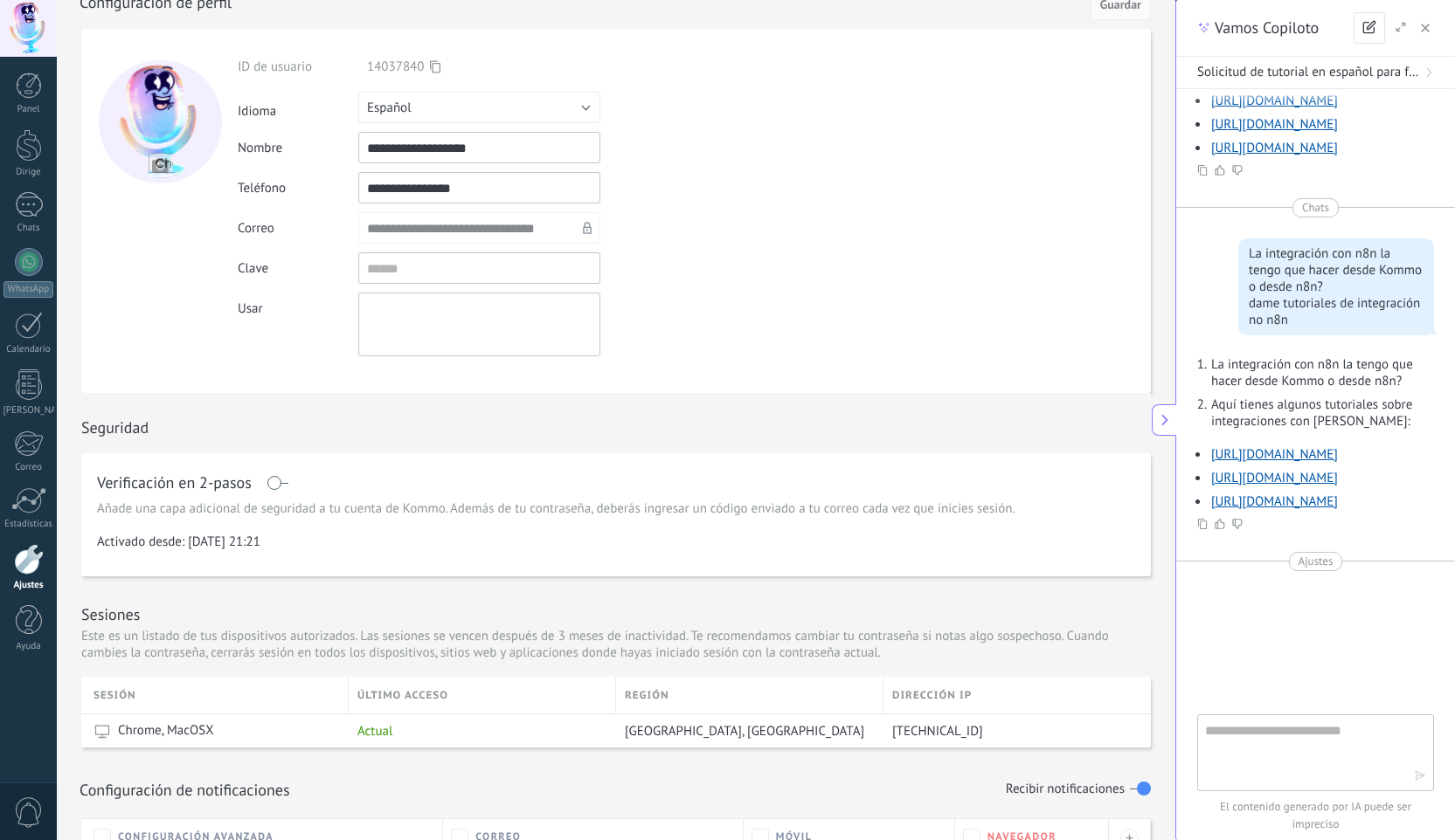
scroll to position [0, 0]
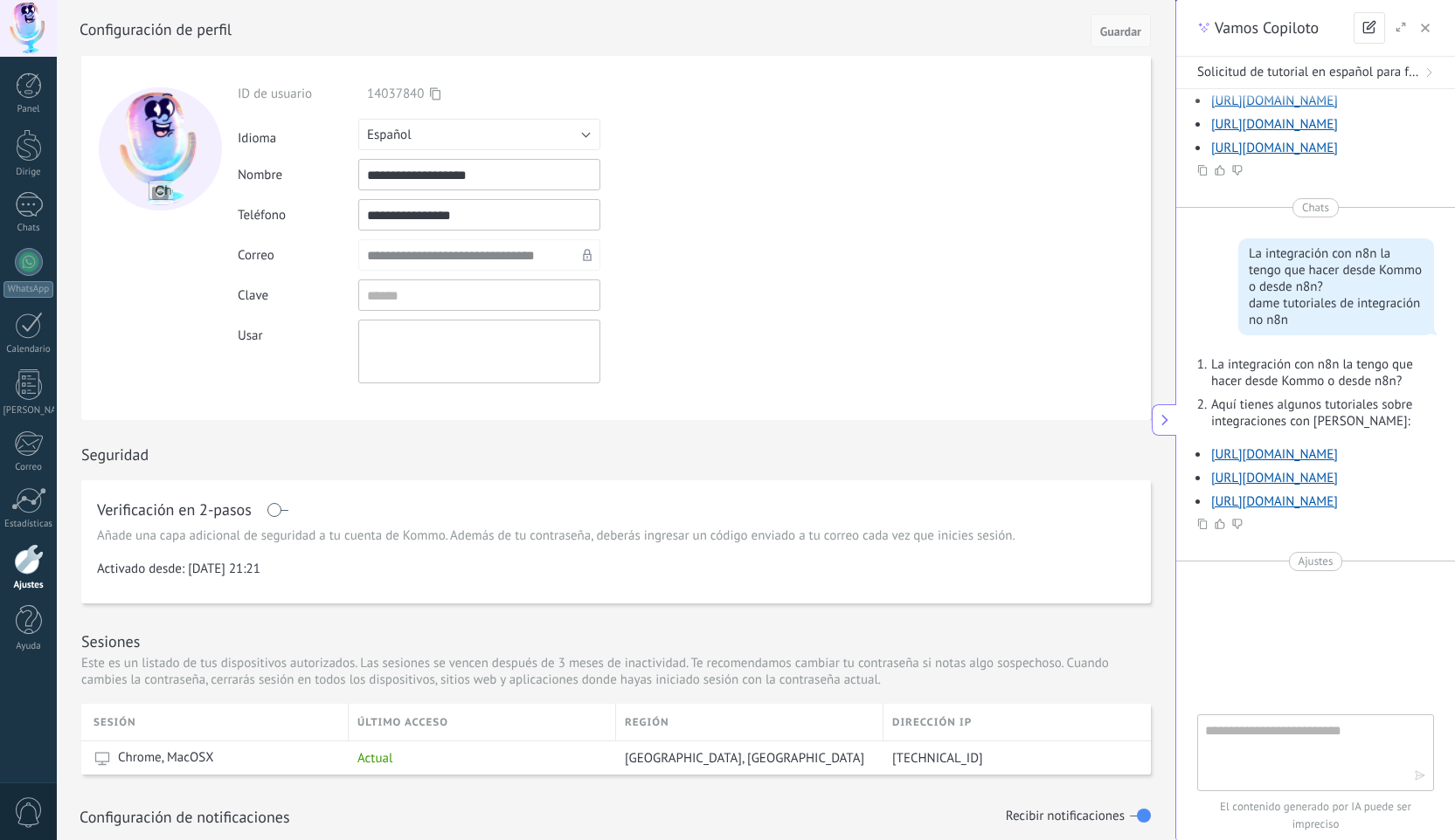
click at [1122, 28] on font "Guardar" at bounding box center [1121, 31] width 41 height 16
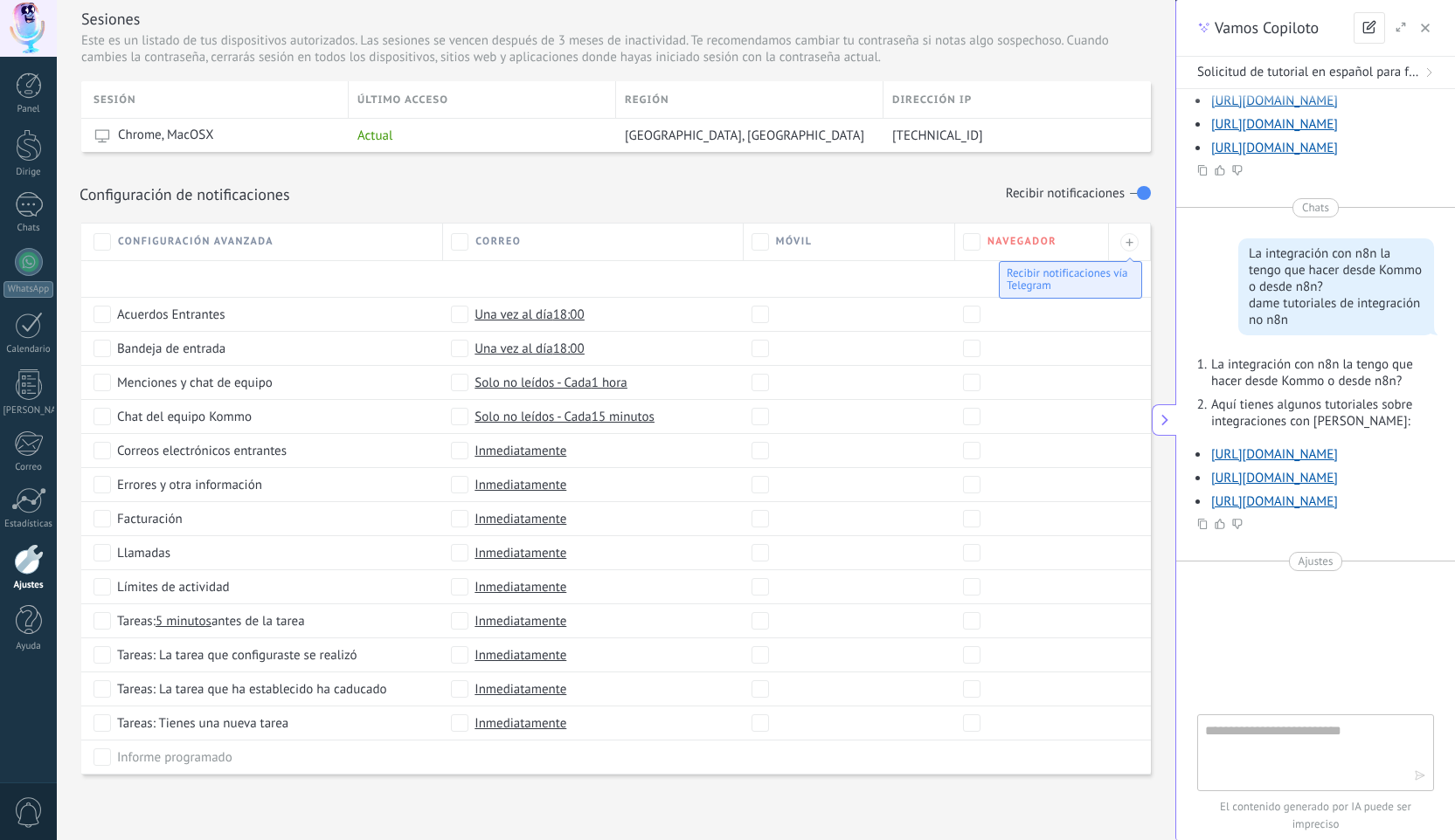
scroll to position [623, 0]
click at [44, 45] on div at bounding box center [28, 28] width 57 height 57
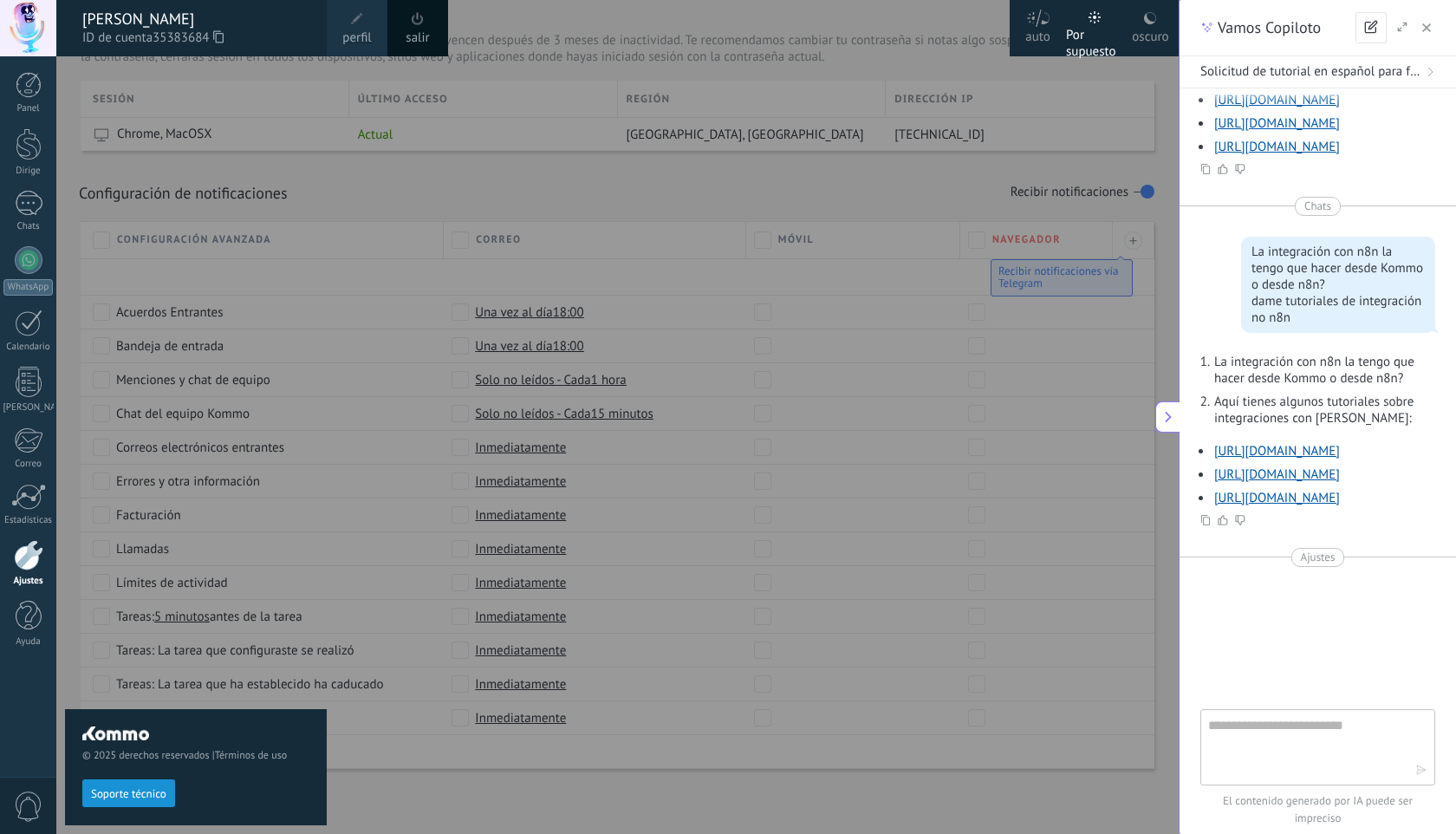
click at [497, 799] on div at bounding box center [785, 417] width 1456 height 834
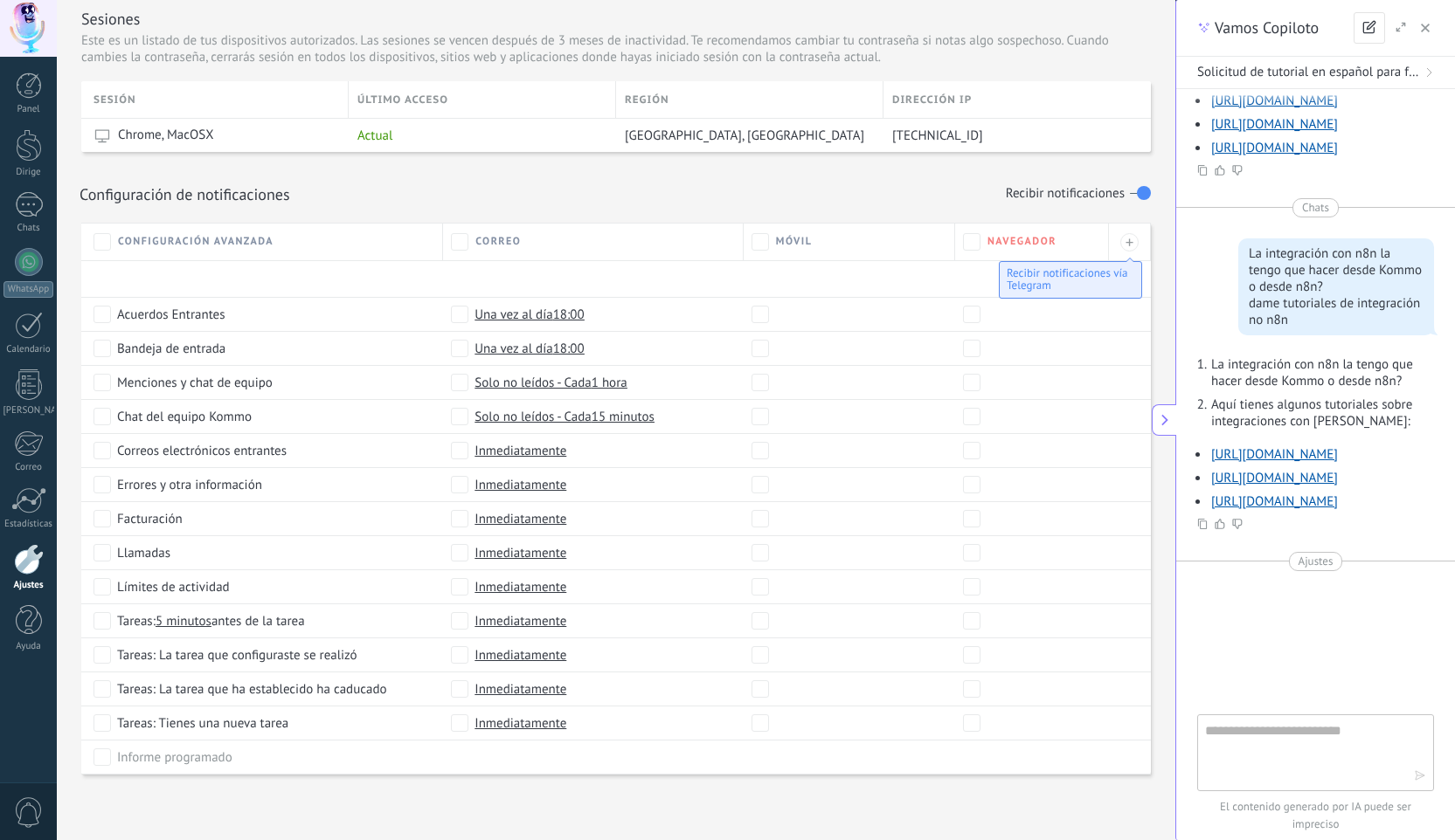
scroll to position [0, 0]
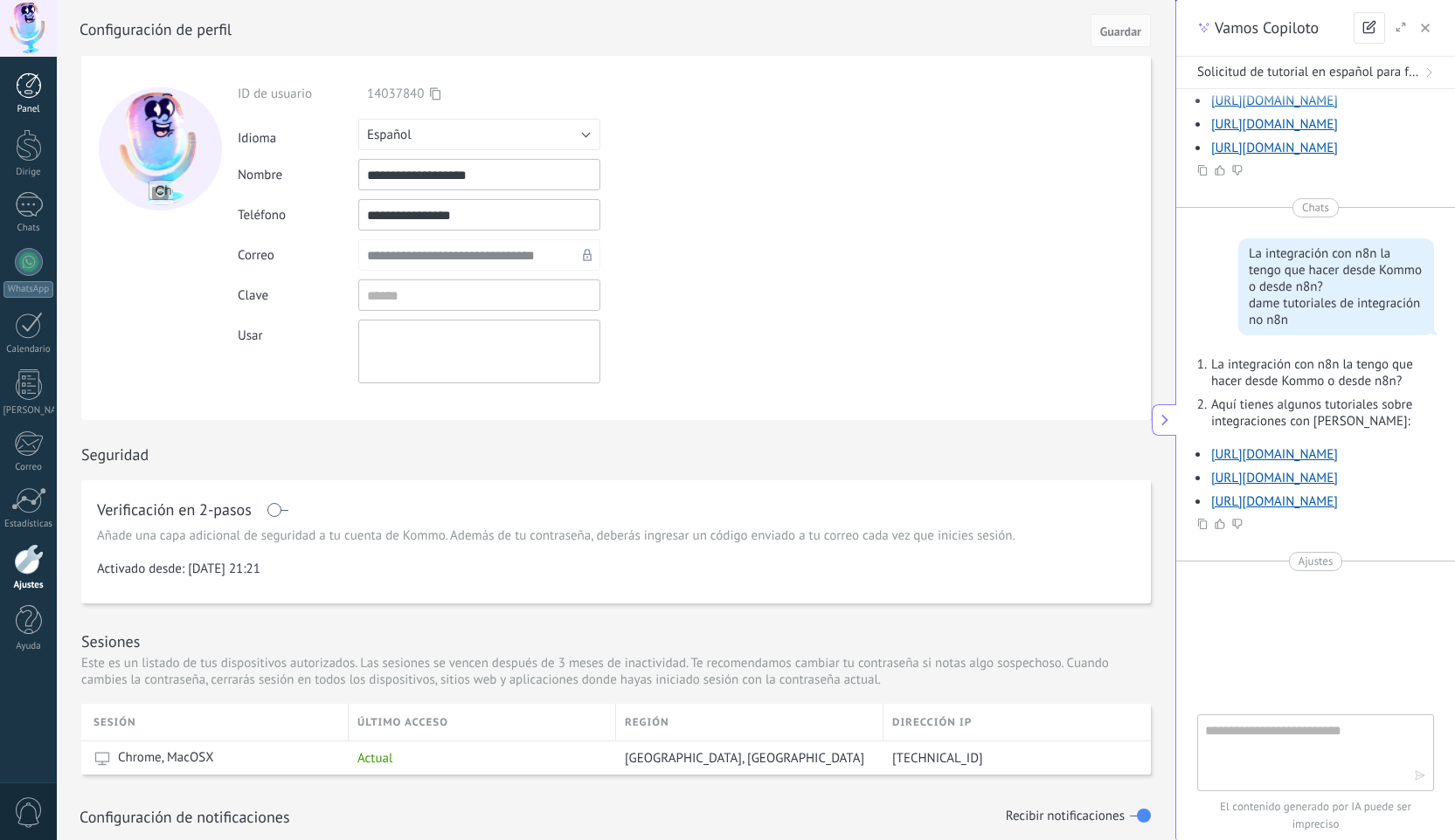
click at [38, 93] on div at bounding box center [28, 85] width 26 height 26
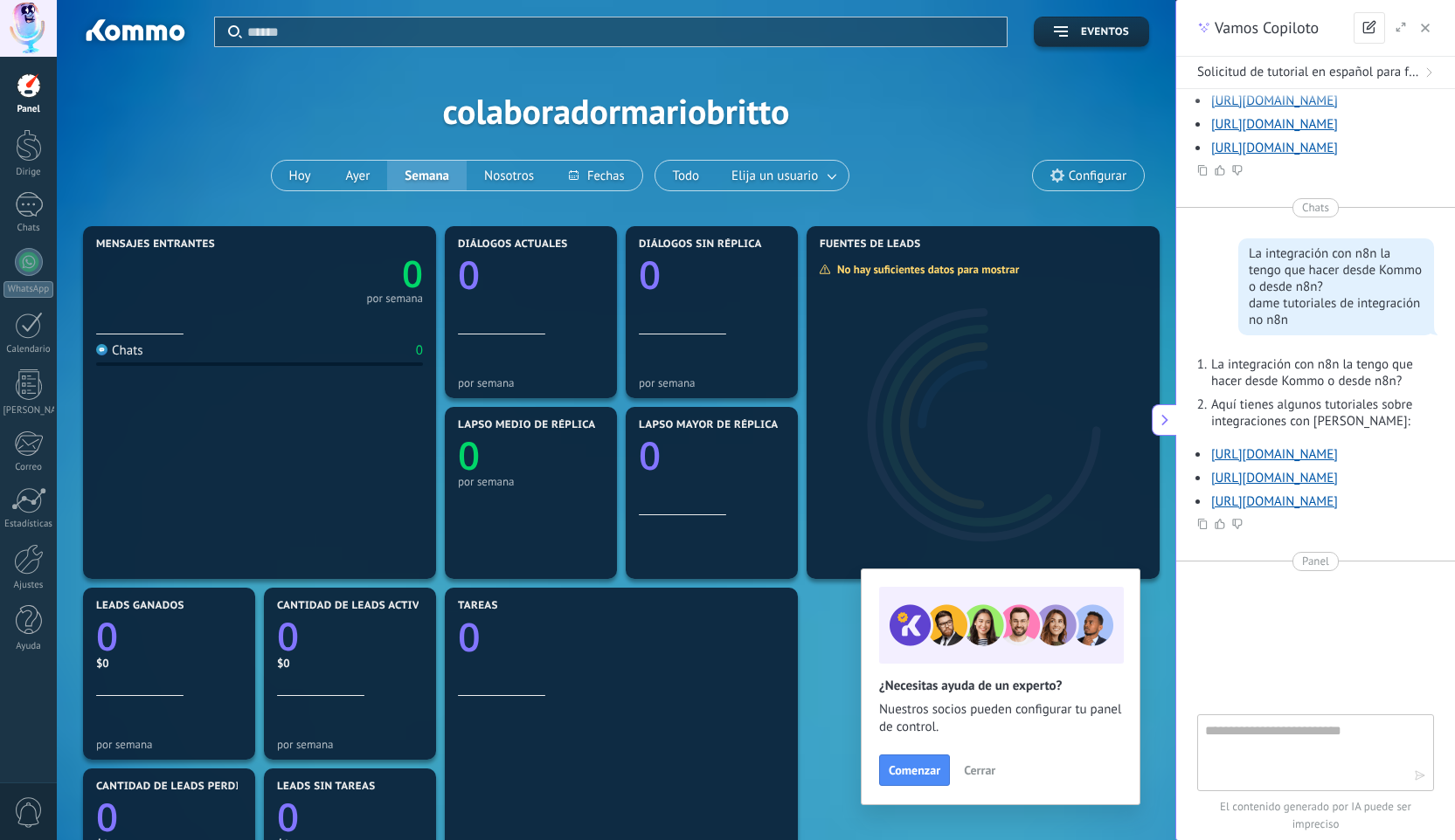
click at [989, 770] on font "Cerrar" at bounding box center [979, 770] width 31 height 16
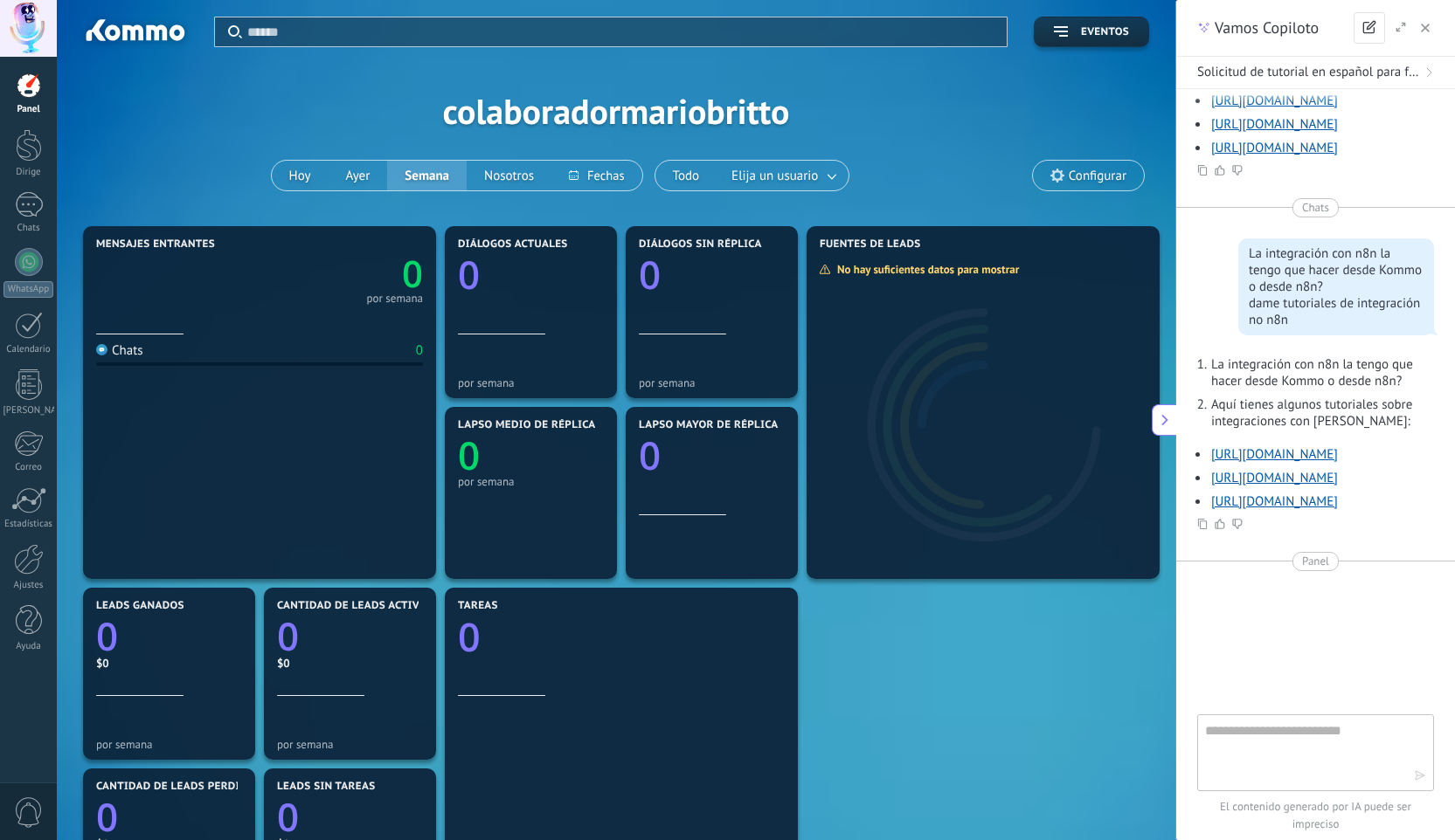
click at [1161, 423] on use at bounding box center [1164, 420] width 6 height 12
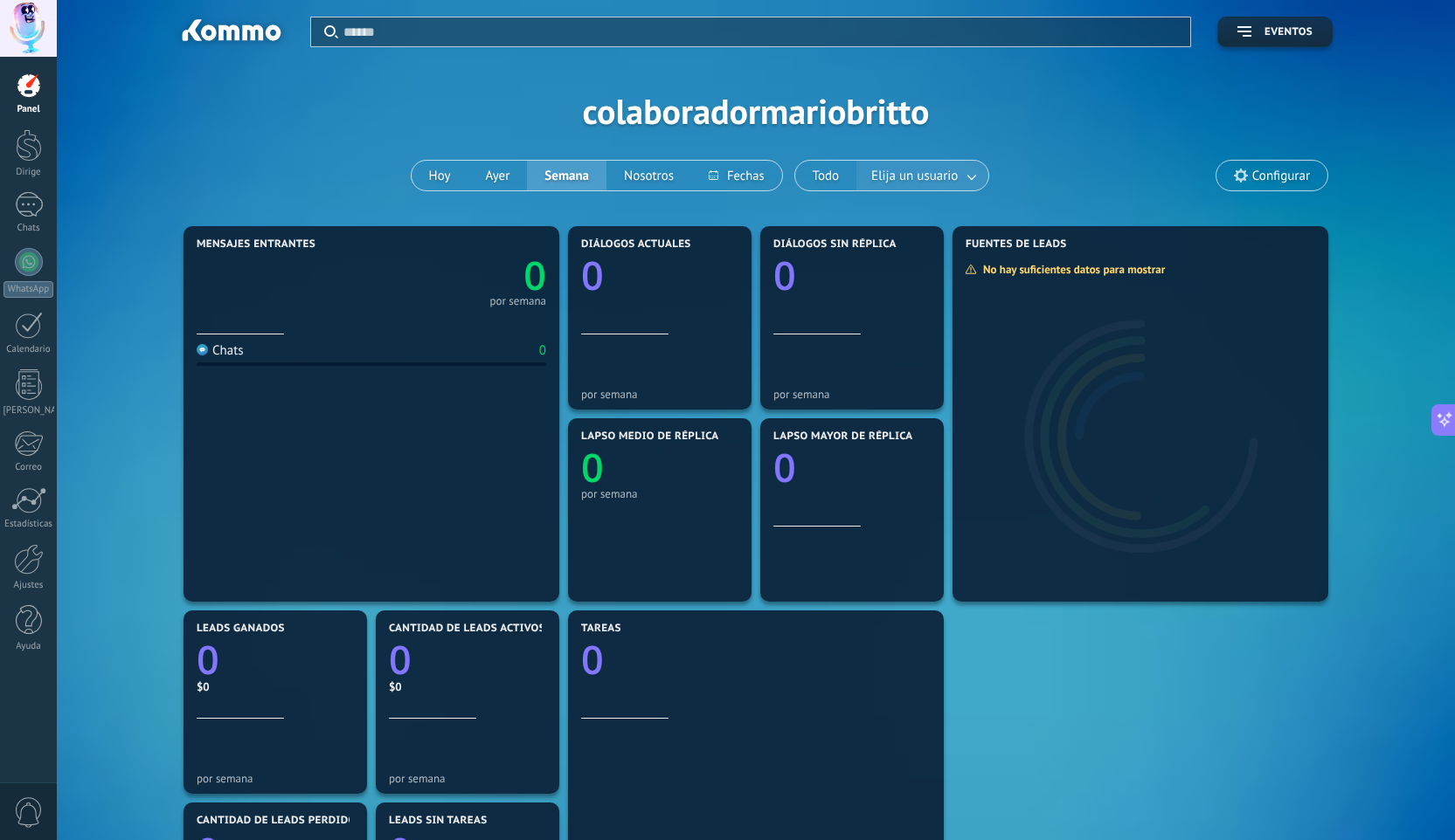
click at [968, 180] on link at bounding box center [972, 176] width 31 height 29
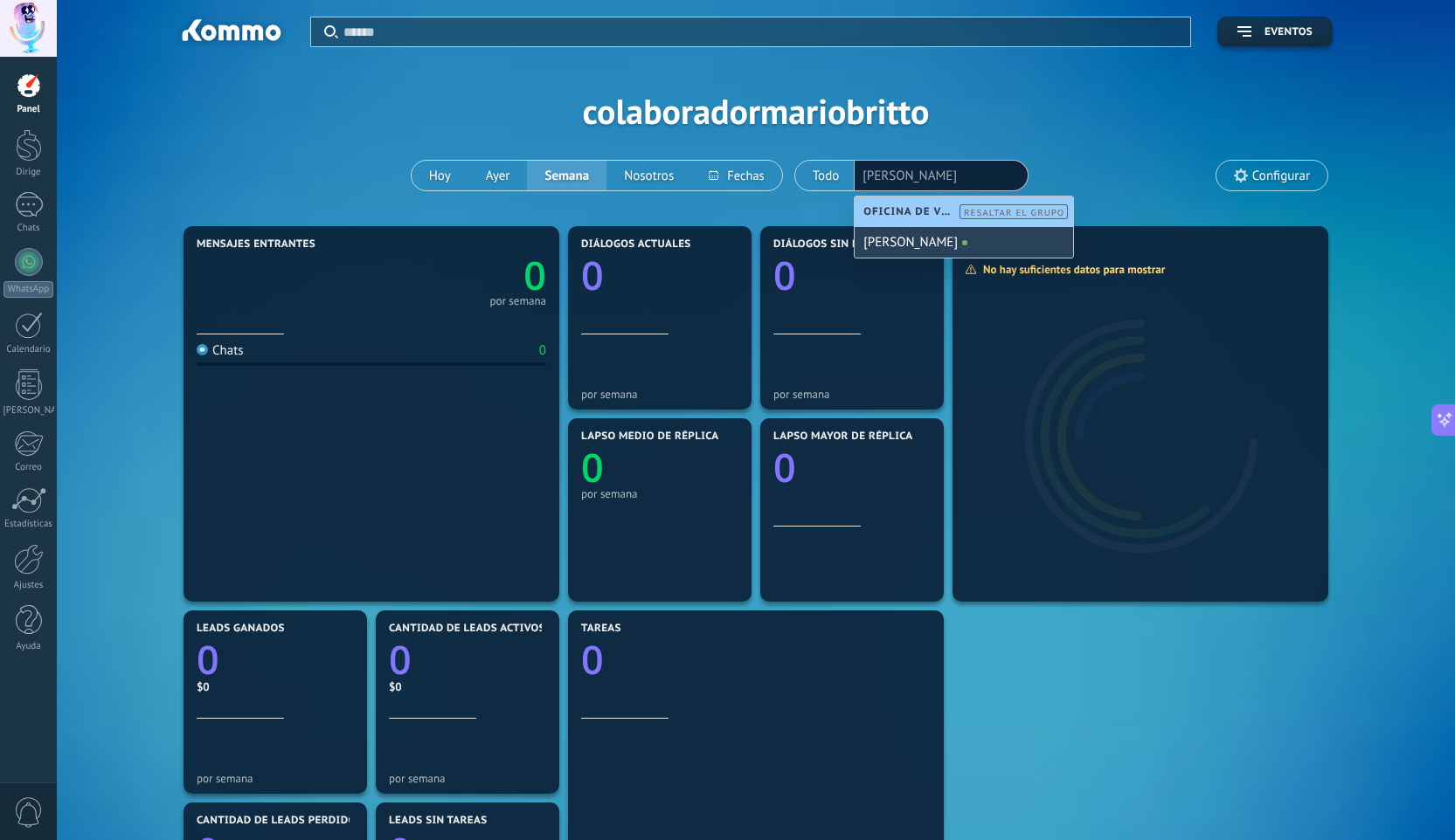
click at [953, 251] on font "[PERSON_NAME]" at bounding box center [909, 242] width 94 height 16
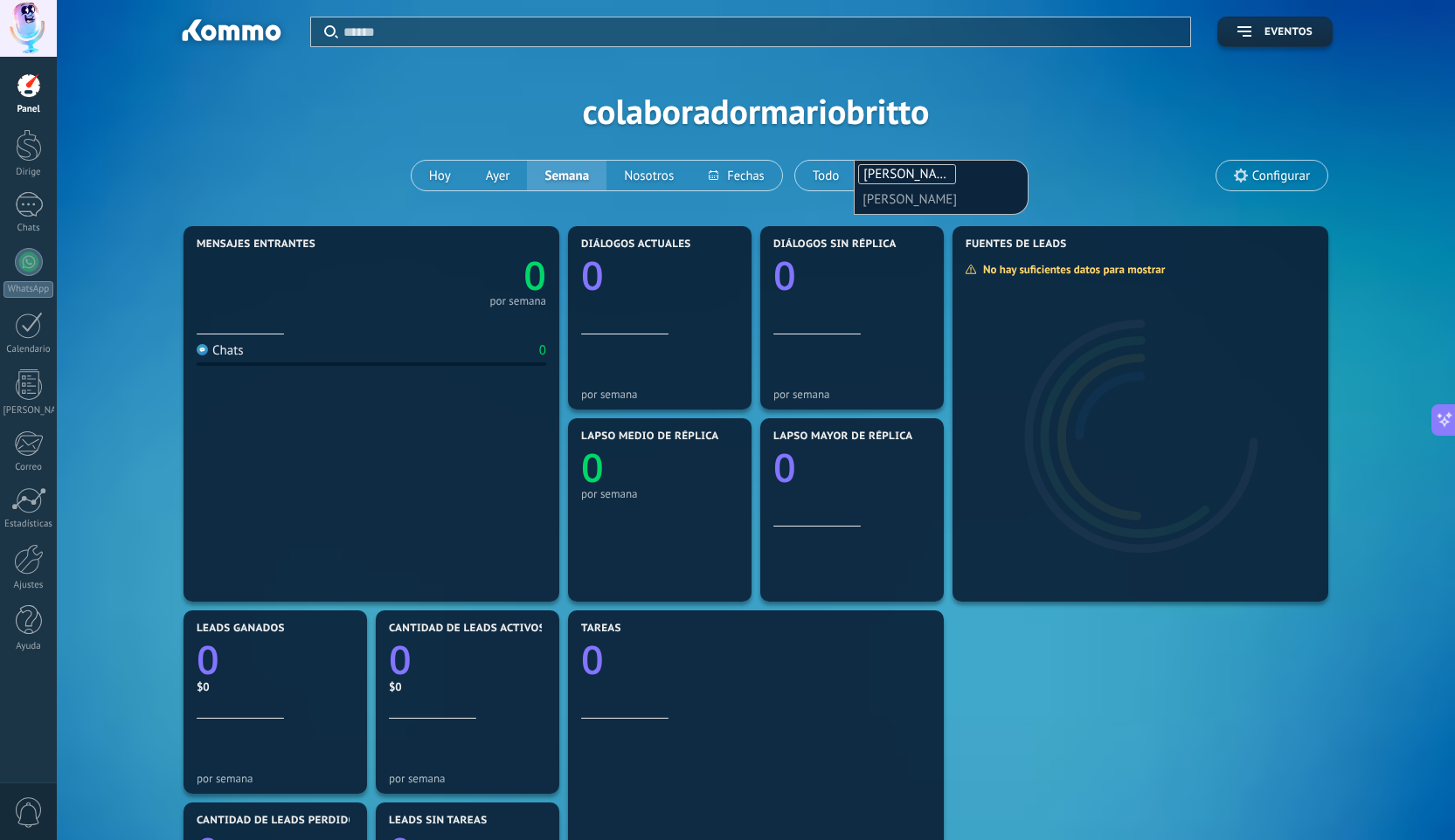
click at [1052, 155] on div "Aplicar Eventos colaboradormariobritto [DATE] [DATE] Semana Nosotros Todo Elija…" at bounding box center [756, 110] width 1345 height 222
click at [15, 24] on div at bounding box center [28, 28] width 57 height 57
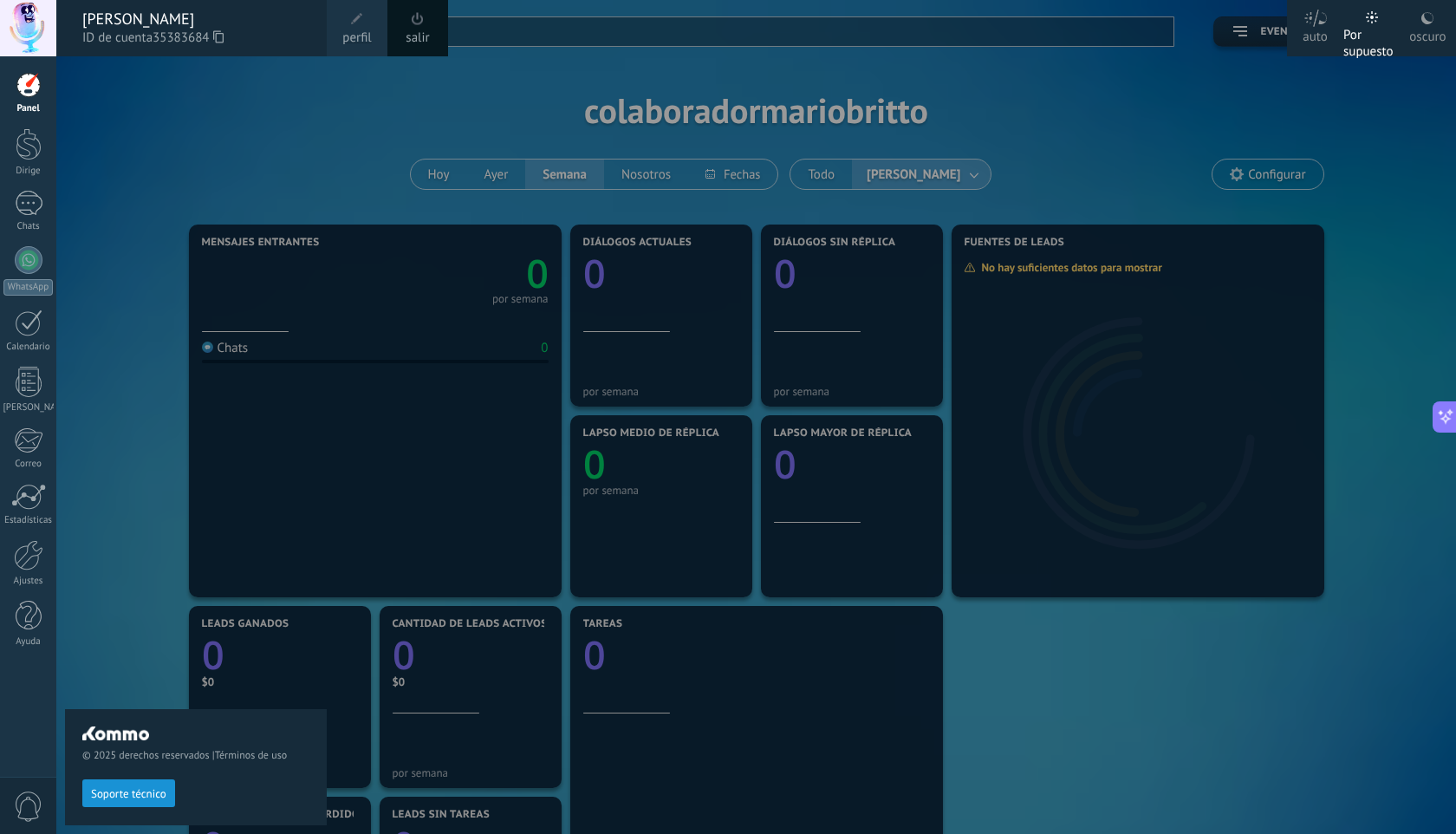
click at [235, 18] on div "[PERSON_NAME]" at bounding box center [196, 19] width 227 height 19
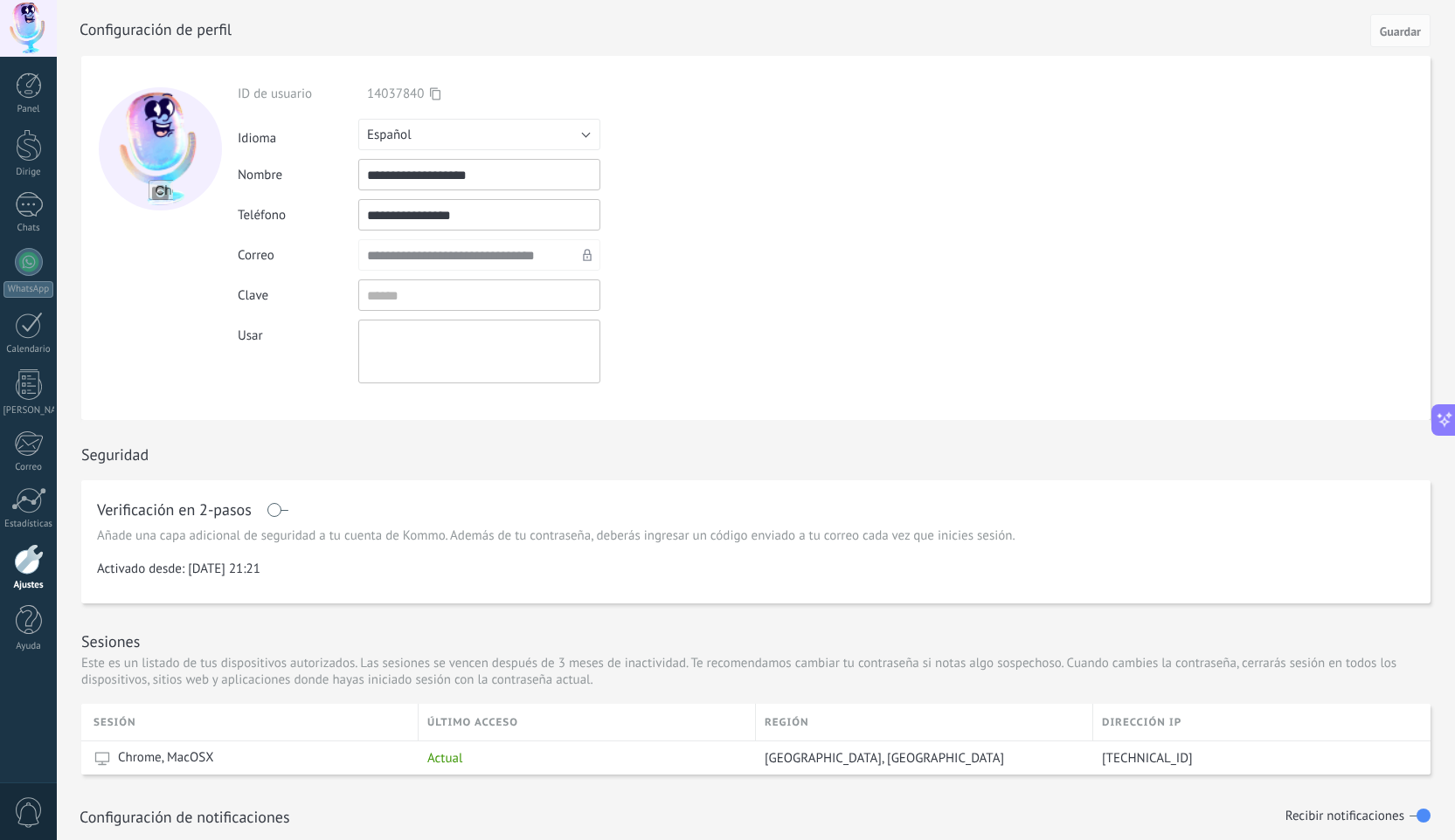
click at [31, 561] on div at bounding box center [28, 559] width 30 height 31
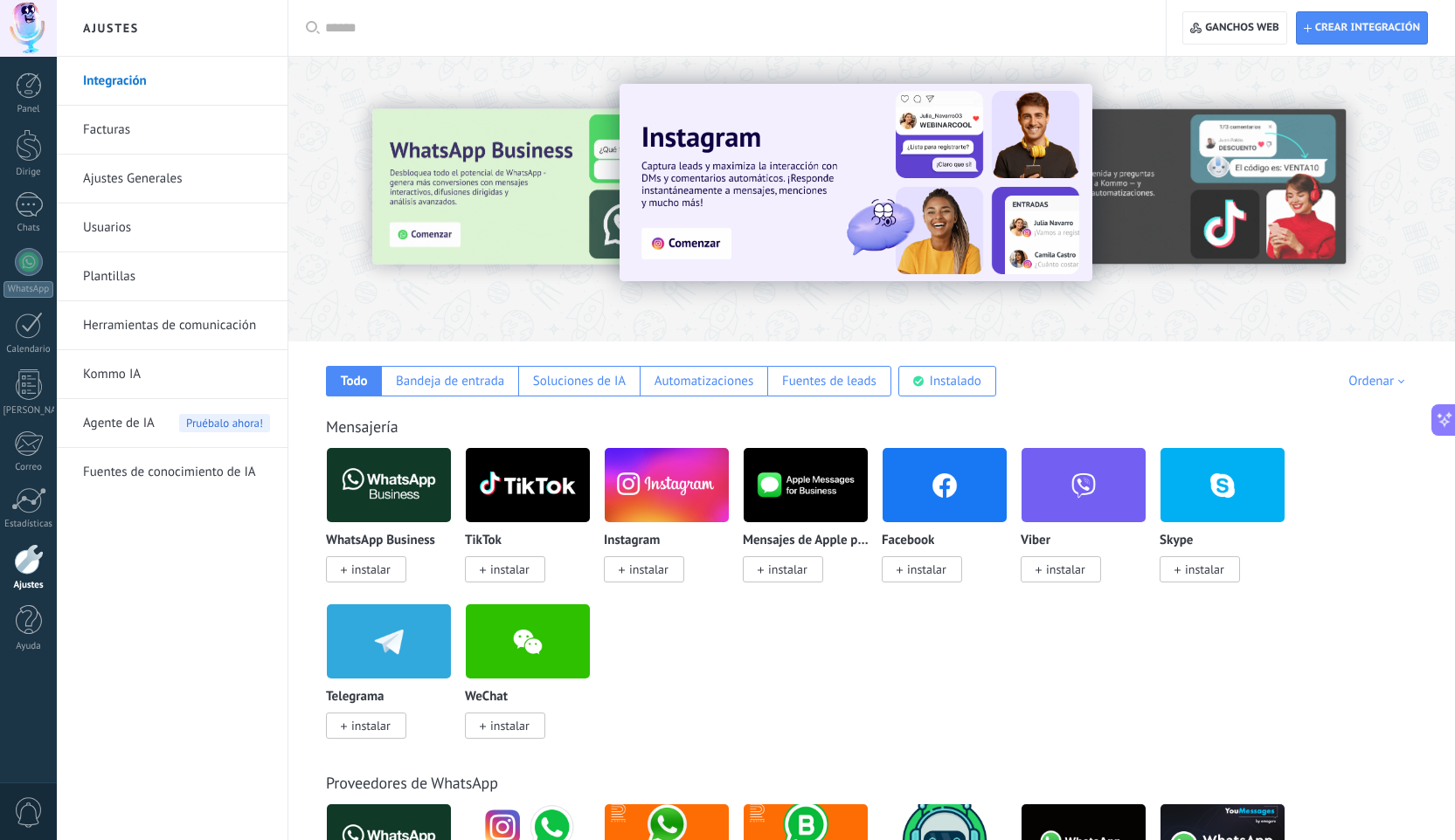
click at [200, 82] on link "Integración" at bounding box center [176, 81] width 187 height 48
click at [156, 79] on link "Integración" at bounding box center [176, 81] width 187 height 48
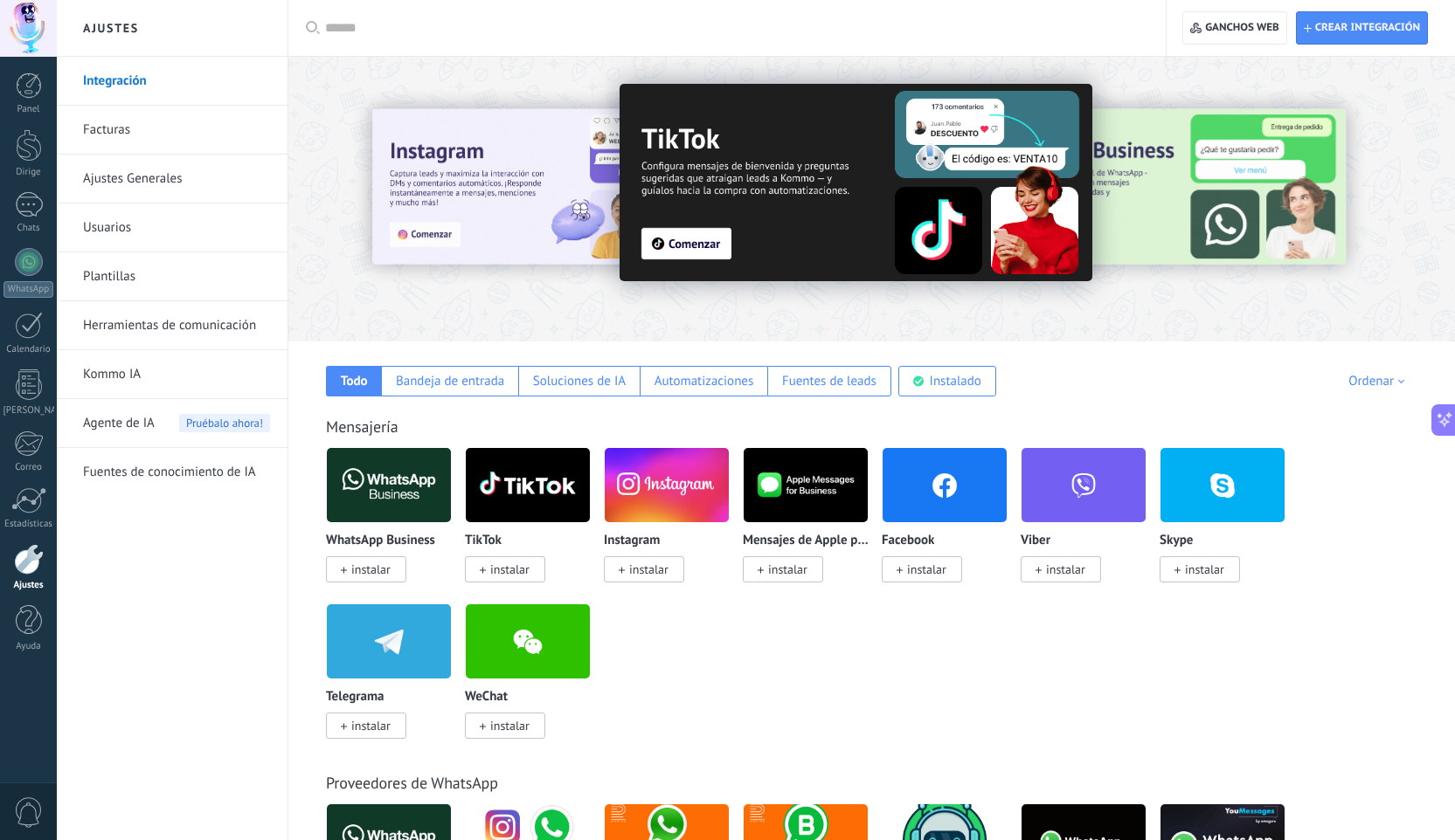
click at [128, 176] on font "Ajustes Generales" at bounding box center [133, 178] width 100 height 16
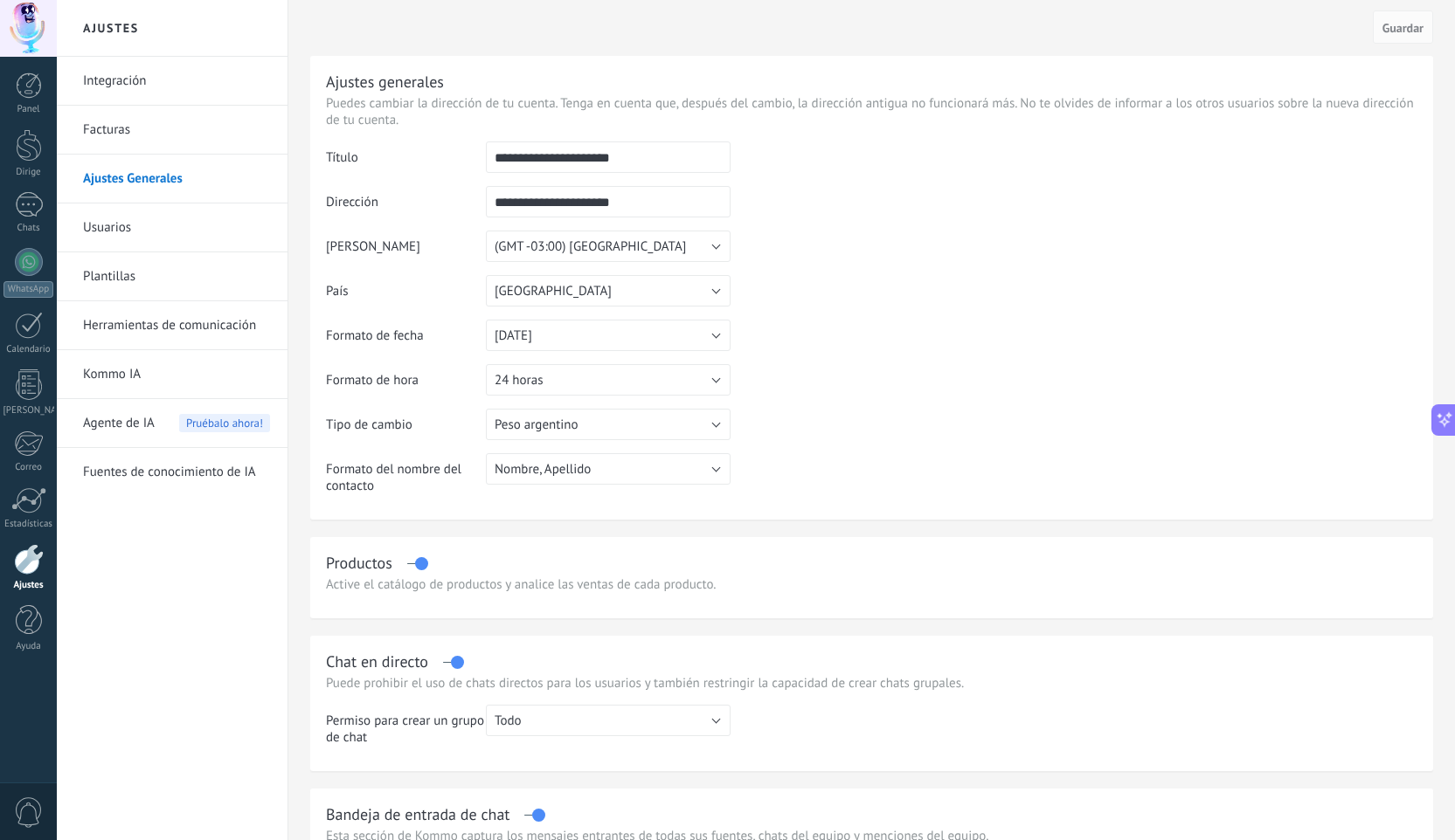
click at [640, 159] on input "**********" at bounding box center [608, 157] width 244 height 31
type input "*"
type input "*********"
click at [854, 200] on td at bounding box center [1073, 231] width 686 height 178
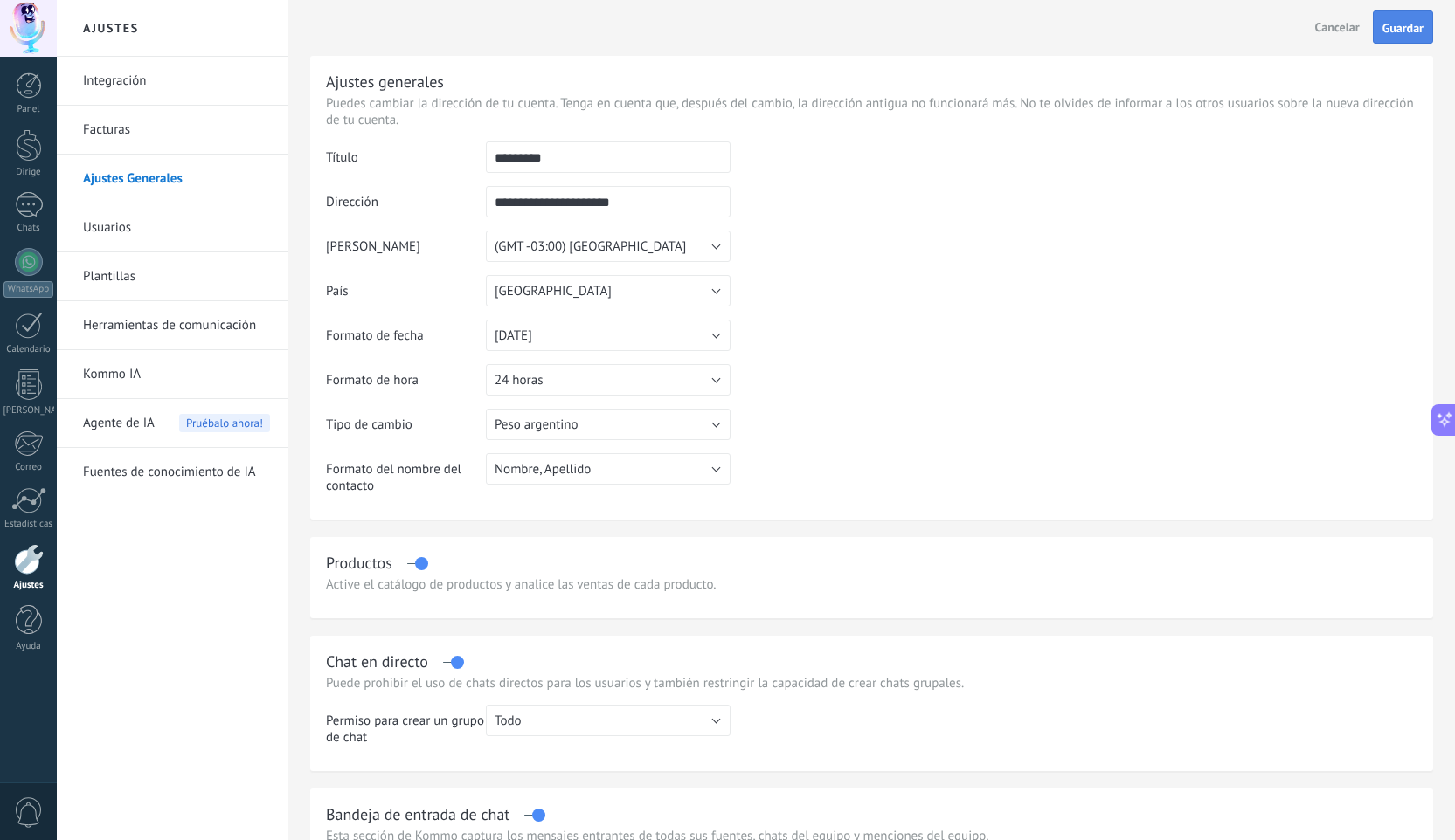
click at [1384, 38] on button "Guardar" at bounding box center [1403, 27] width 60 height 33
click at [36, 33] on div at bounding box center [28, 28] width 57 height 57
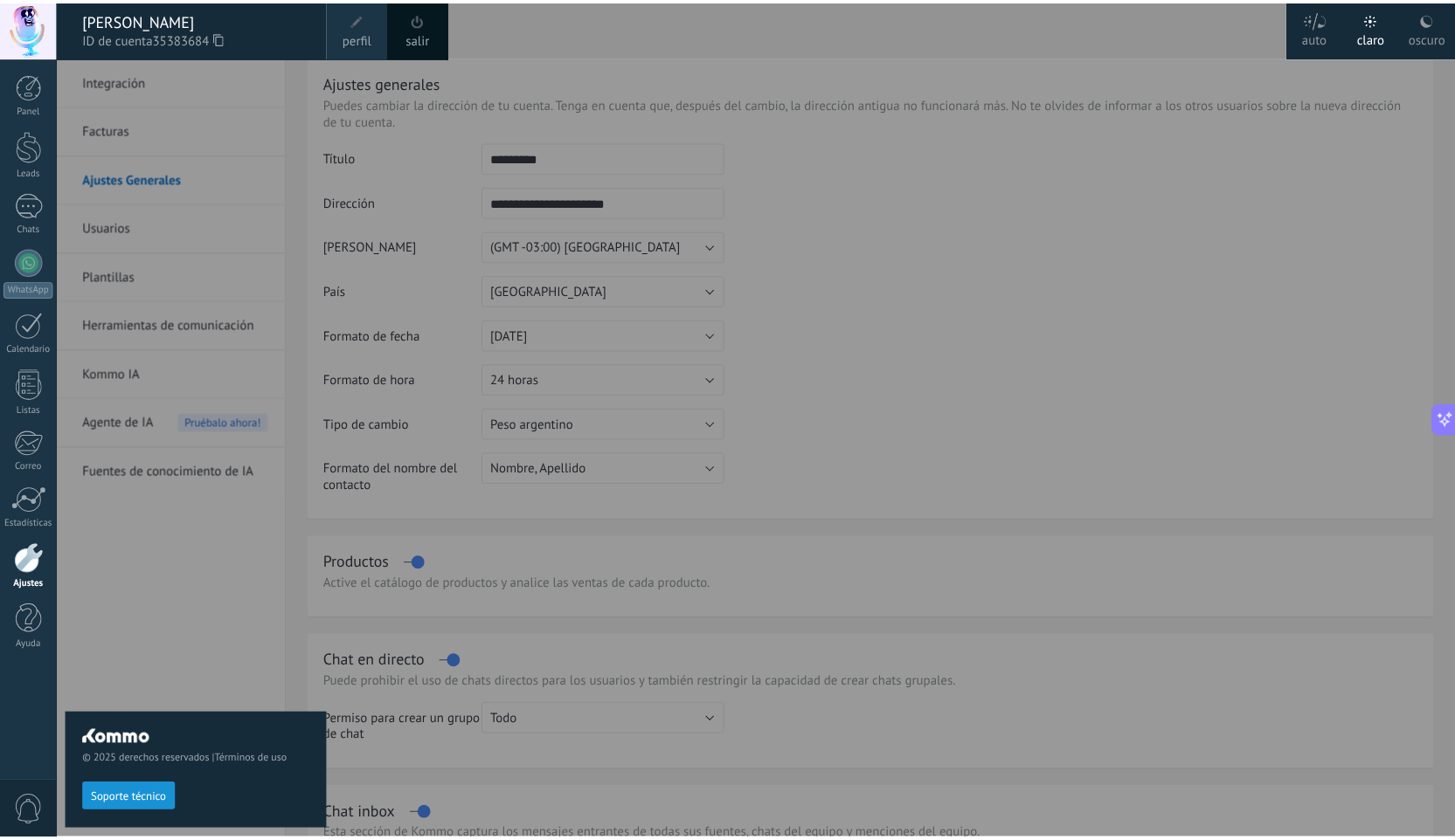
scroll to position [576, 0]
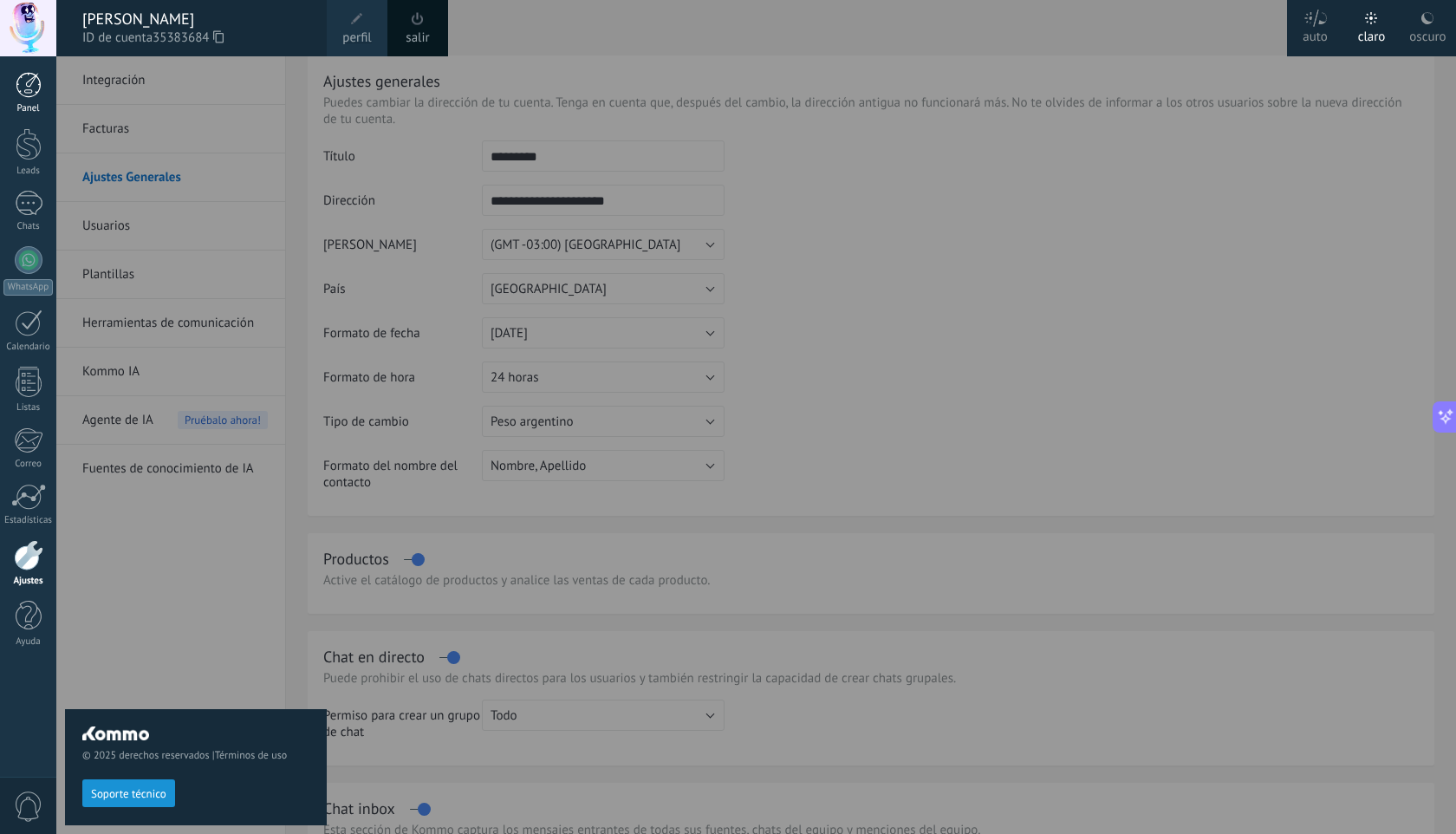
click at [25, 97] on div at bounding box center [28, 85] width 26 height 26
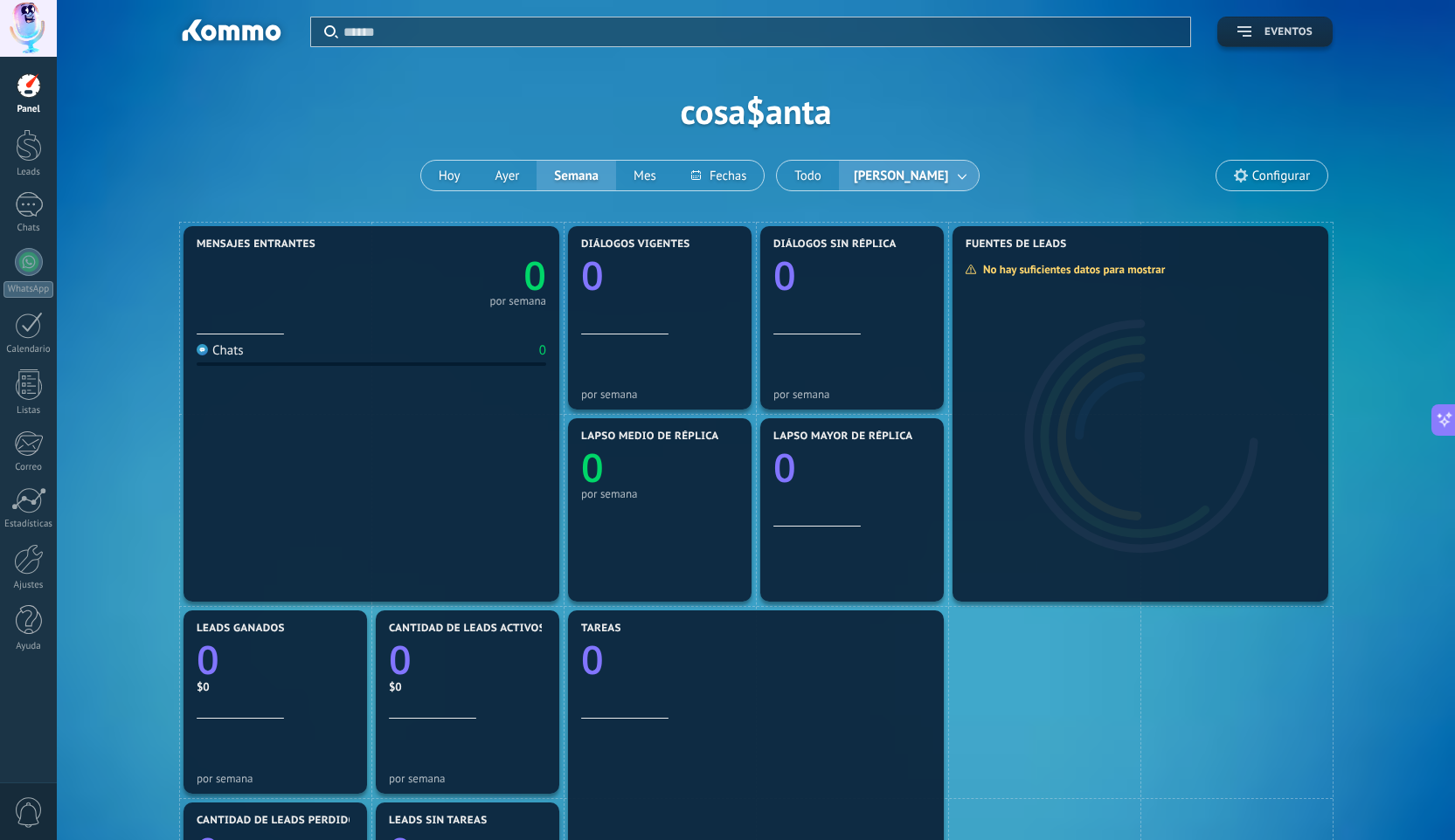
click at [1245, 47] on button "Eventos" at bounding box center [1274, 32] width 115 height 31
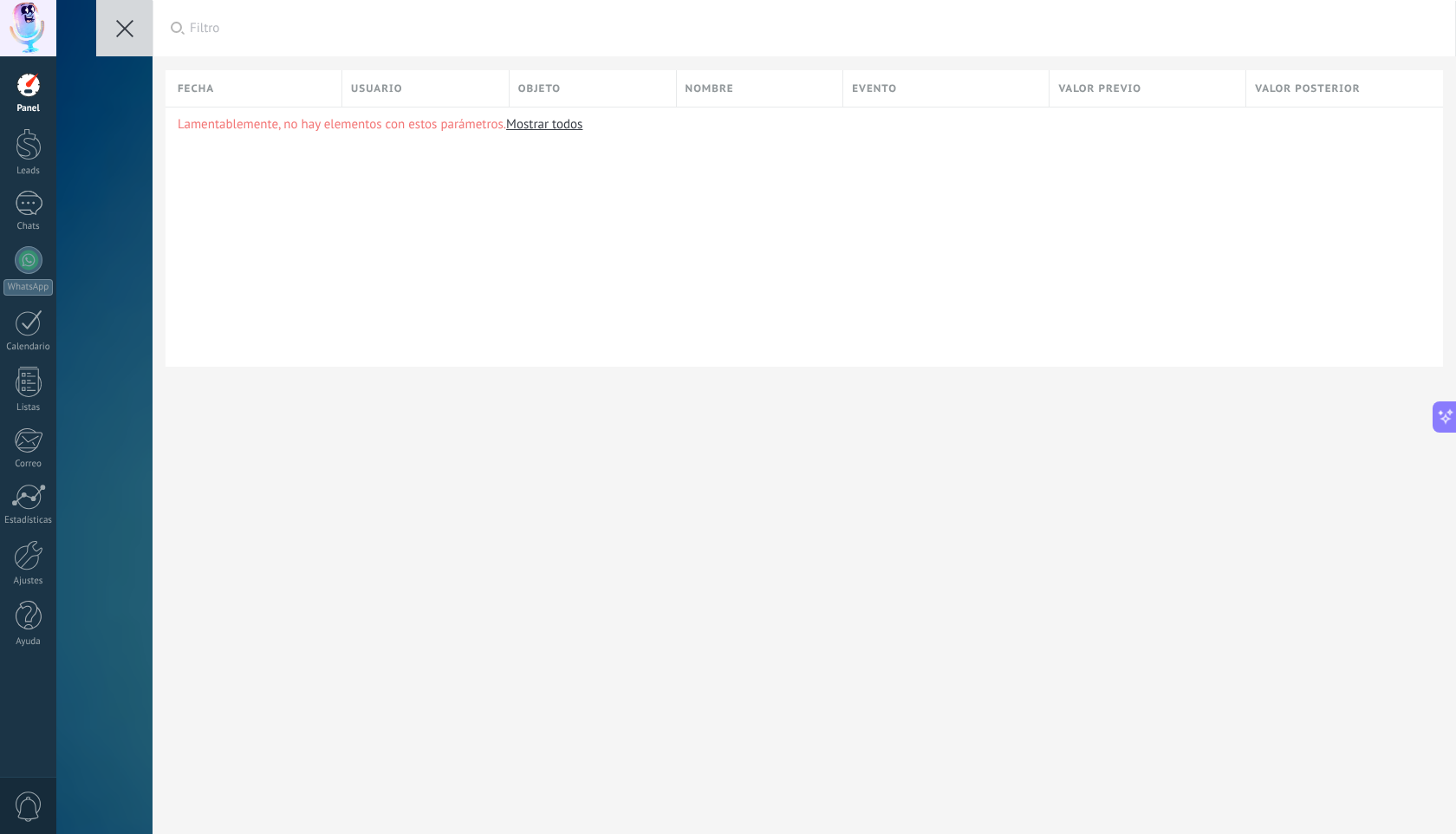
click at [127, 48] on button at bounding box center [124, 28] width 57 height 57
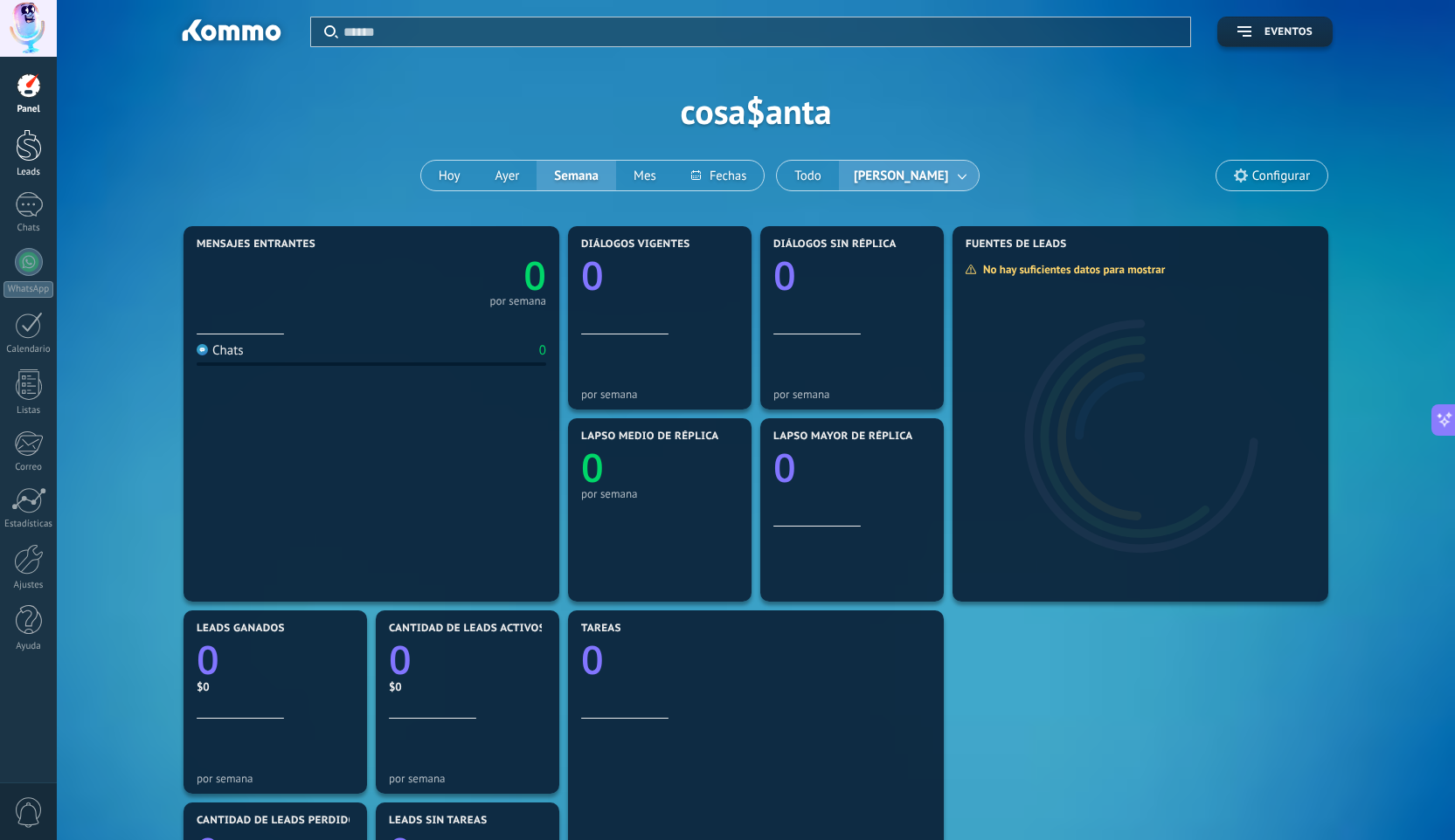
click at [27, 161] on div at bounding box center [28, 144] width 26 height 32
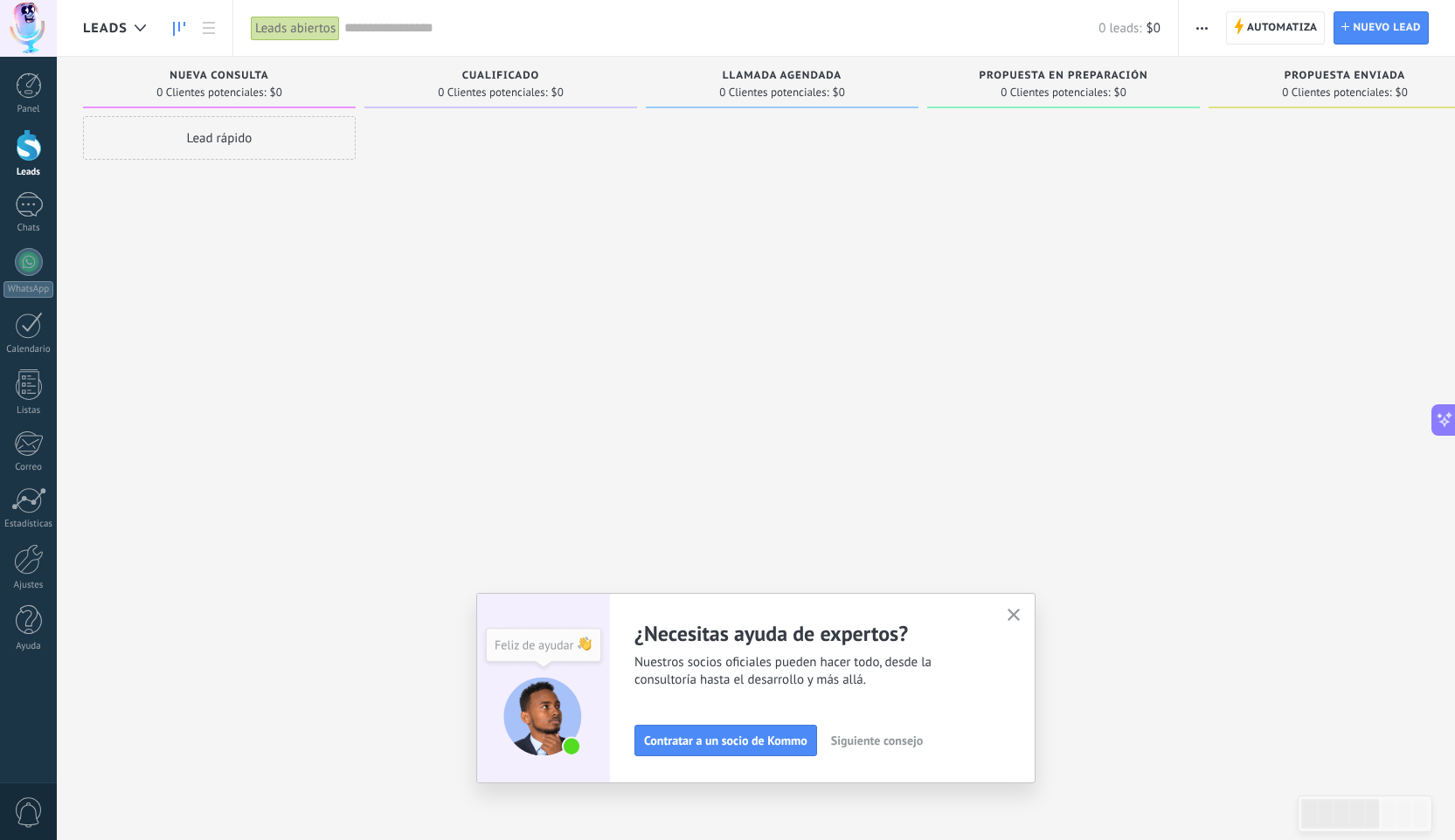
click at [823, 488] on div at bounding box center [781, 422] width 272 height 612
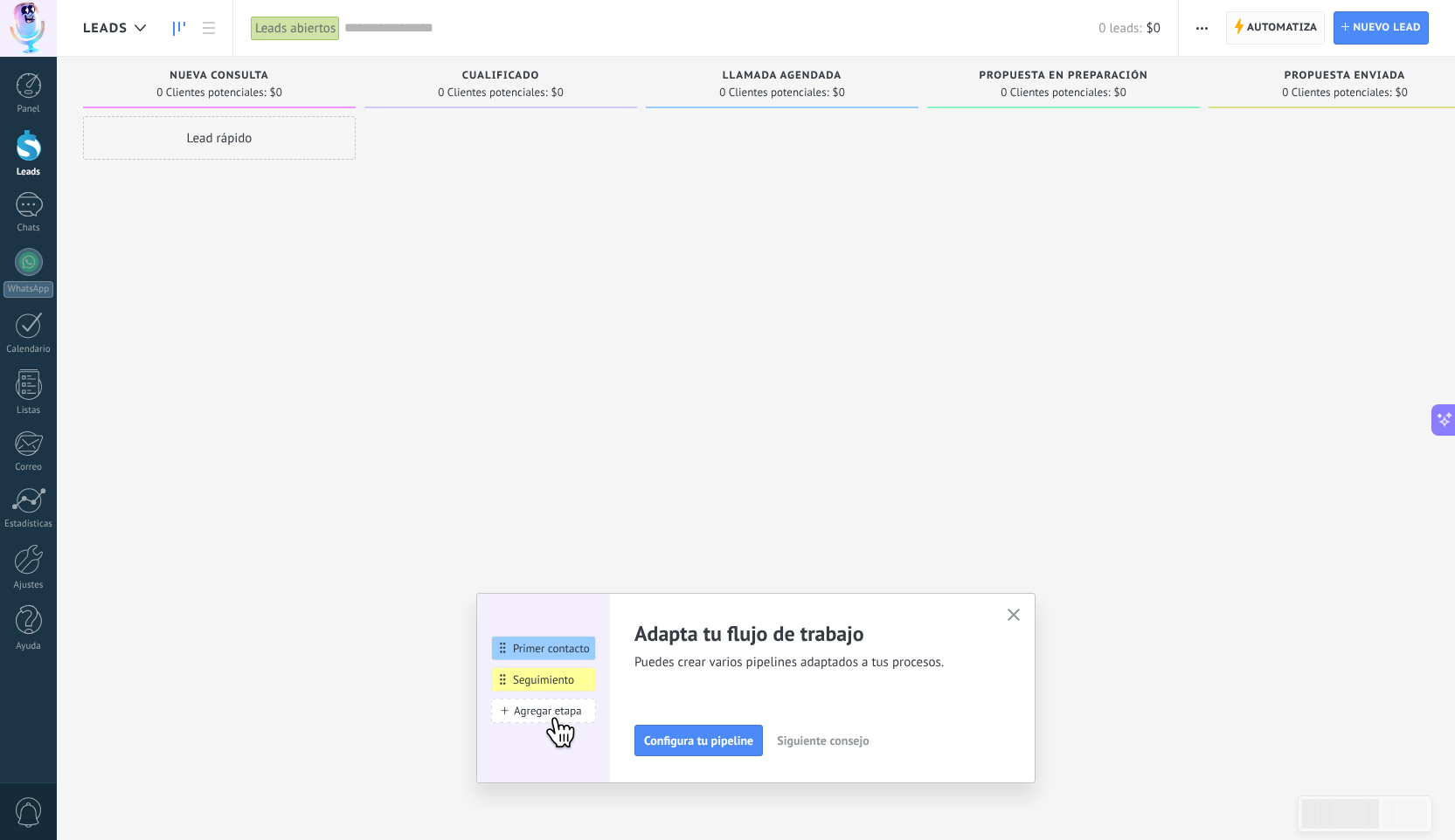
click at [1279, 30] on span "Automatiza" at bounding box center [1281, 28] width 71 height 31
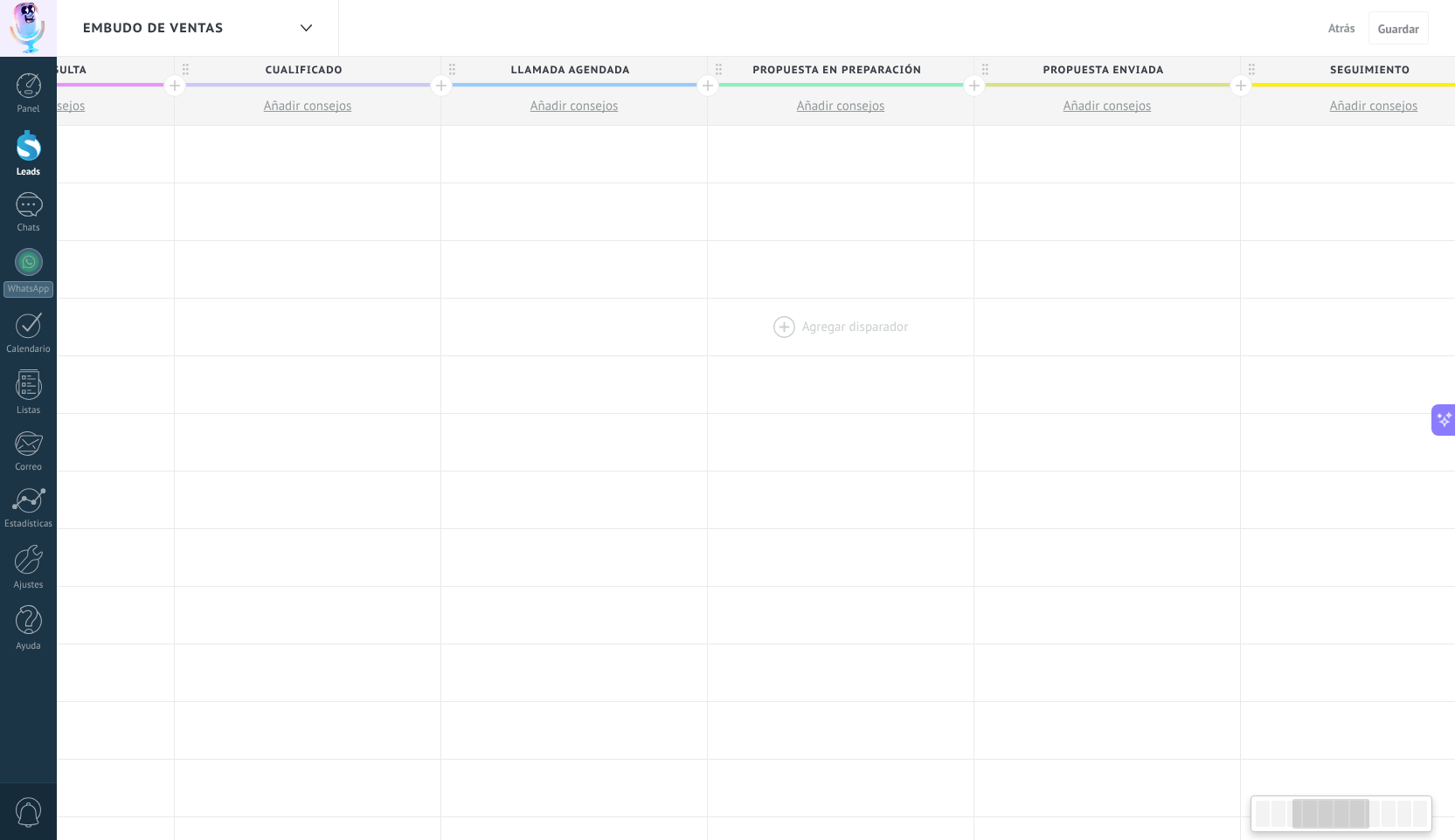
scroll to position [0, 698]
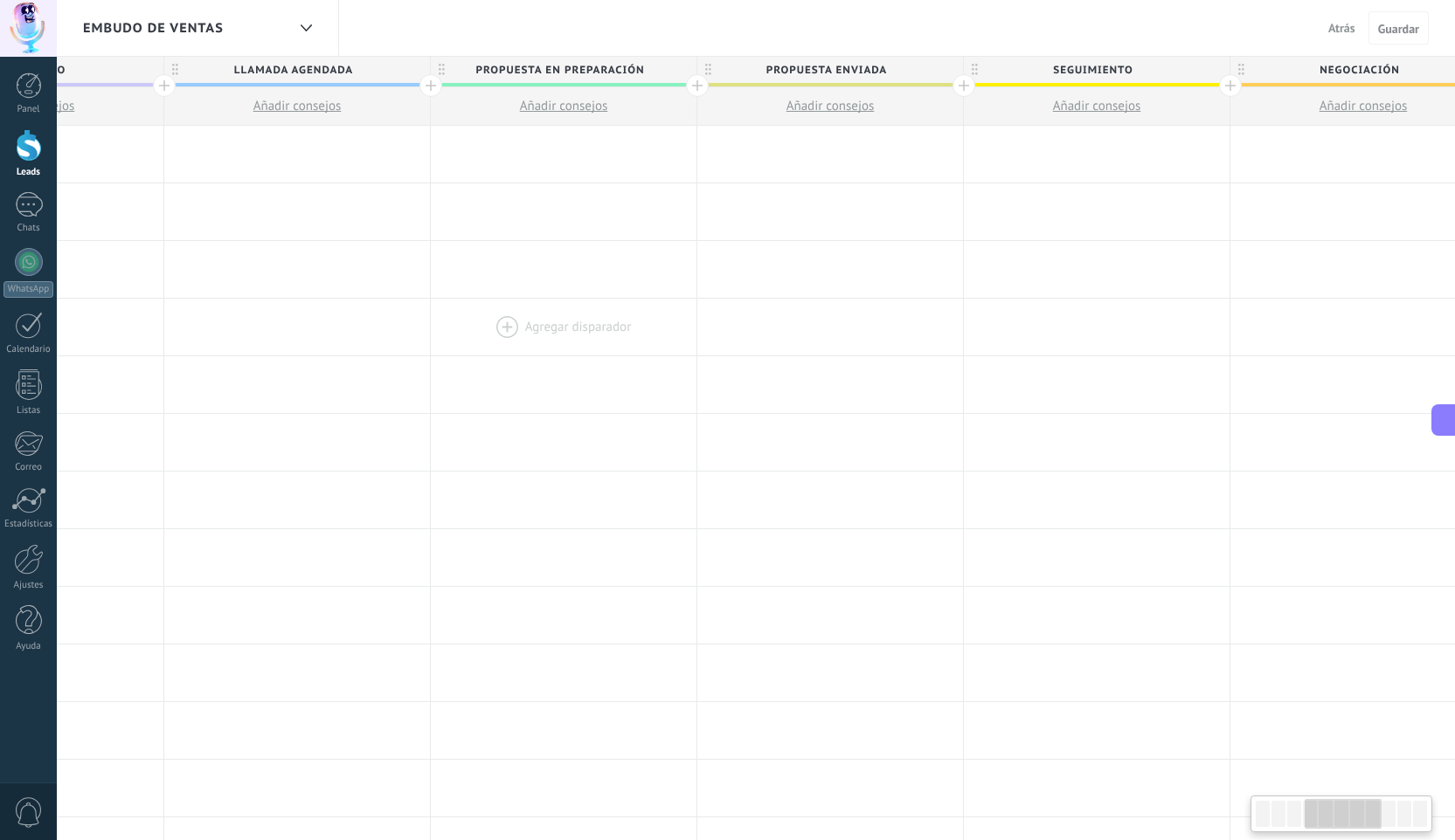
drag, startPoint x: 1439, startPoint y: 213, endPoint x: 460, endPoint y: 314, distance: 984.2
click at [464, 314] on div "**********" at bounding box center [831, 731] width 2931 height 1210
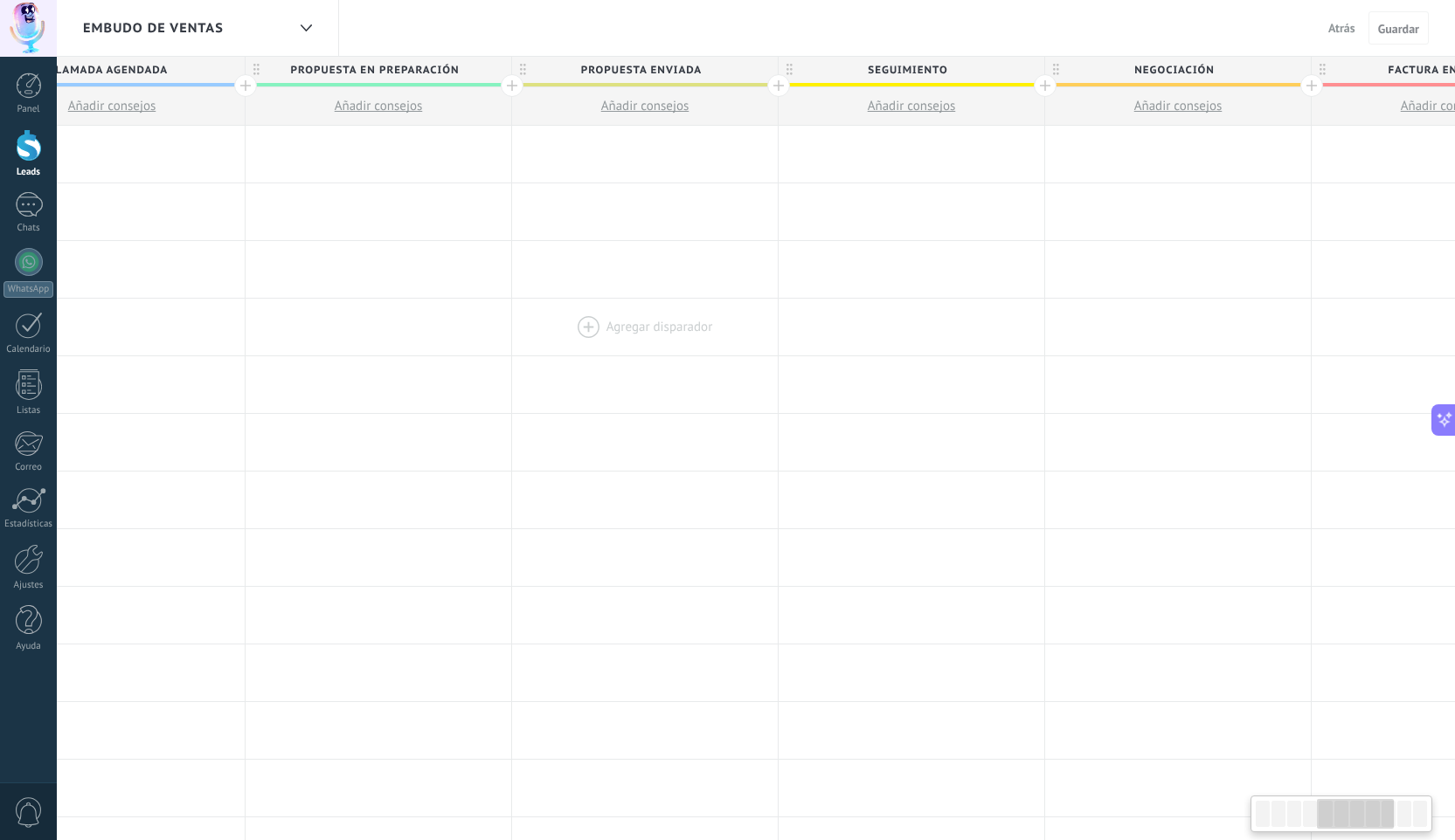
scroll to position [0, 1160]
drag, startPoint x: 867, startPoint y: 338, endPoint x: 681, endPoint y: 325, distance: 186.5
click at [681, 325] on div at bounding box center [644, 327] width 266 height 57
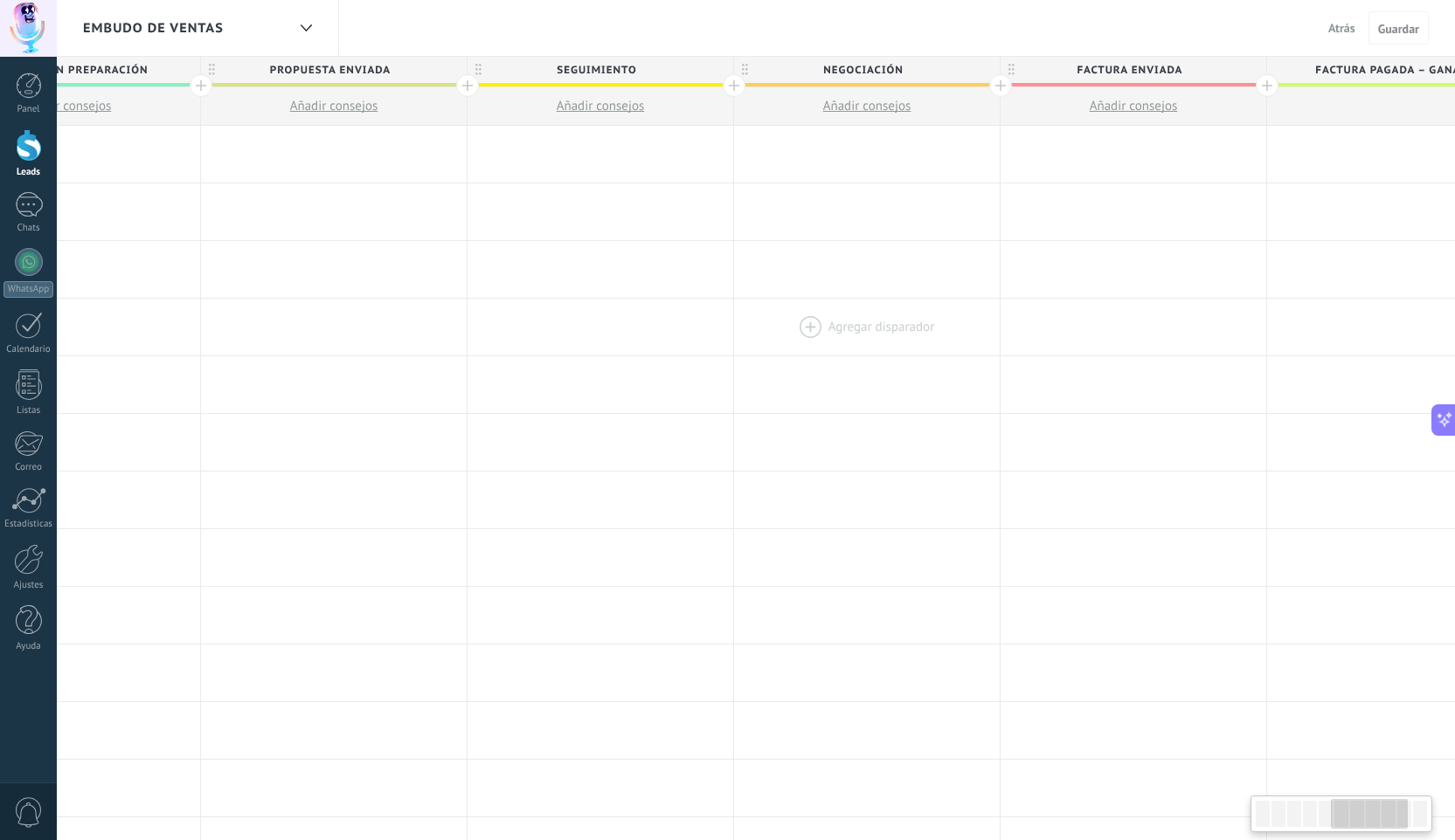
scroll to position [0, 1472]
drag, startPoint x: 1187, startPoint y: 316, endPoint x: 875, endPoint y: 325, distance: 312.1
click at [875, 325] on div at bounding box center [865, 327] width 266 height 57
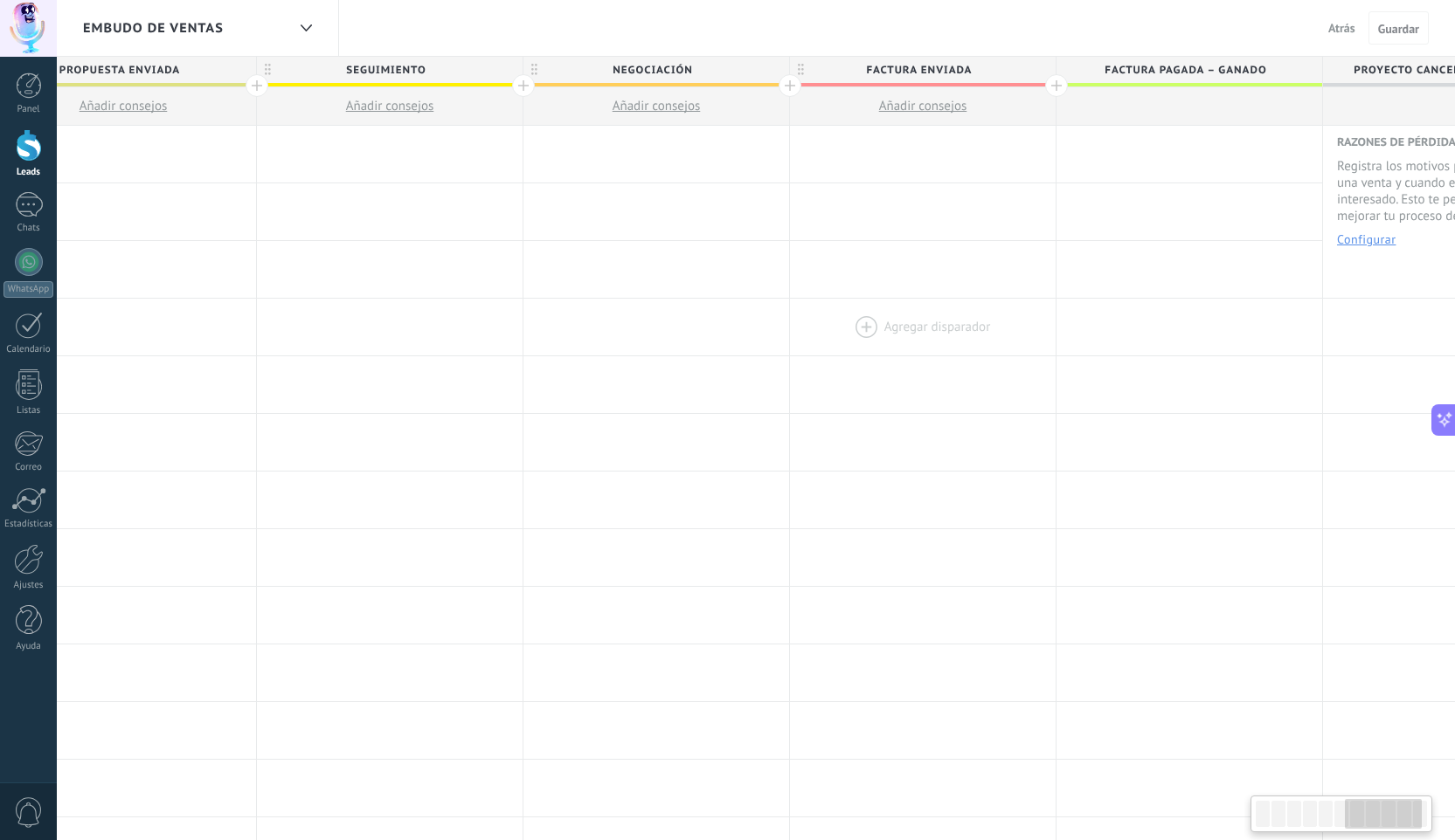
scroll to position [0, 1685]
drag, startPoint x: 1155, startPoint y: 326, endPoint x: 942, endPoint y: 328, distance: 213.0
click at [942, 328] on div at bounding box center [919, 327] width 266 height 57
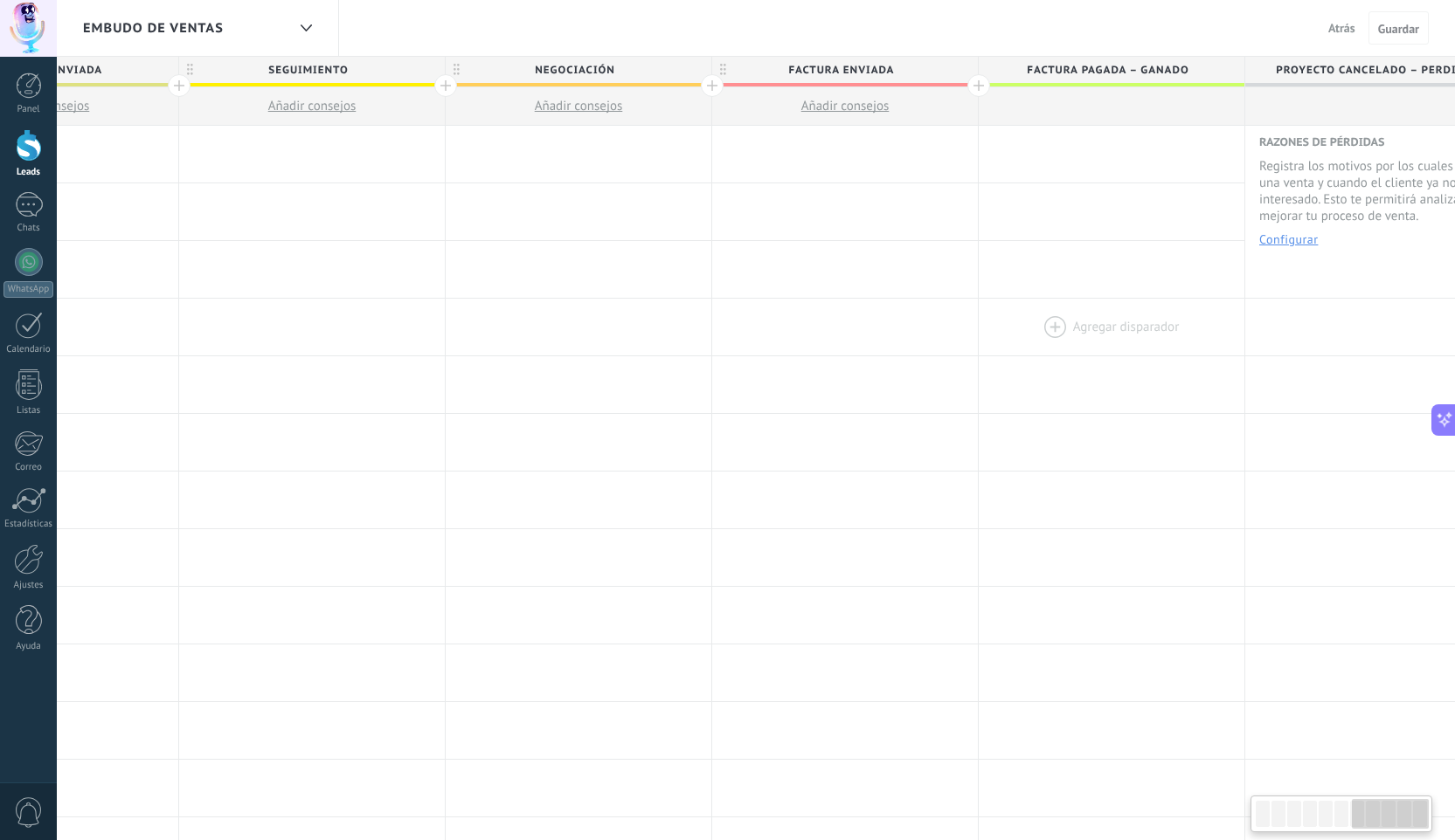
scroll to position [0, 1816]
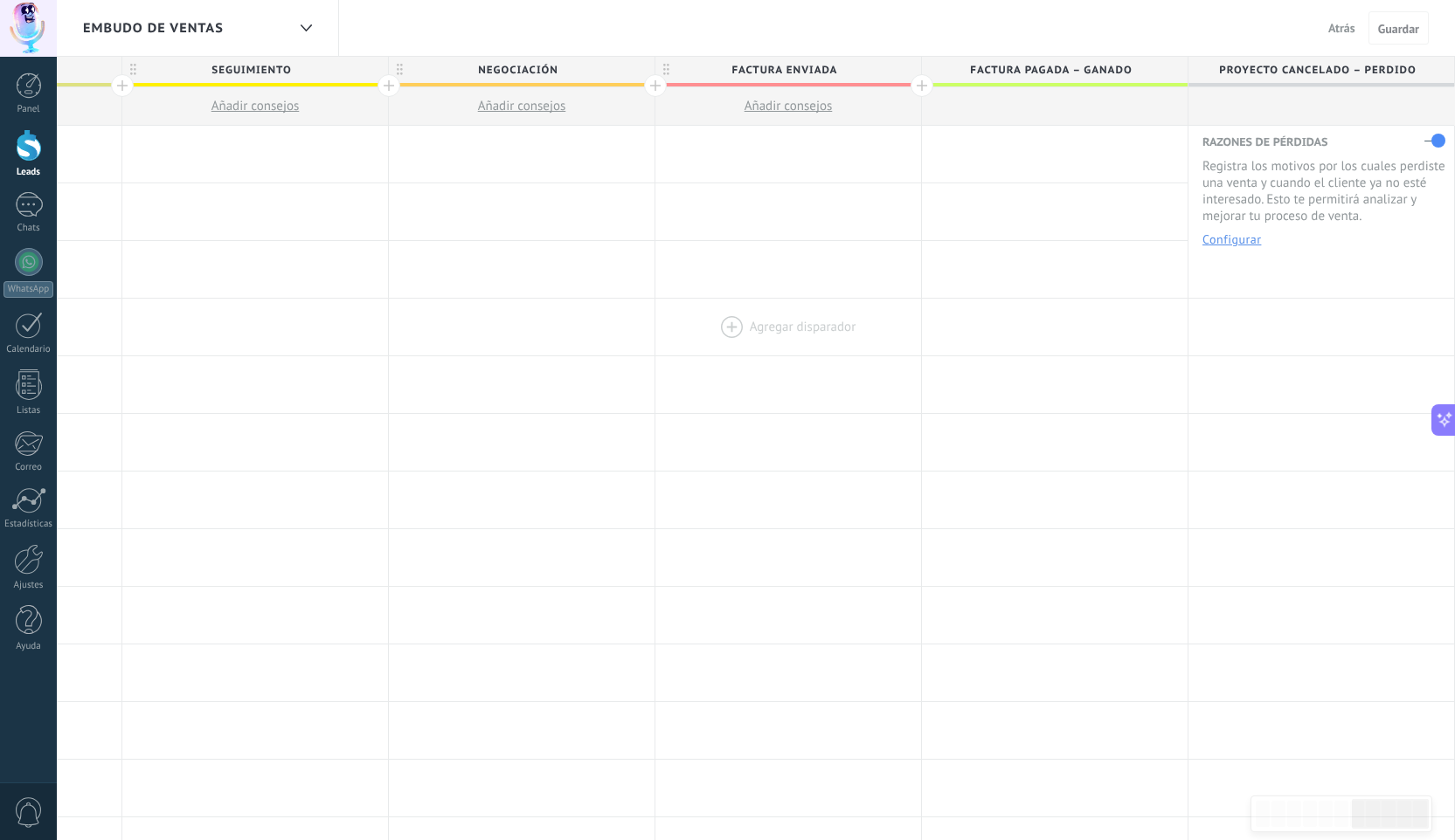
drag, startPoint x: 1213, startPoint y: 328, endPoint x: 911, endPoint y: 336, distance: 302.1
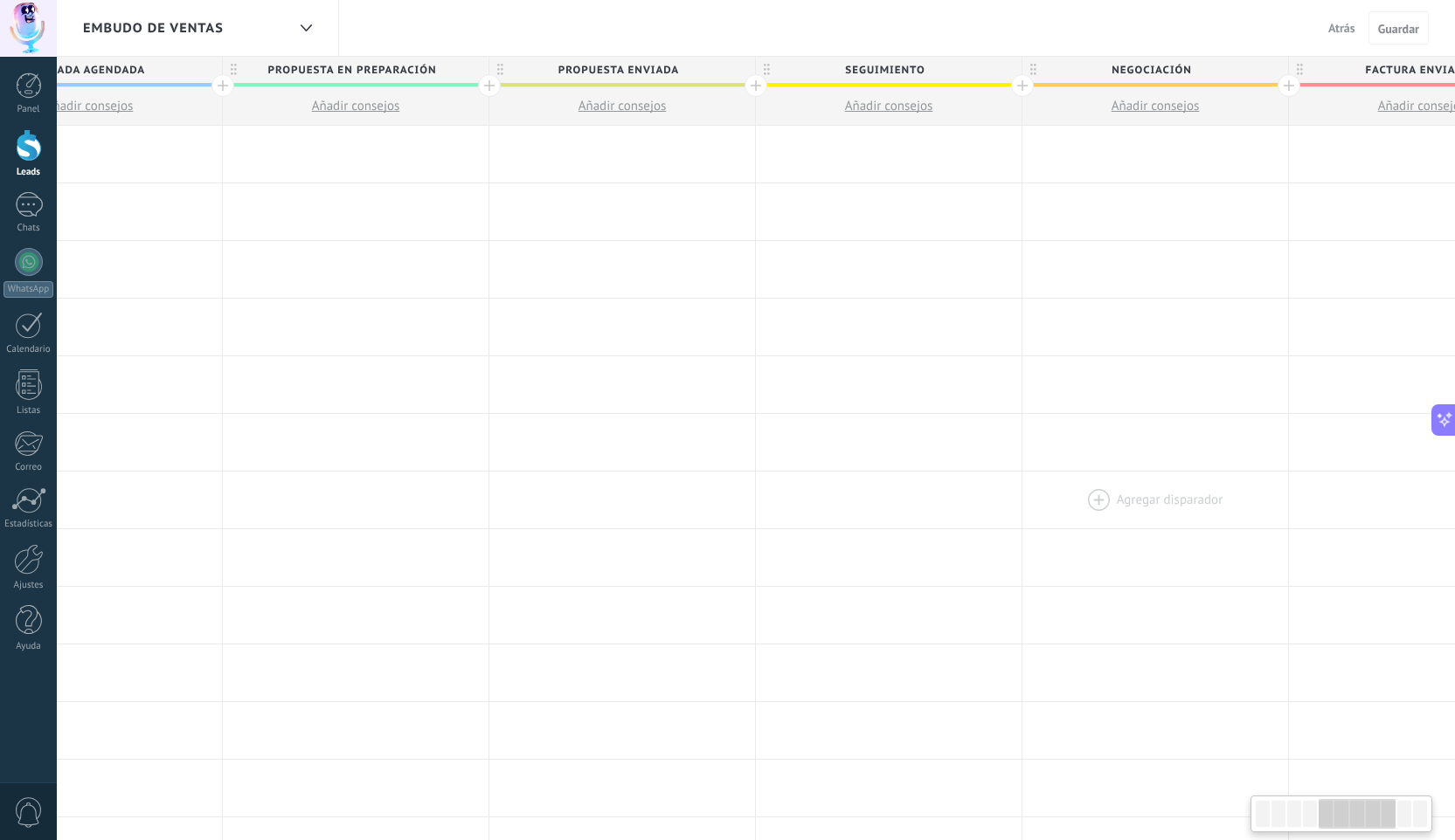
scroll to position [0, 1120]
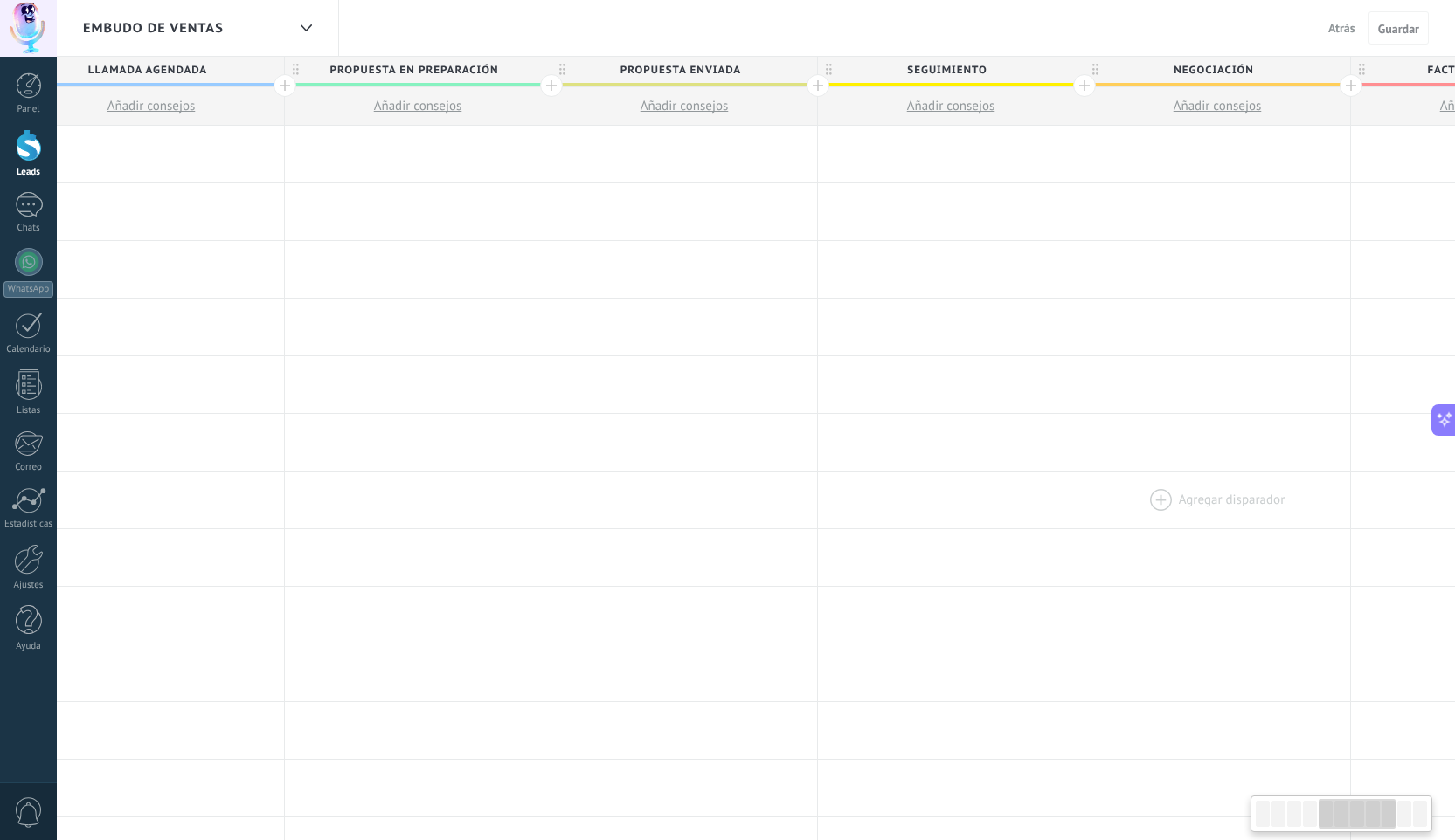
drag, startPoint x: 636, startPoint y: 514, endPoint x: 1331, endPoint y: 503, distance: 695.1
click at [1331, 503] on div at bounding box center [1217, 500] width 266 height 57
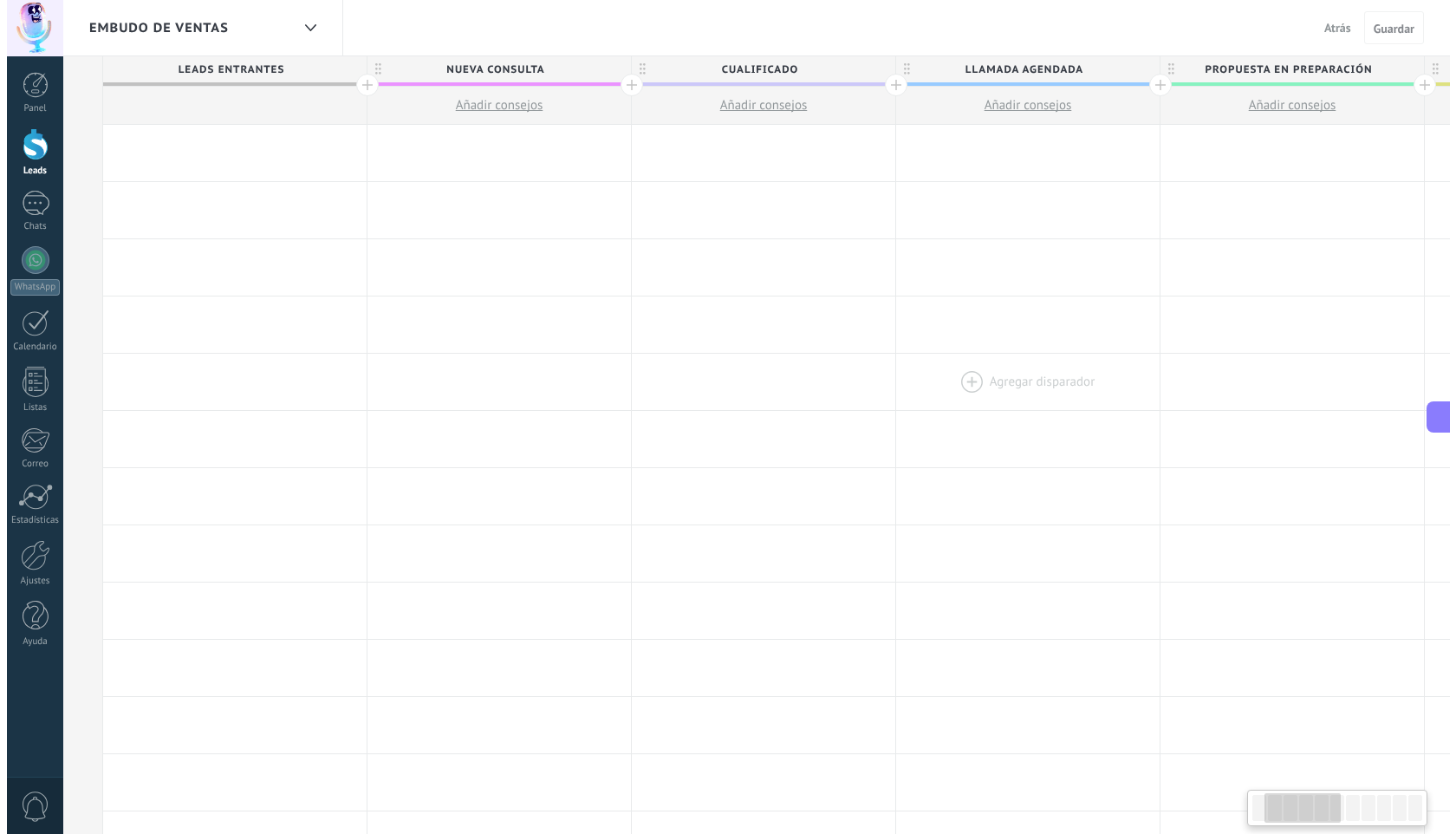
scroll to position [0, 0]
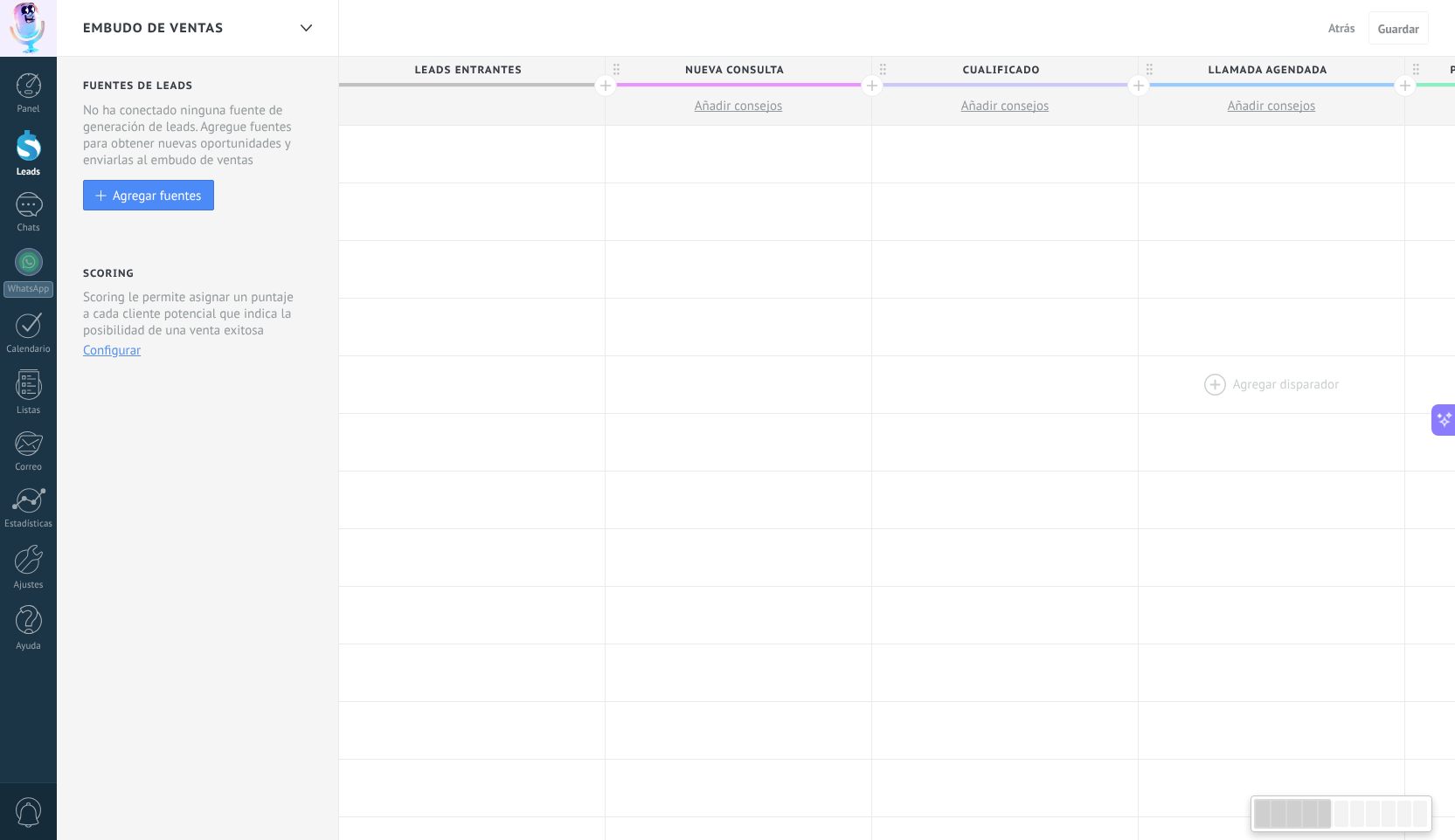
drag, startPoint x: 207, startPoint y: 434, endPoint x: 1335, endPoint y: 410, distance: 1128.3
drag, startPoint x: 293, startPoint y: 471, endPoint x: 606, endPoint y: 484, distance: 313.3
click at [305, 31] on div at bounding box center [305, 28] width 30 height 34
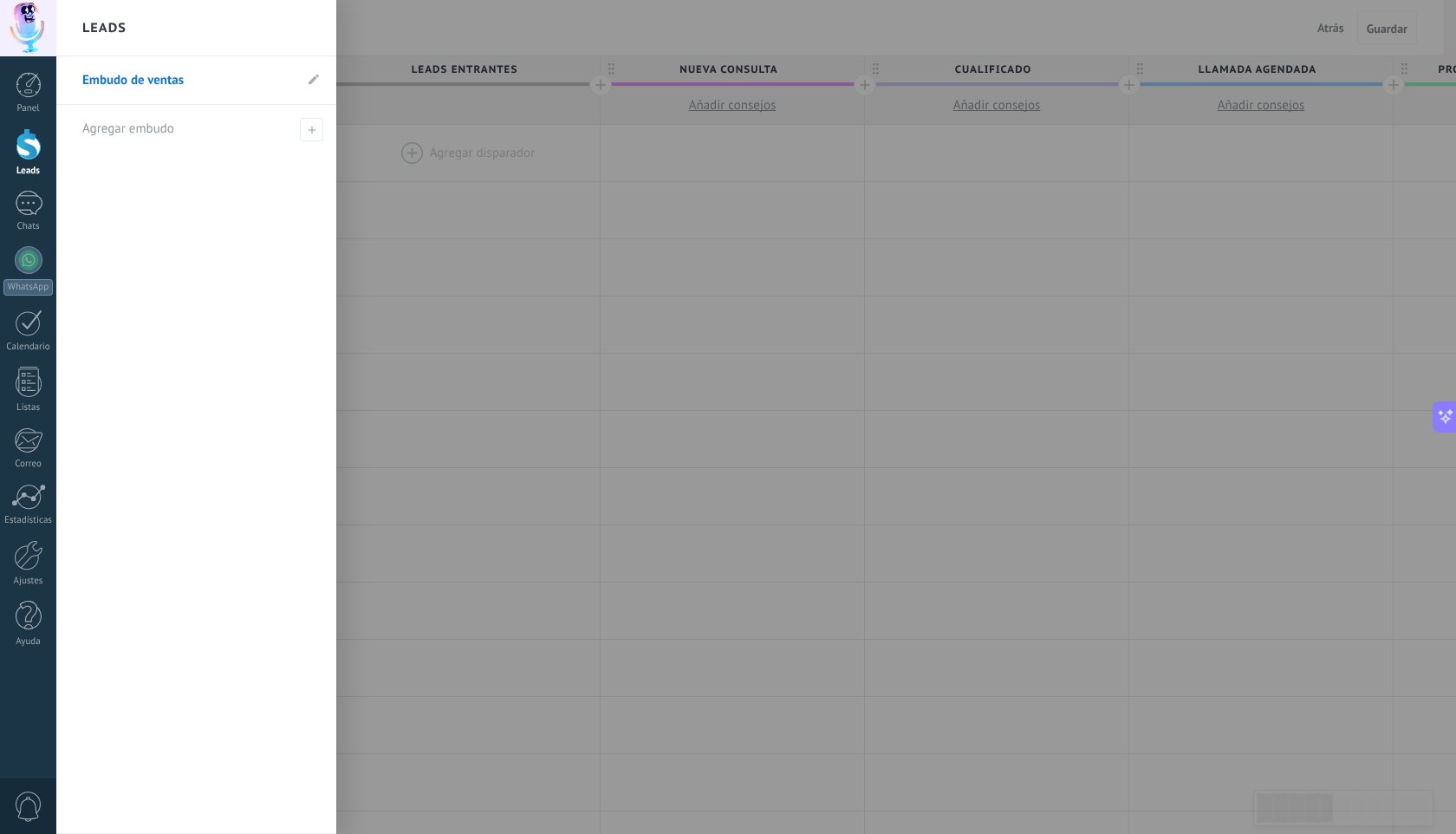
click at [444, 40] on div at bounding box center [785, 417] width 1456 height 834
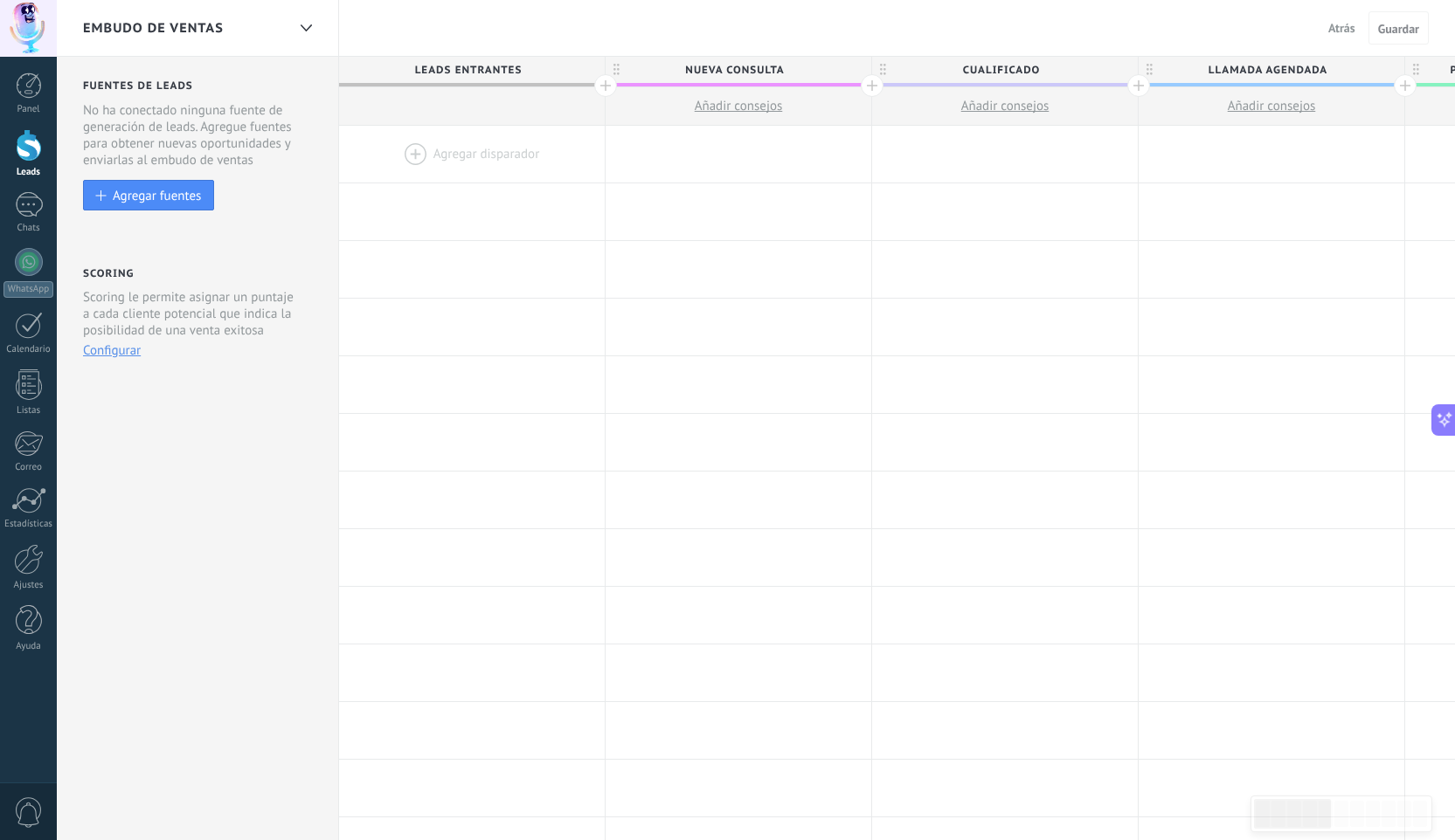
click at [17, 154] on div at bounding box center [28, 144] width 26 height 32
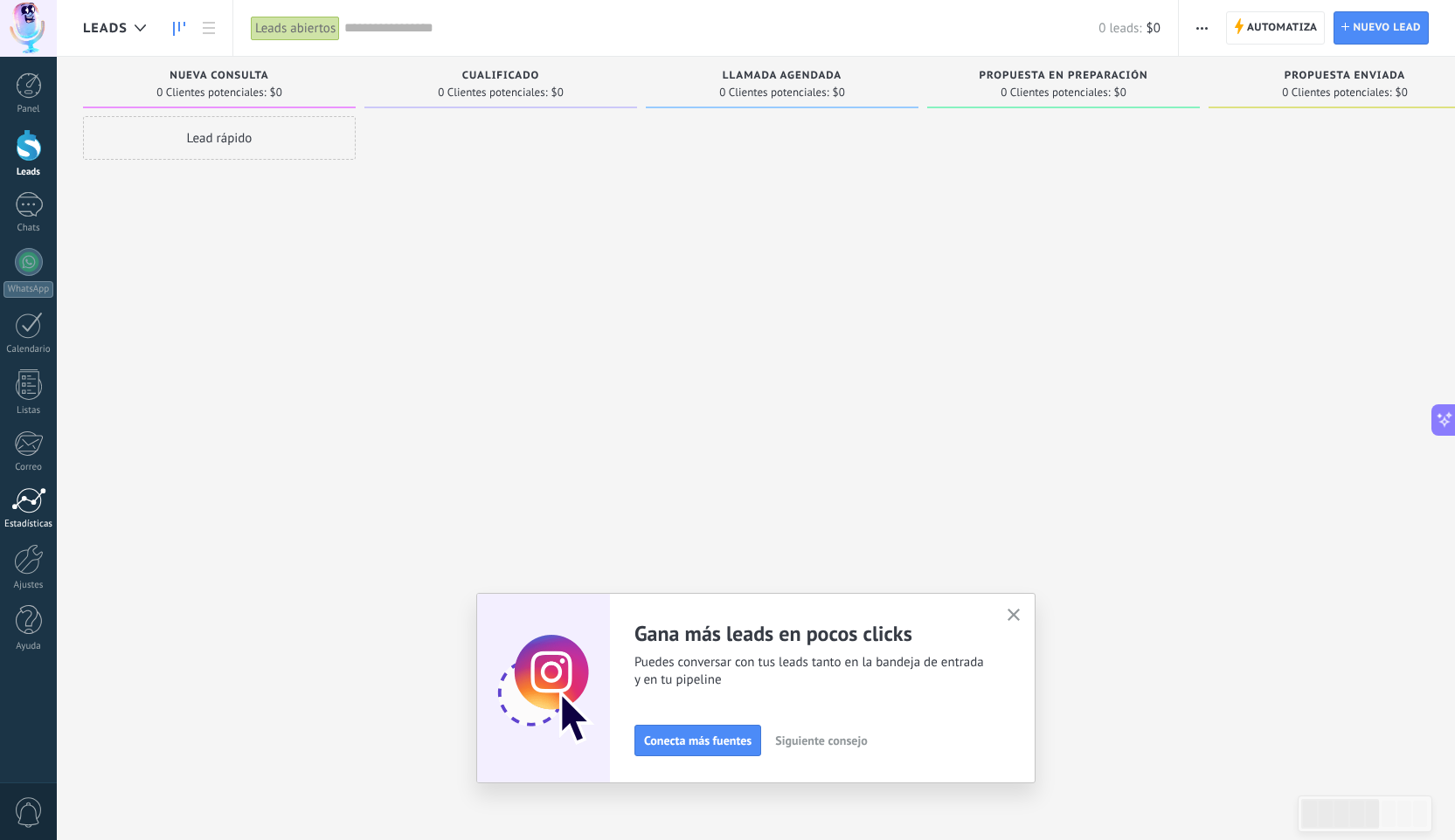
click at [33, 499] on div at bounding box center [29, 500] width 35 height 26
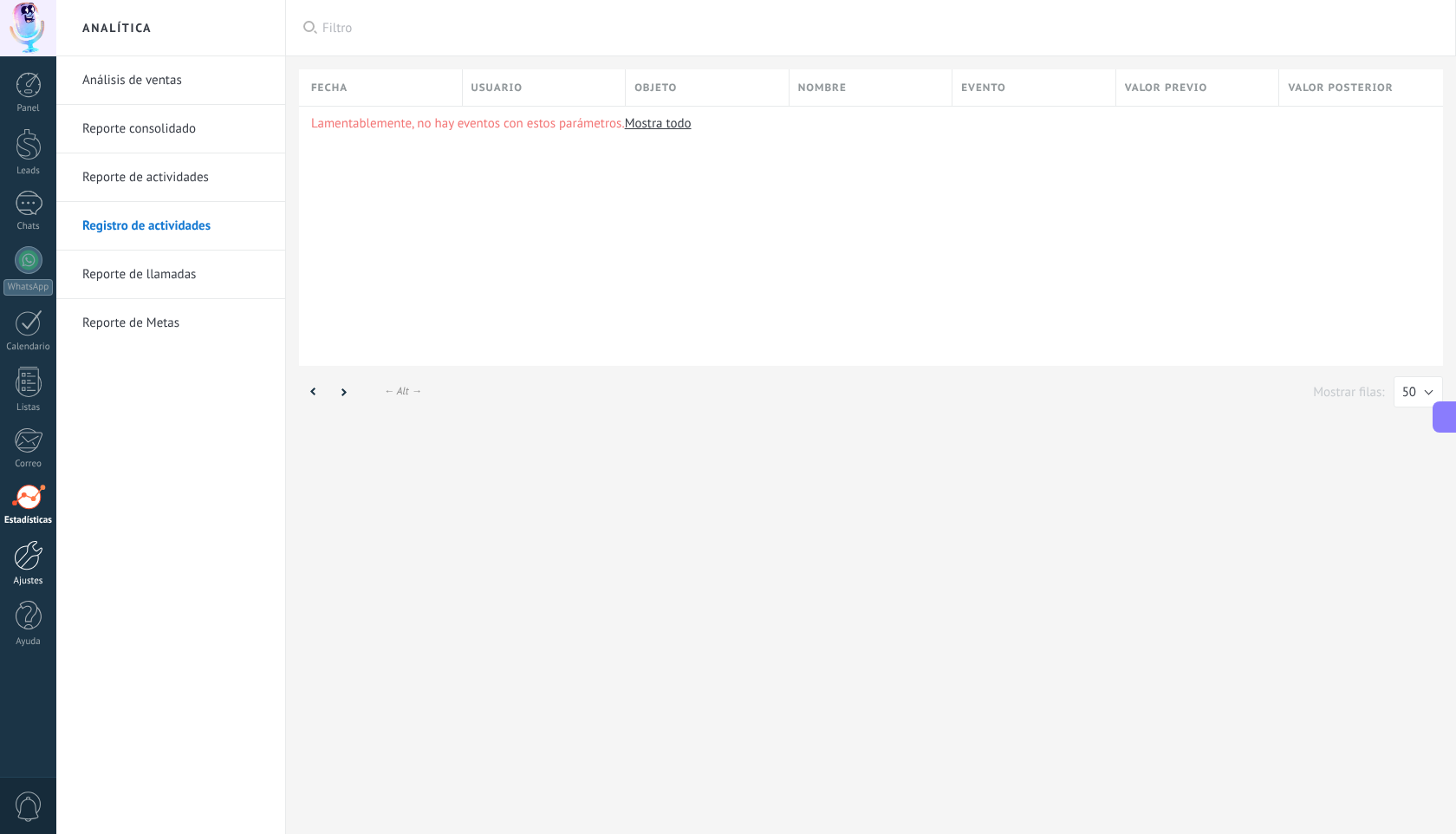
click at [16, 556] on div at bounding box center [28, 555] width 30 height 31
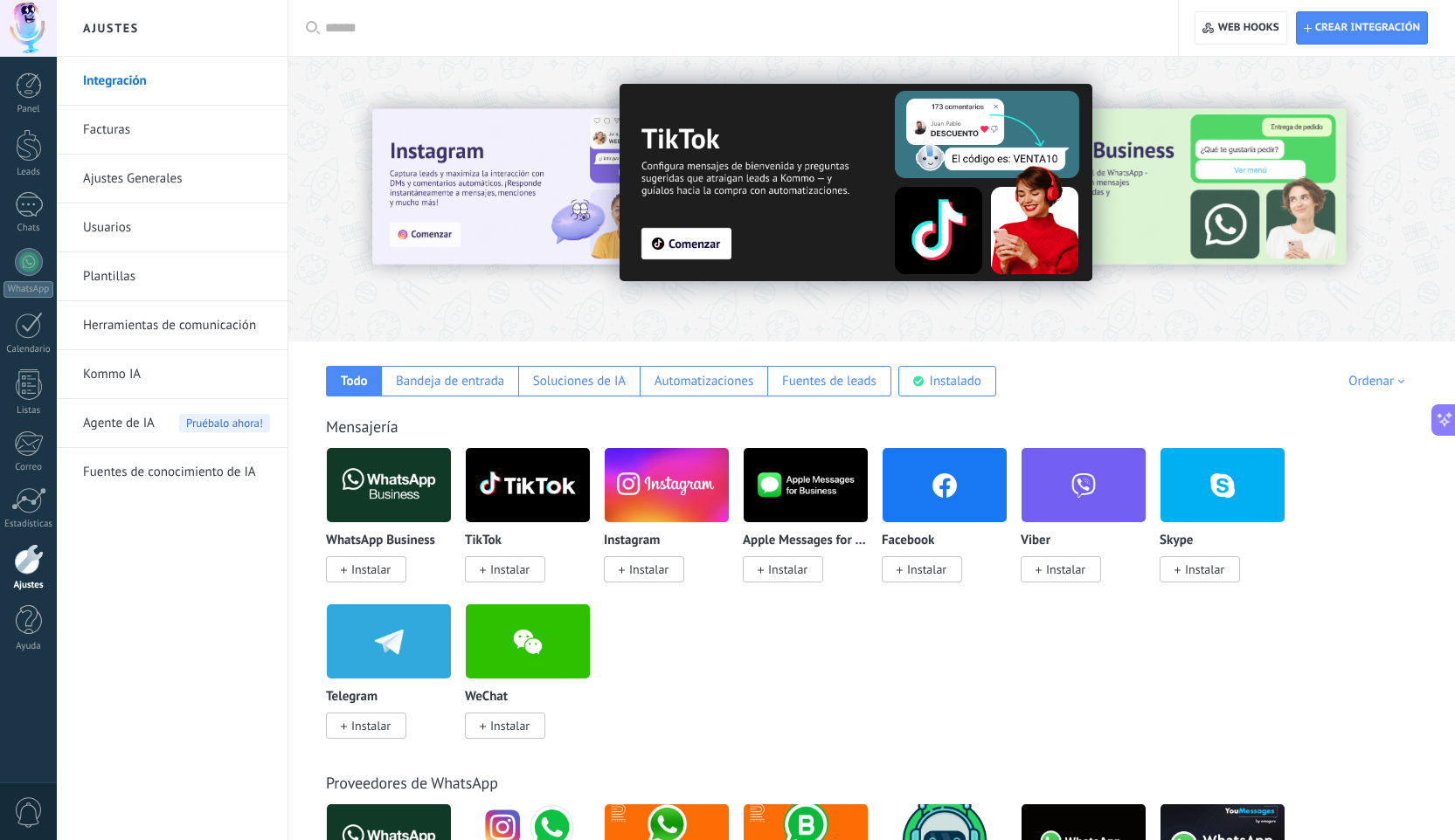
click at [101, 278] on link "Plantillas" at bounding box center [176, 276] width 187 height 48
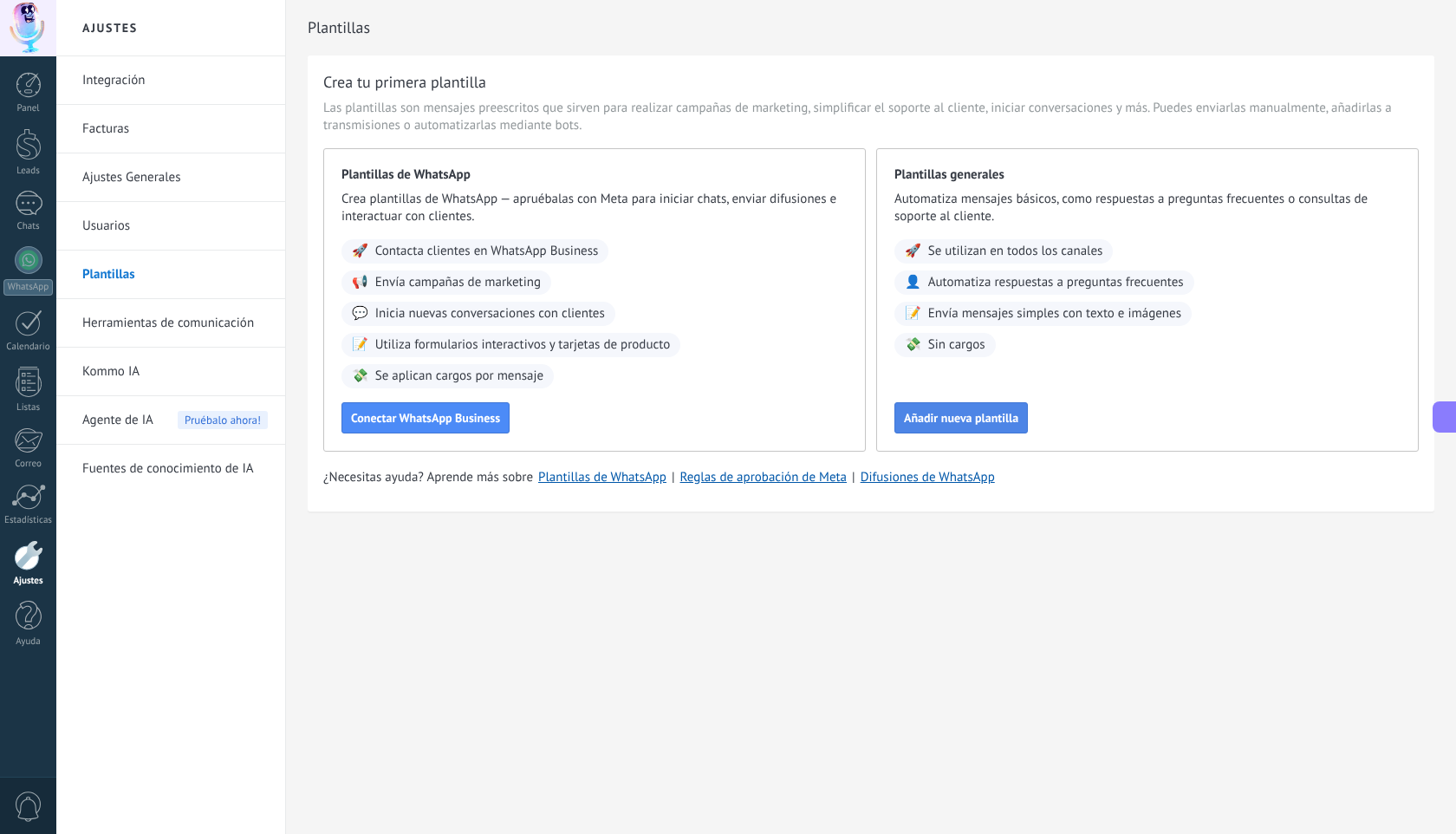
click at [974, 426] on button "Añadir nueva plantilla" at bounding box center [961, 417] width 134 height 31
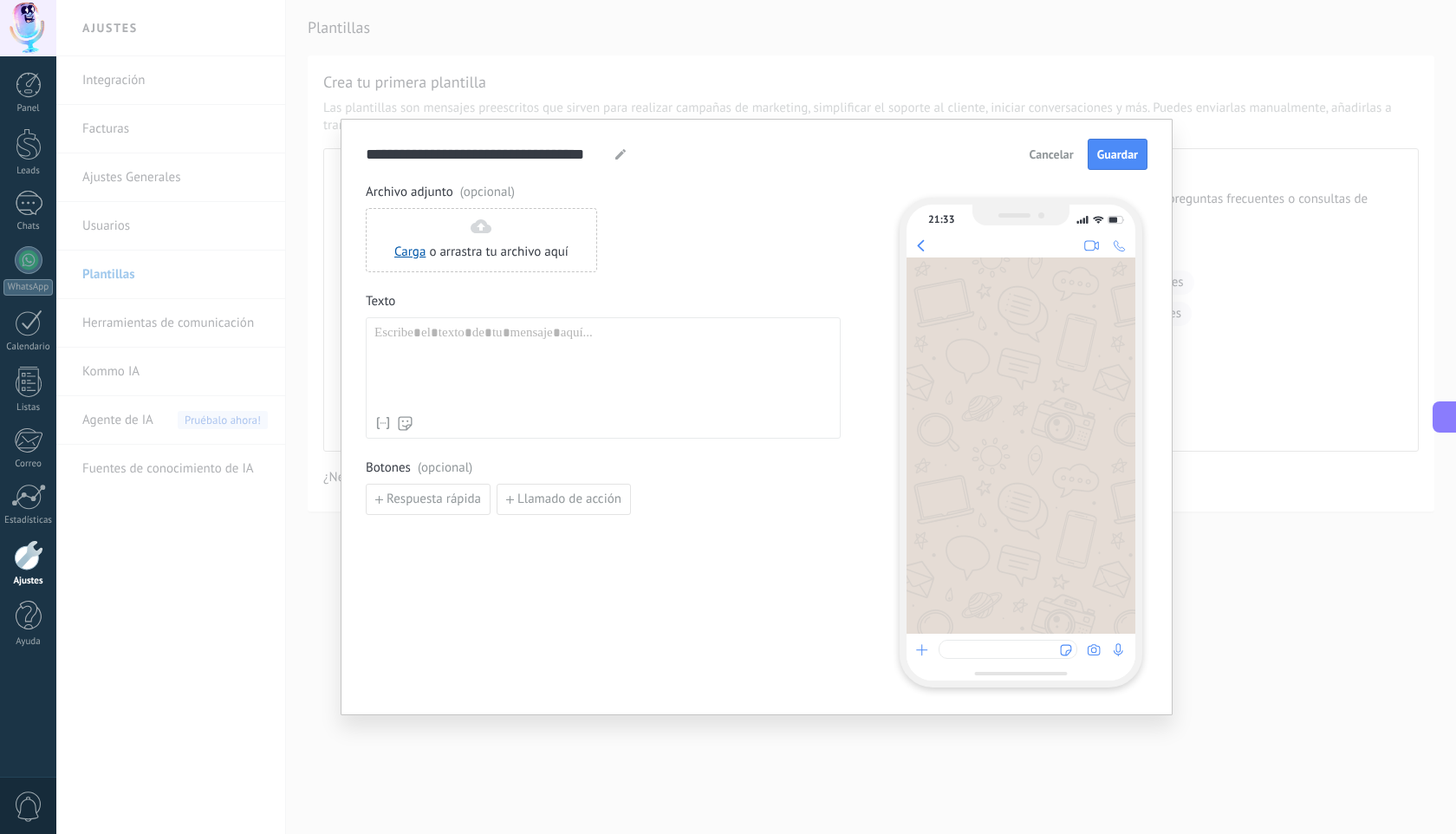
click at [1069, 22] on div "**********" at bounding box center [757, 417] width 1400 height 834
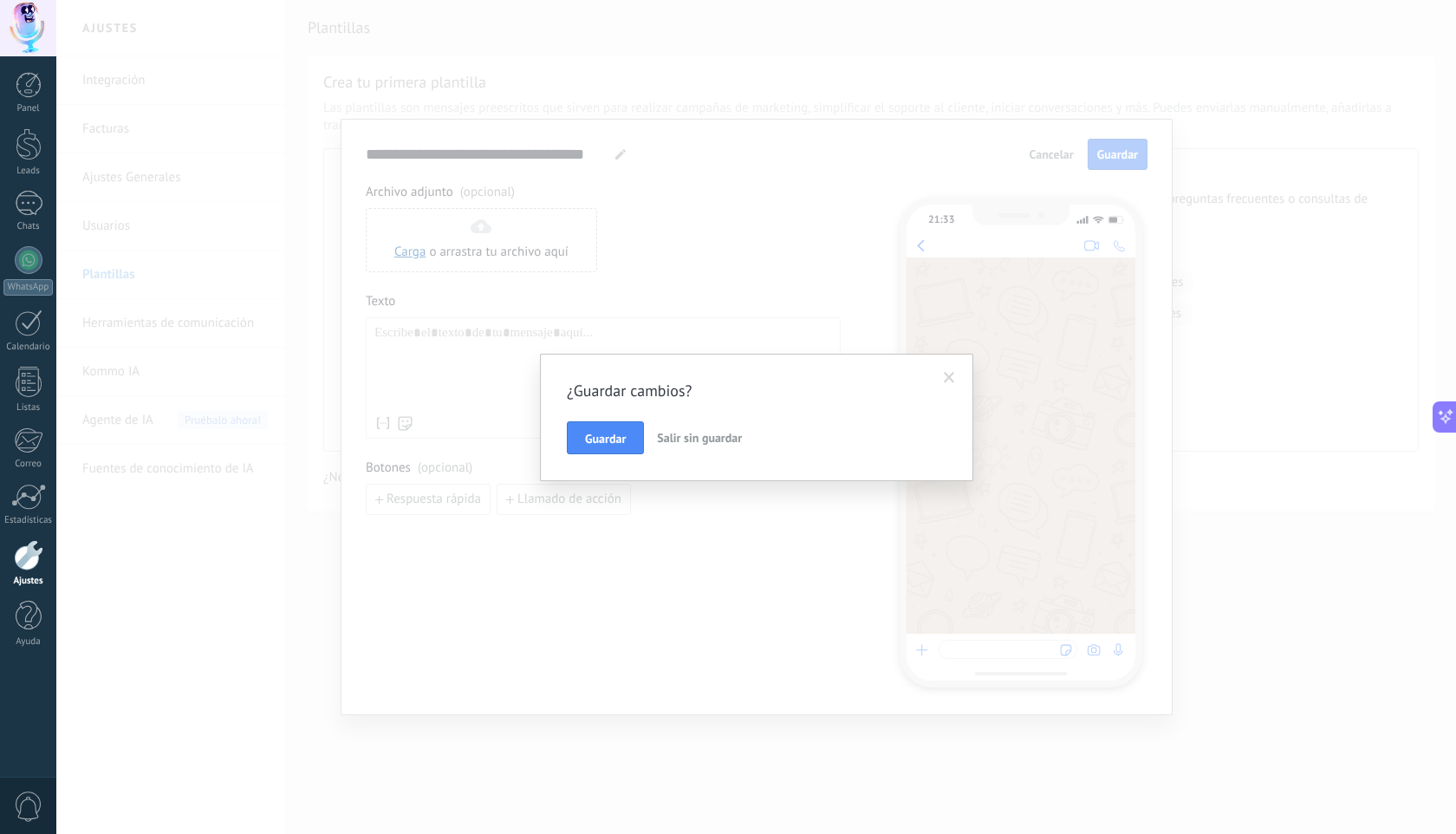
click at [715, 435] on span "Salir sin guardar" at bounding box center [699, 438] width 85 height 15
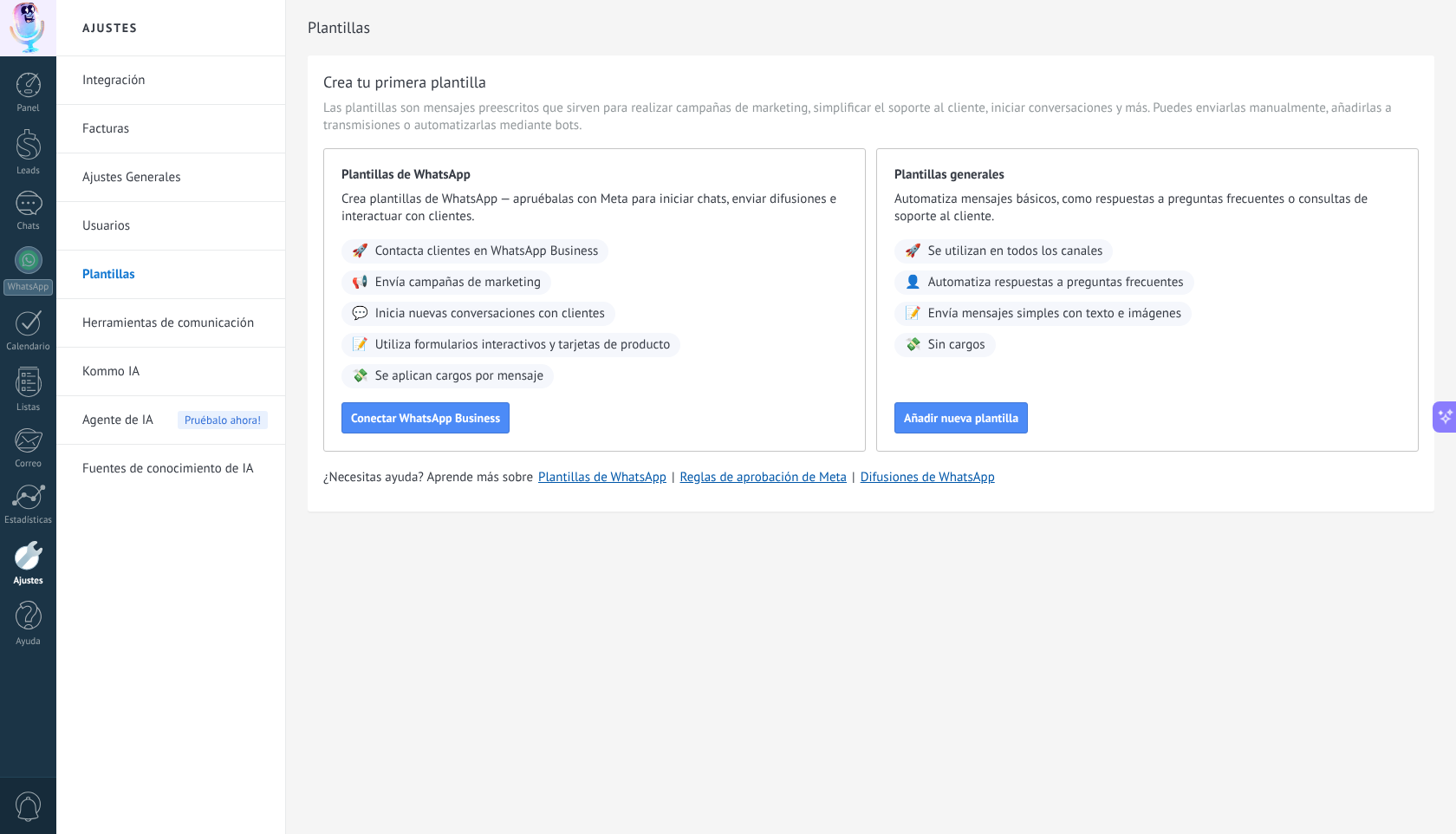
click at [101, 127] on link "Facturas" at bounding box center [175, 129] width 186 height 48
click at [102, 371] on link "Kommo IA" at bounding box center [175, 371] width 186 height 48
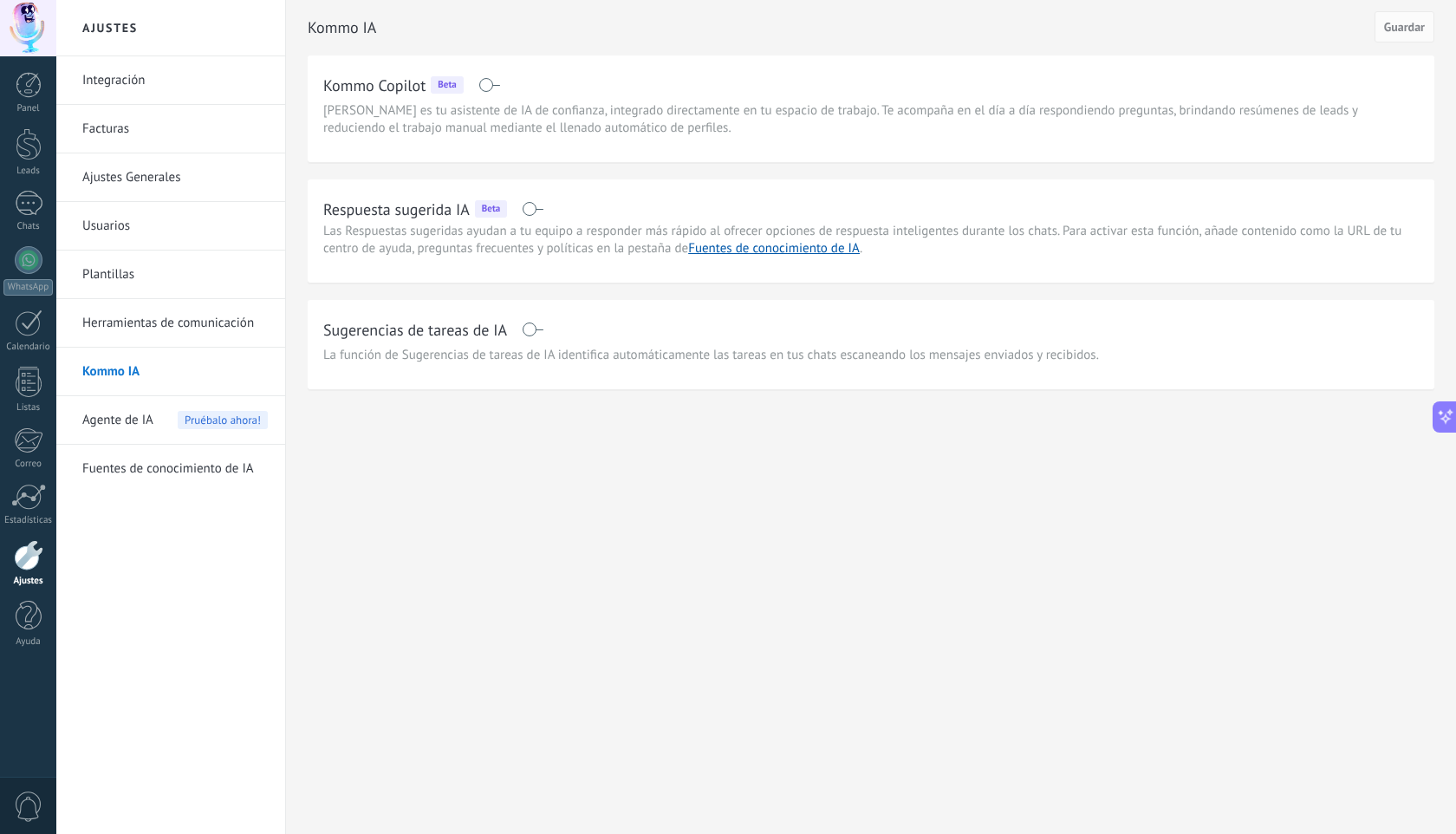
click at [113, 417] on span "Agente de IA" at bounding box center [118, 420] width 71 height 48
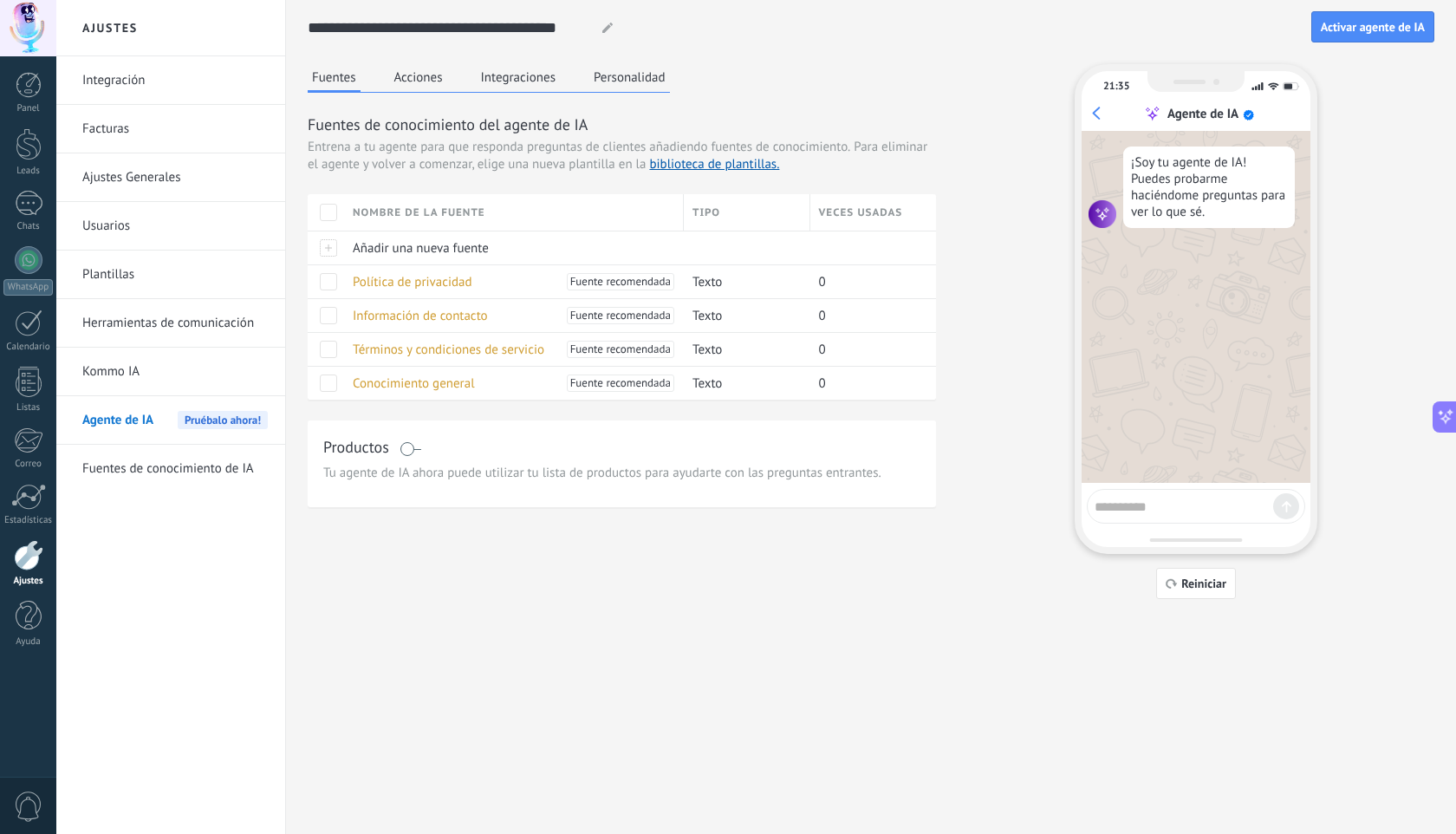
click at [185, 471] on link "Fuentes de conocimiento de IA" at bounding box center [175, 468] width 186 height 48
